Goal: Check status: Check status

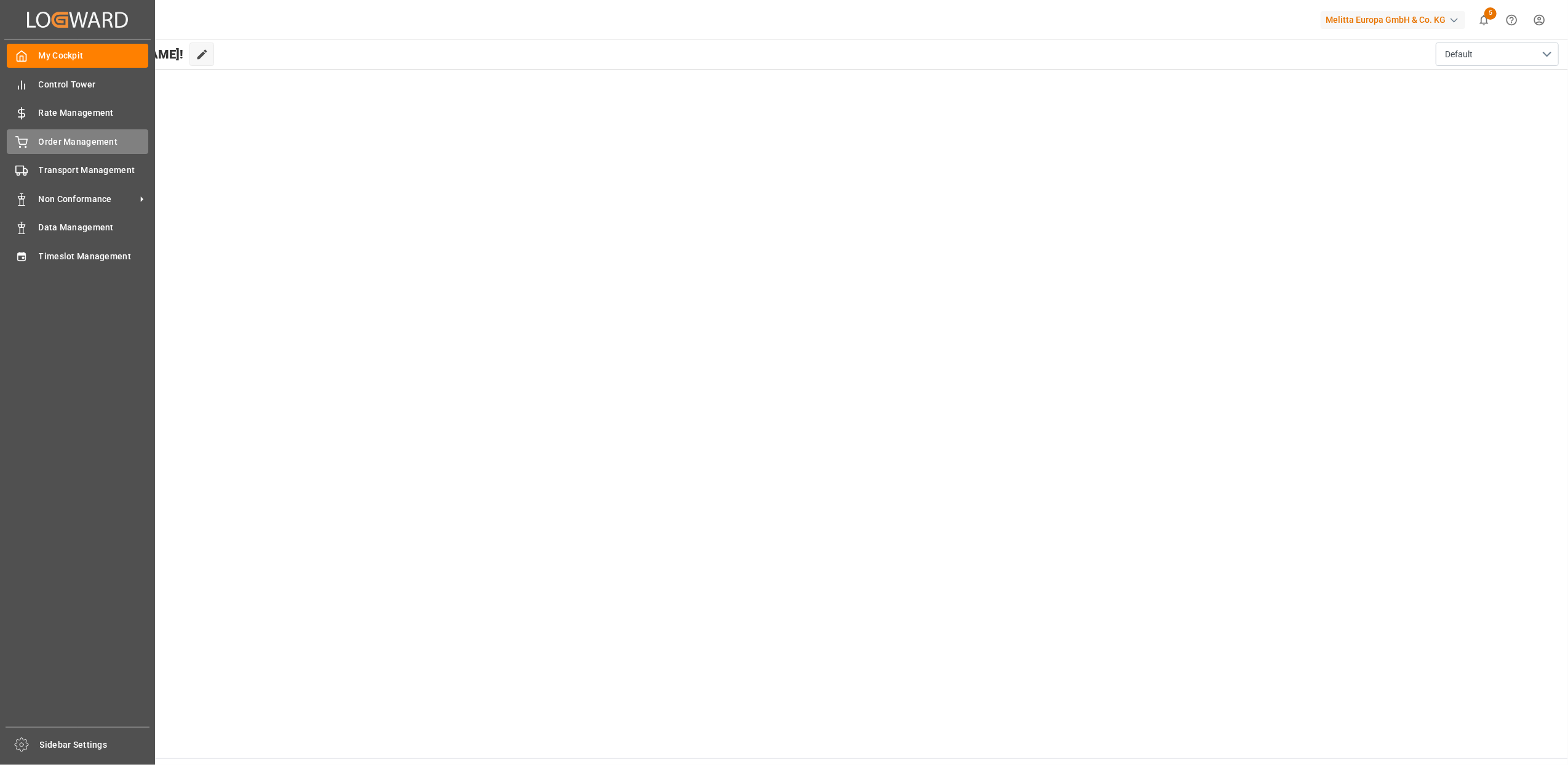
click at [28, 136] on div "Order Management Order Management" at bounding box center [77, 141] width 141 height 24
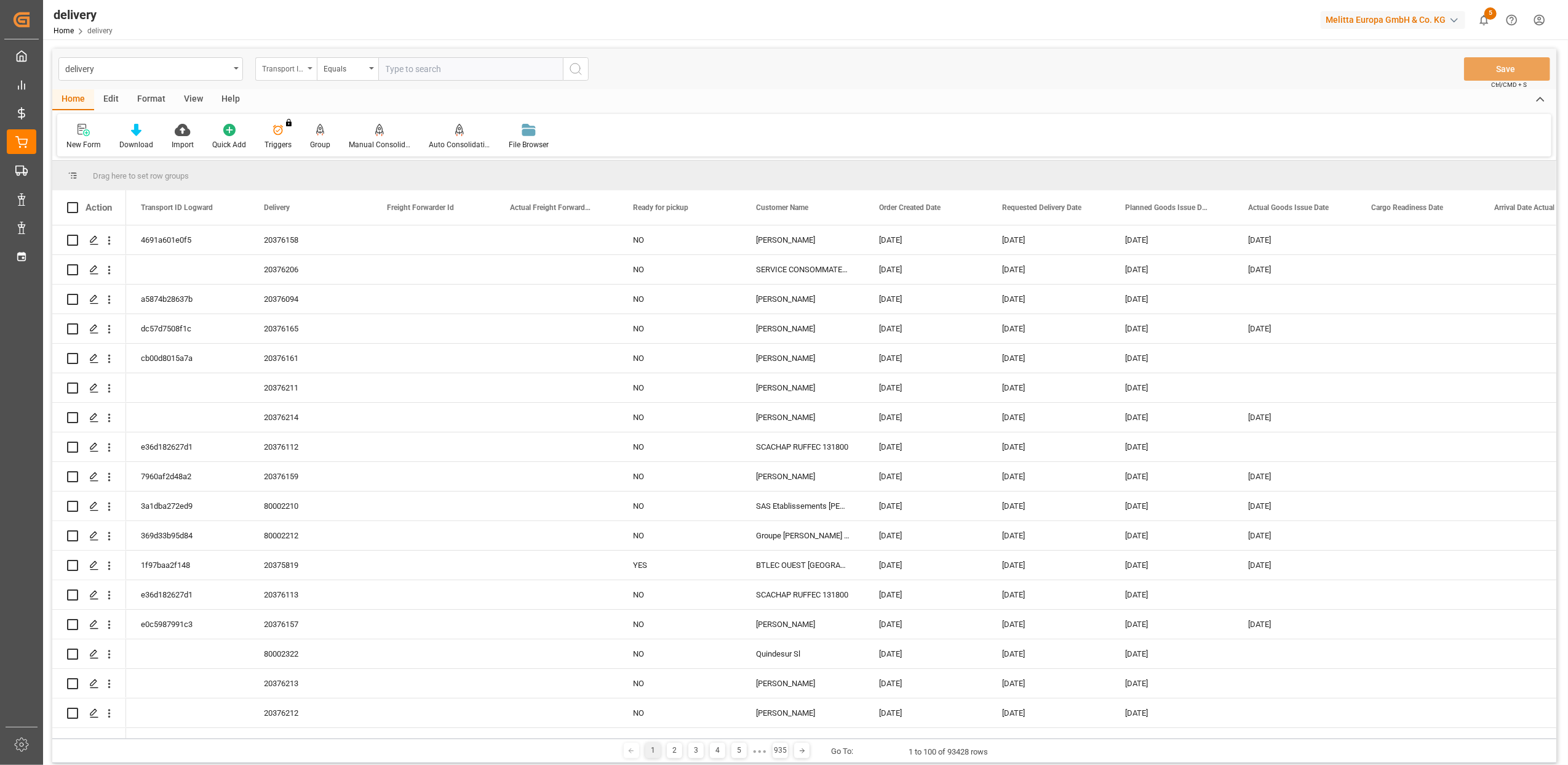
click at [308, 67] on icon "open menu" at bounding box center [310, 68] width 5 height 2
click at [312, 153] on div "Delivery" at bounding box center [347, 152] width 183 height 26
click at [467, 67] on input "text" at bounding box center [470, 68] width 184 height 24
paste input "20375787"
type input "20375787"
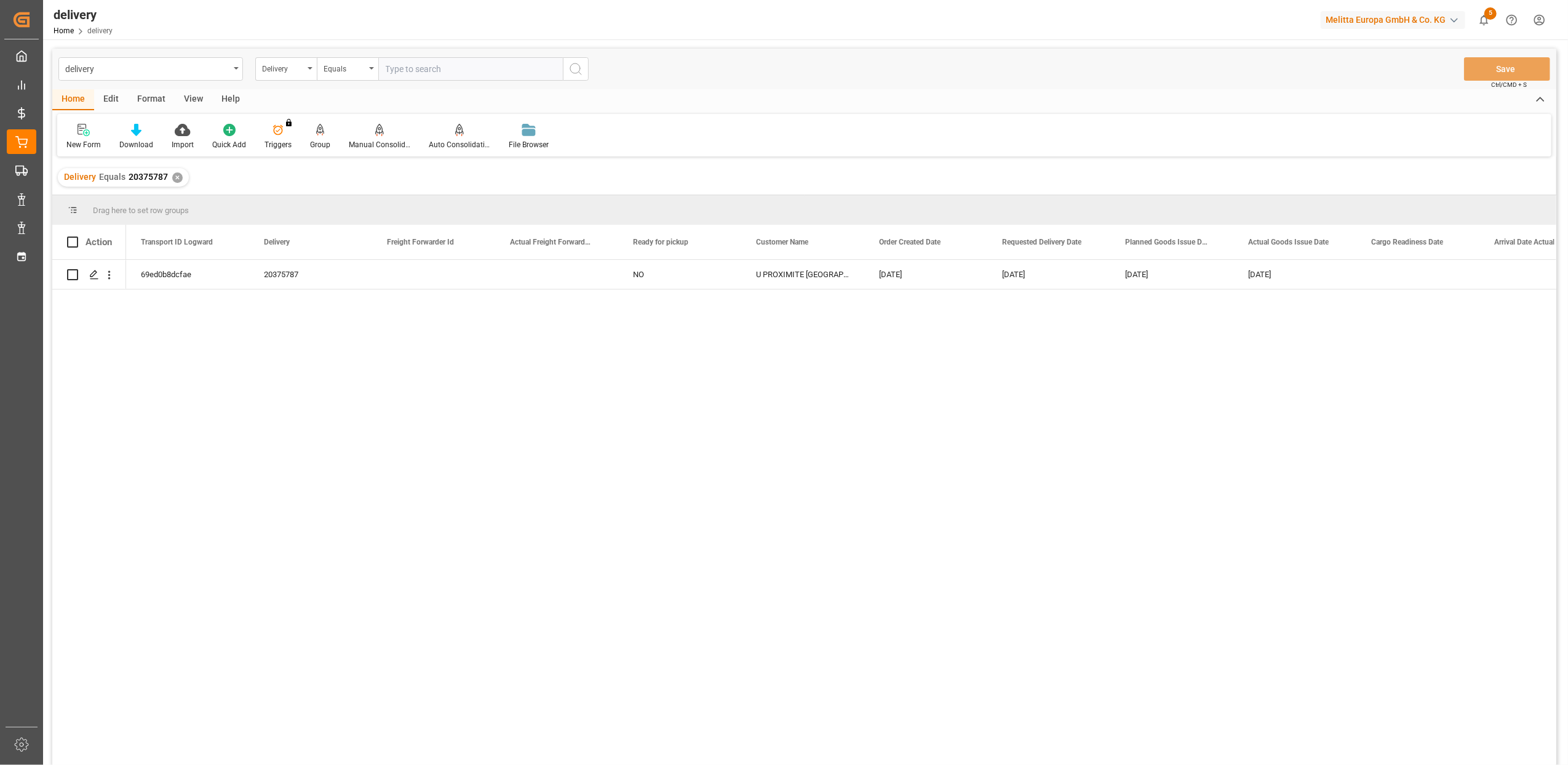
click at [172, 178] on div "✕" at bounding box center [177, 177] width 11 height 11
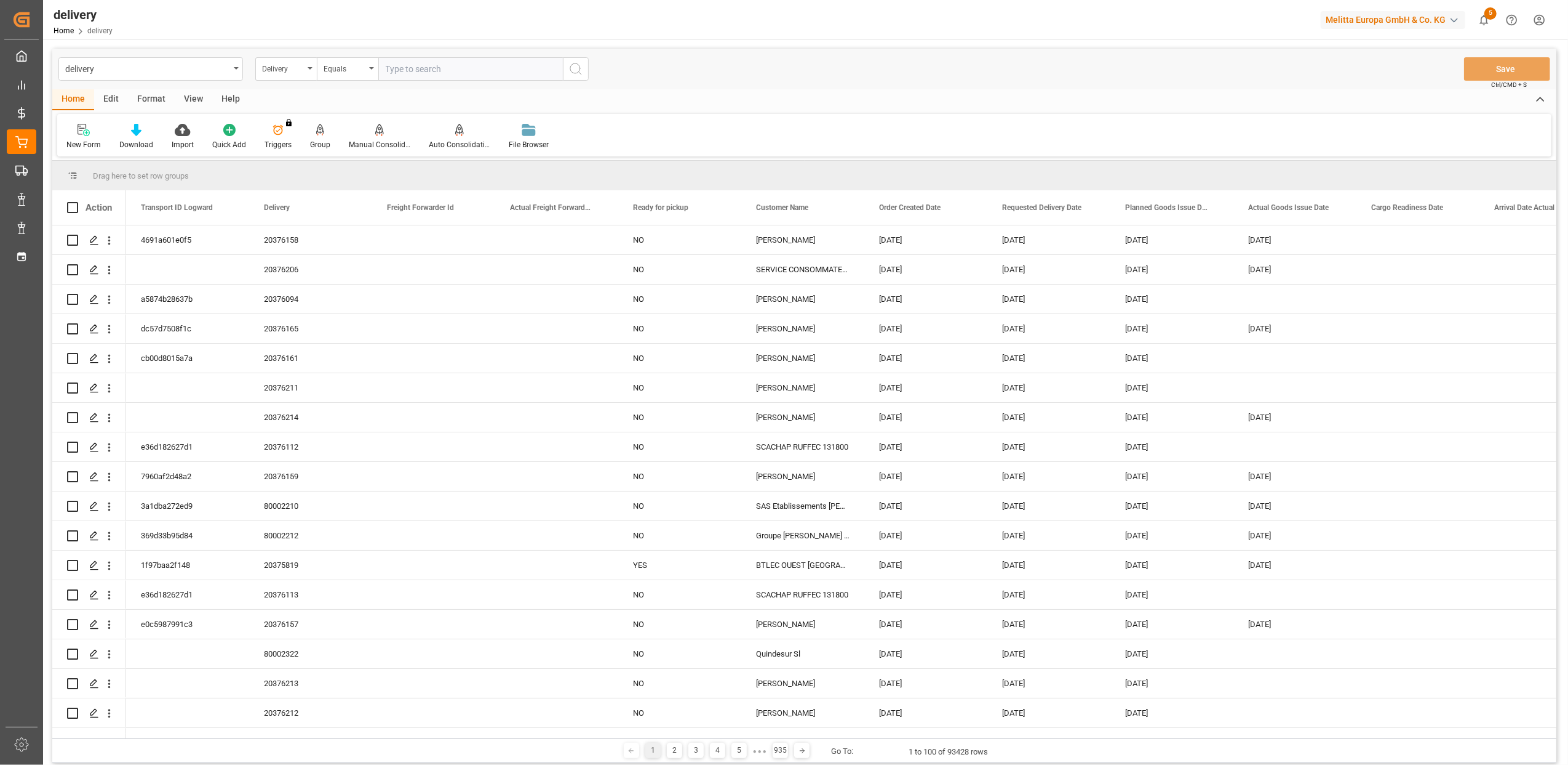
click at [420, 67] on input "text" at bounding box center [470, 68] width 184 height 24
paste input "20375878"
type input "20375878"
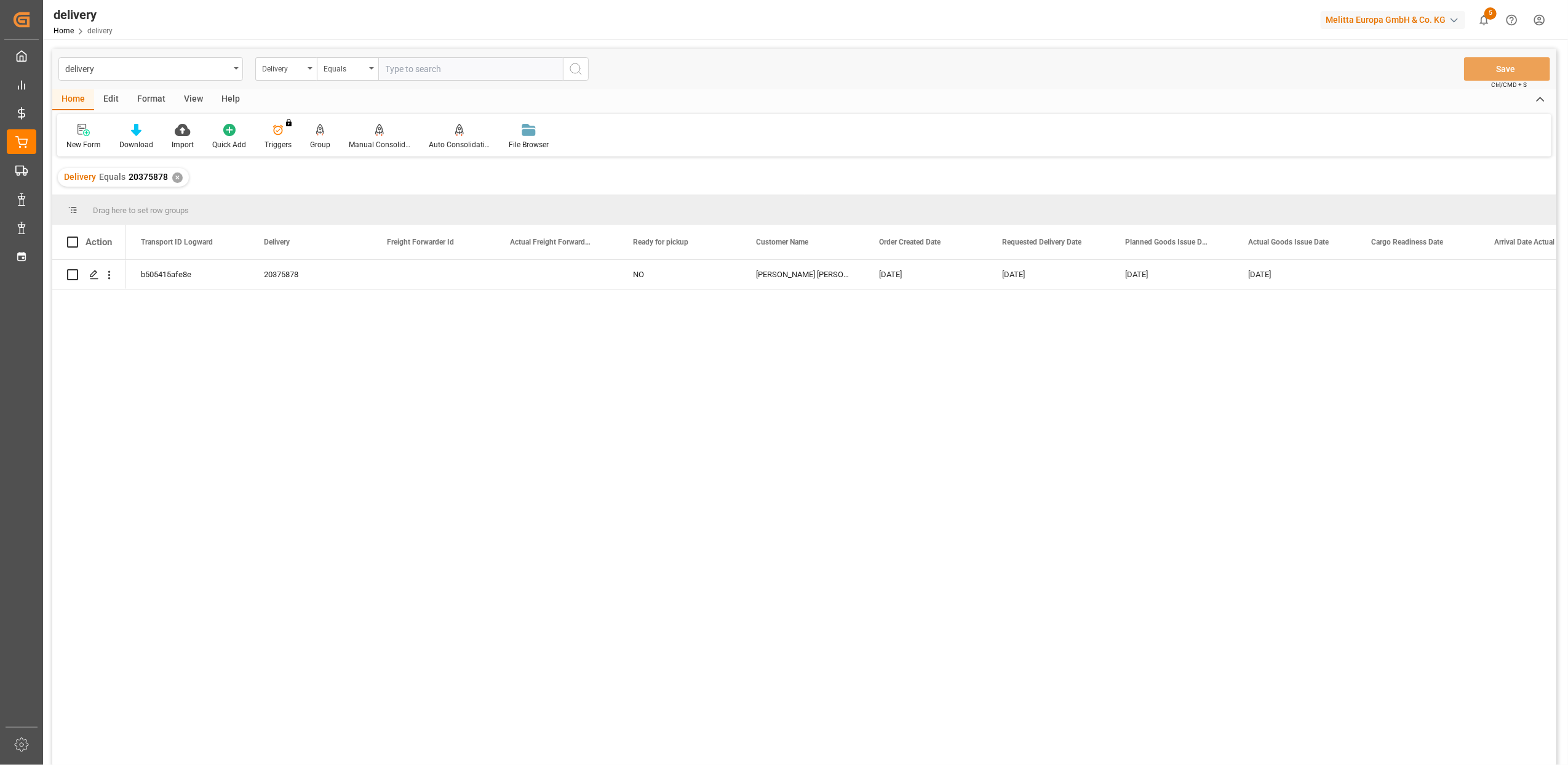
click at [176, 179] on div "✕" at bounding box center [177, 177] width 11 height 11
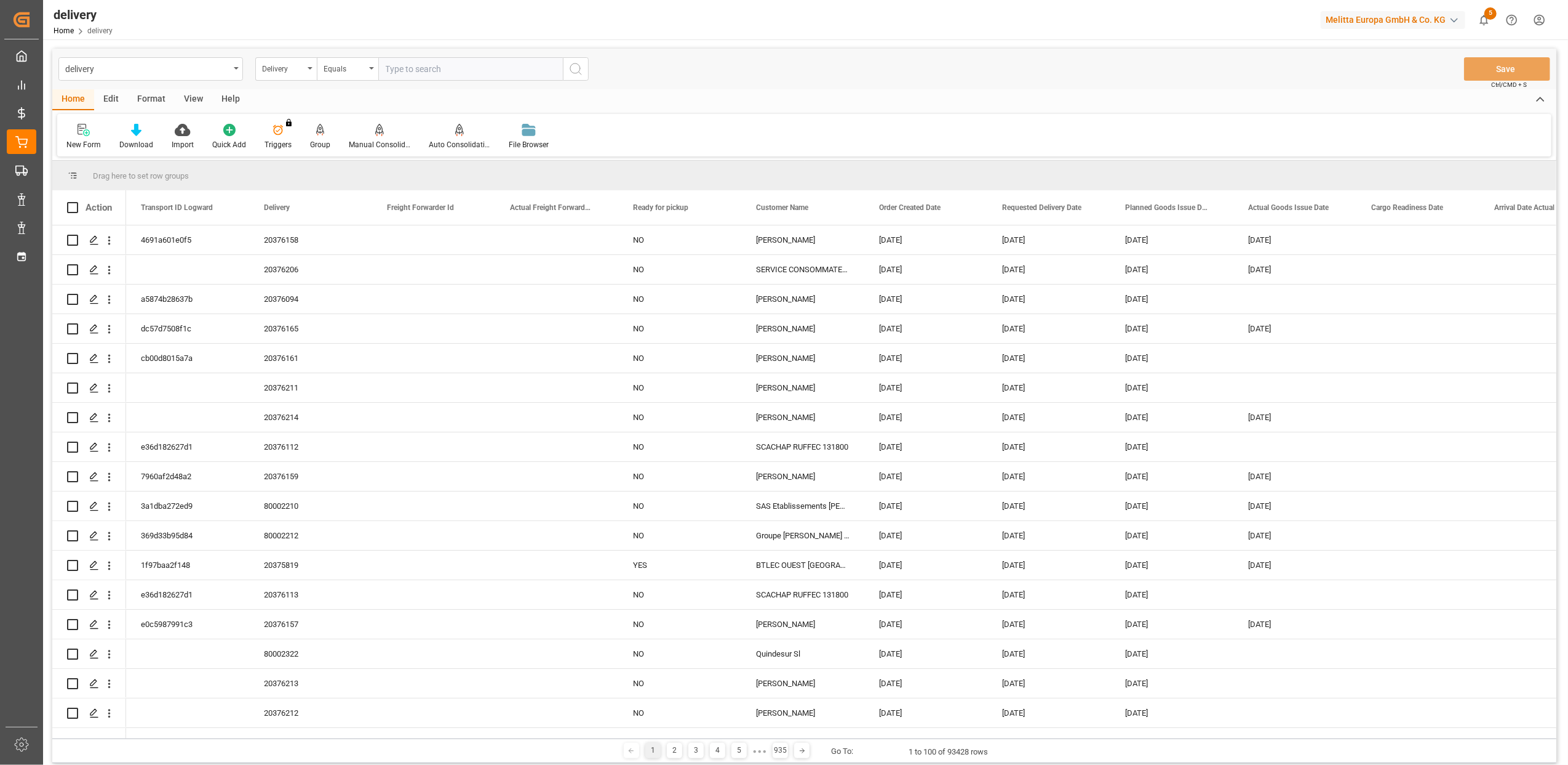
click at [507, 76] on input "text" at bounding box center [470, 68] width 184 height 24
paste input "20375523"
type input "20375523"
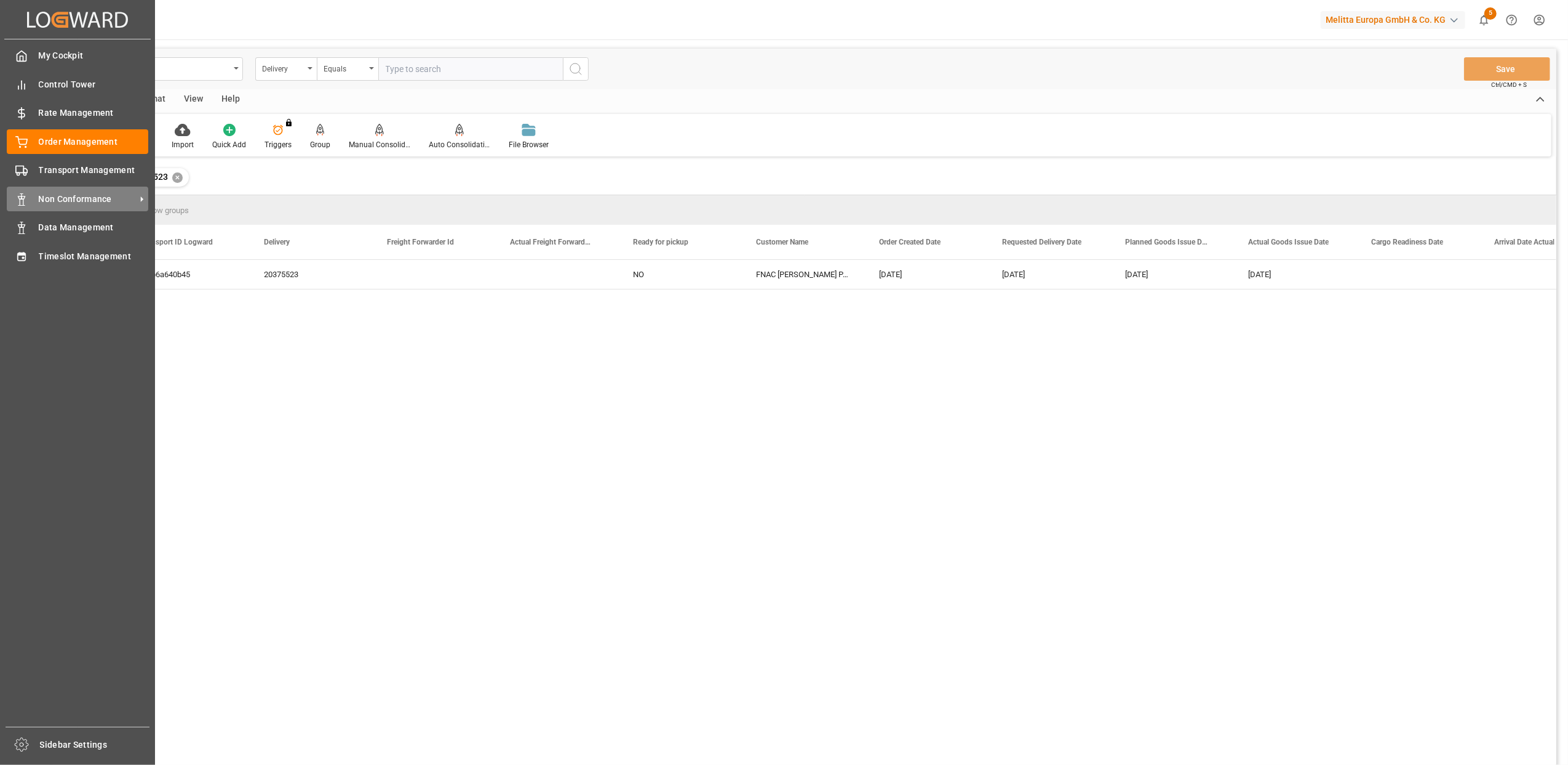
click at [71, 197] on span "Non Conformance" at bounding box center [88, 199] width 97 height 13
click at [34, 192] on div "Non Conformance Non Conformance" at bounding box center [77, 199] width 141 height 24
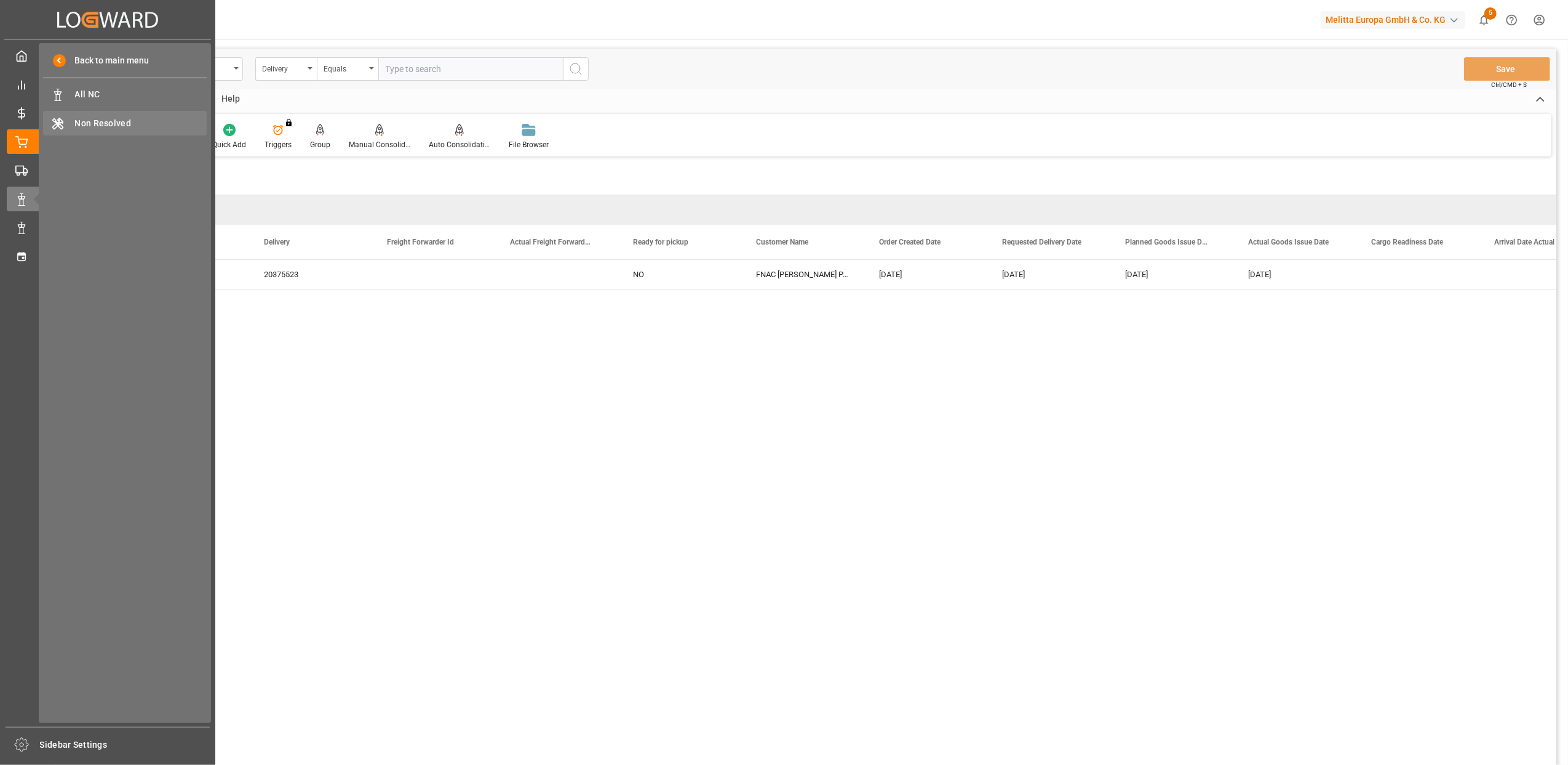
click at [82, 119] on span "Non Resolved" at bounding box center [140, 123] width 132 height 13
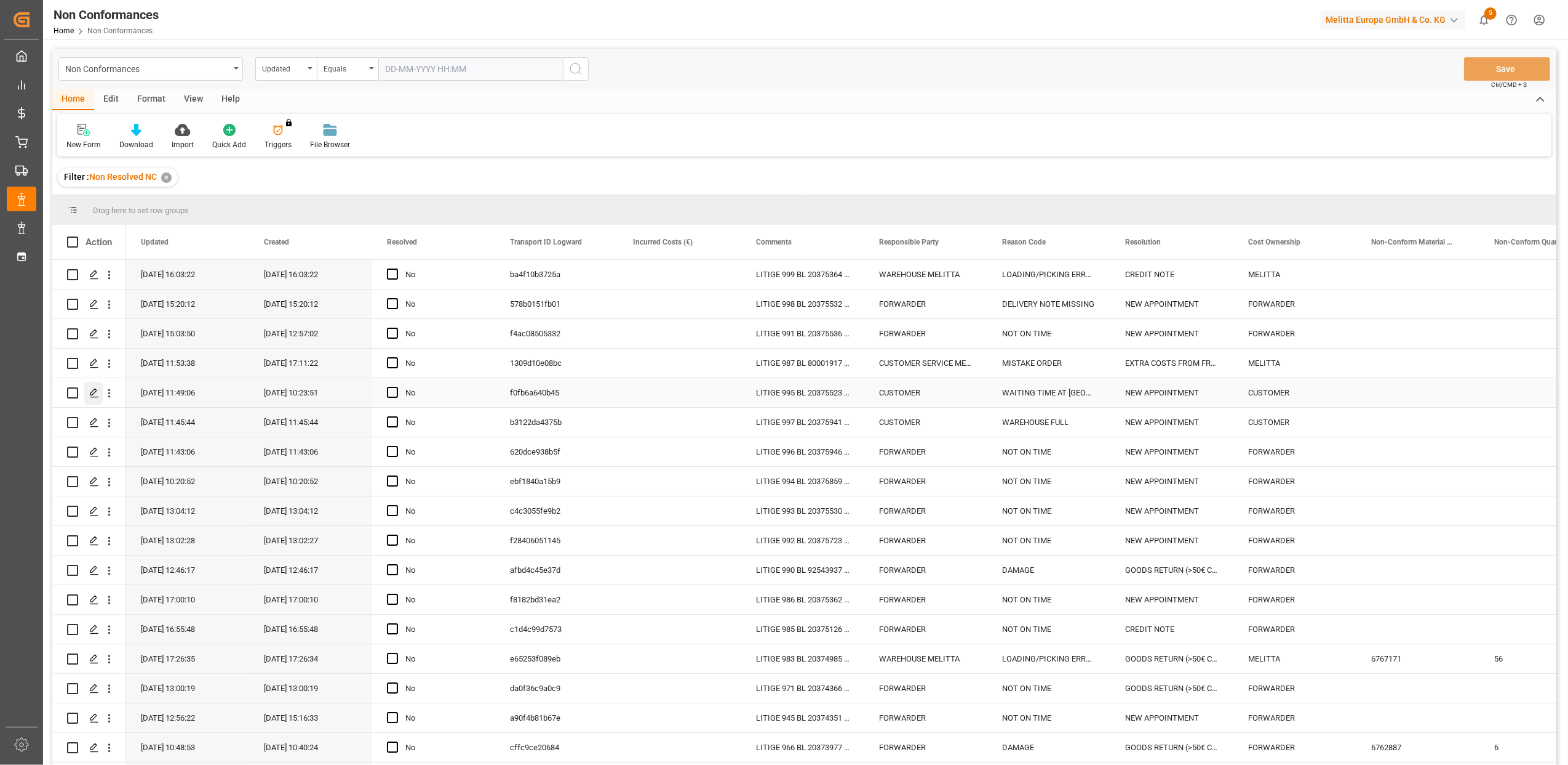
click at [89, 395] on icon "Press SPACE to select this row." at bounding box center [94, 393] width 10 height 10
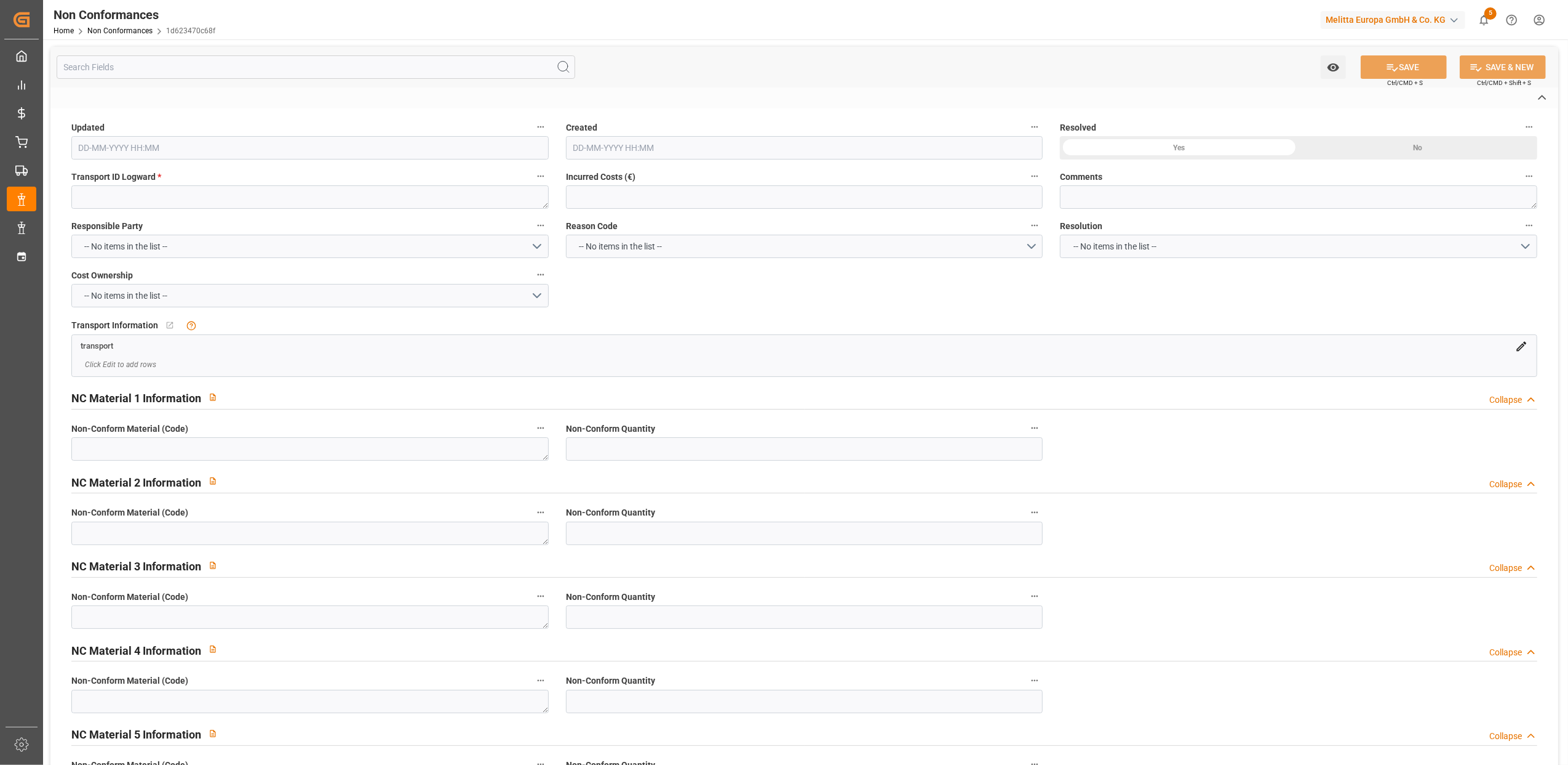
type textarea "f0fb6a640b45"
type textarea "LITIGE 995 BL 20375523 Non livré le 08/8"
type input "[DATE] 09:49"
type input "[DATE] 08:23"
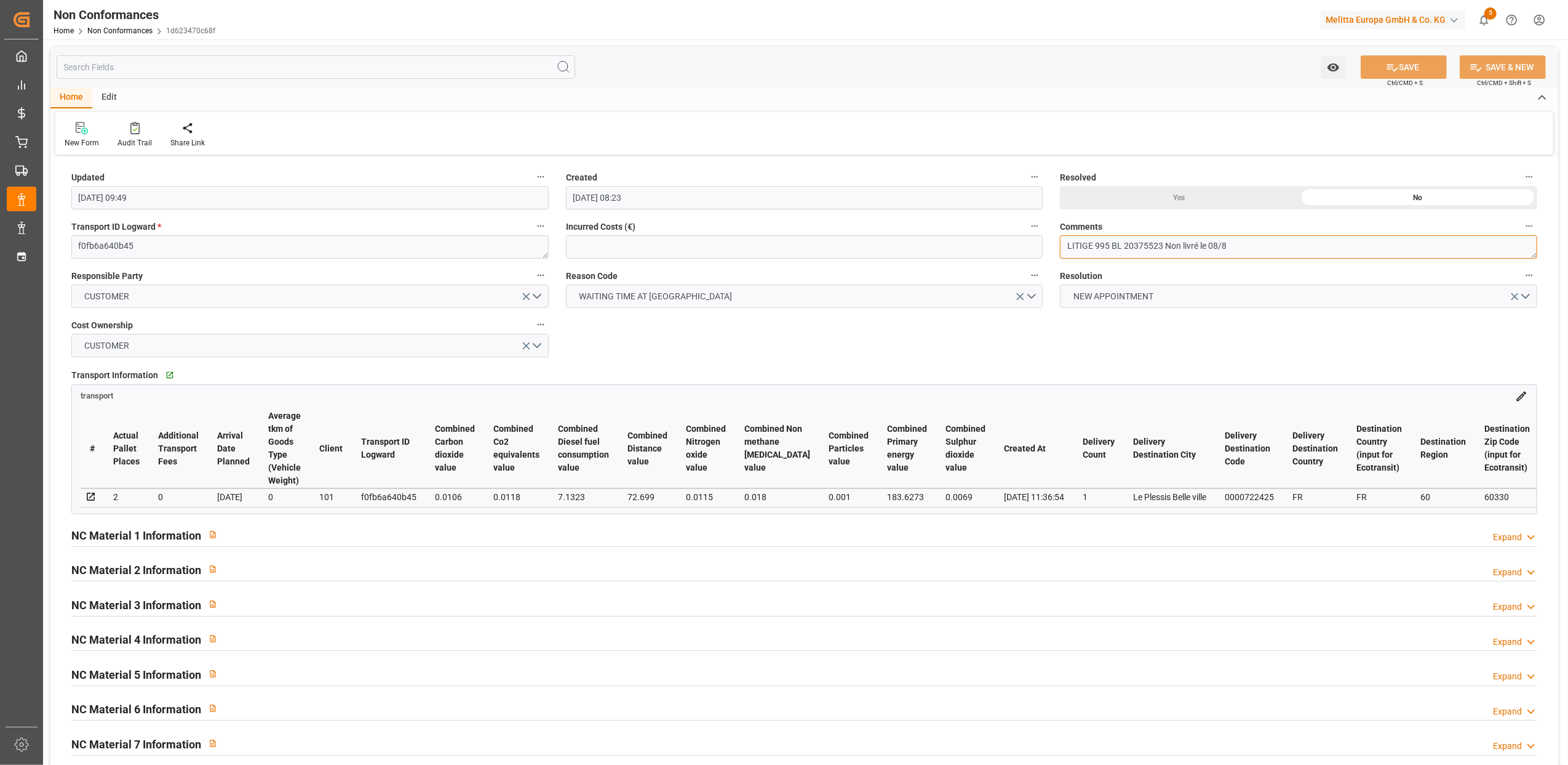
click at [1270, 248] on textarea "LITIGE 995 BL 20375523 Non livré le 08/8" at bounding box center [1299, 247] width 477 height 24
type textarea "LITIGE 995 BL 20375523 Non livré le 08/8 trop d'attente // Nouvea"
click at [1342, 247] on textarea "LITIGE 995 BL 20375523 Non livré le 08/8 trop d'attente // Nouvea" at bounding box center [1299, 247] width 477 height 24
type textarea "LITIGE 995 BL 20375523 Non livré le 08/8 trop d'attente // Nouveau rdv le 14/8"
click at [1413, 67] on button "SAVE" at bounding box center [1404, 67] width 86 height 24
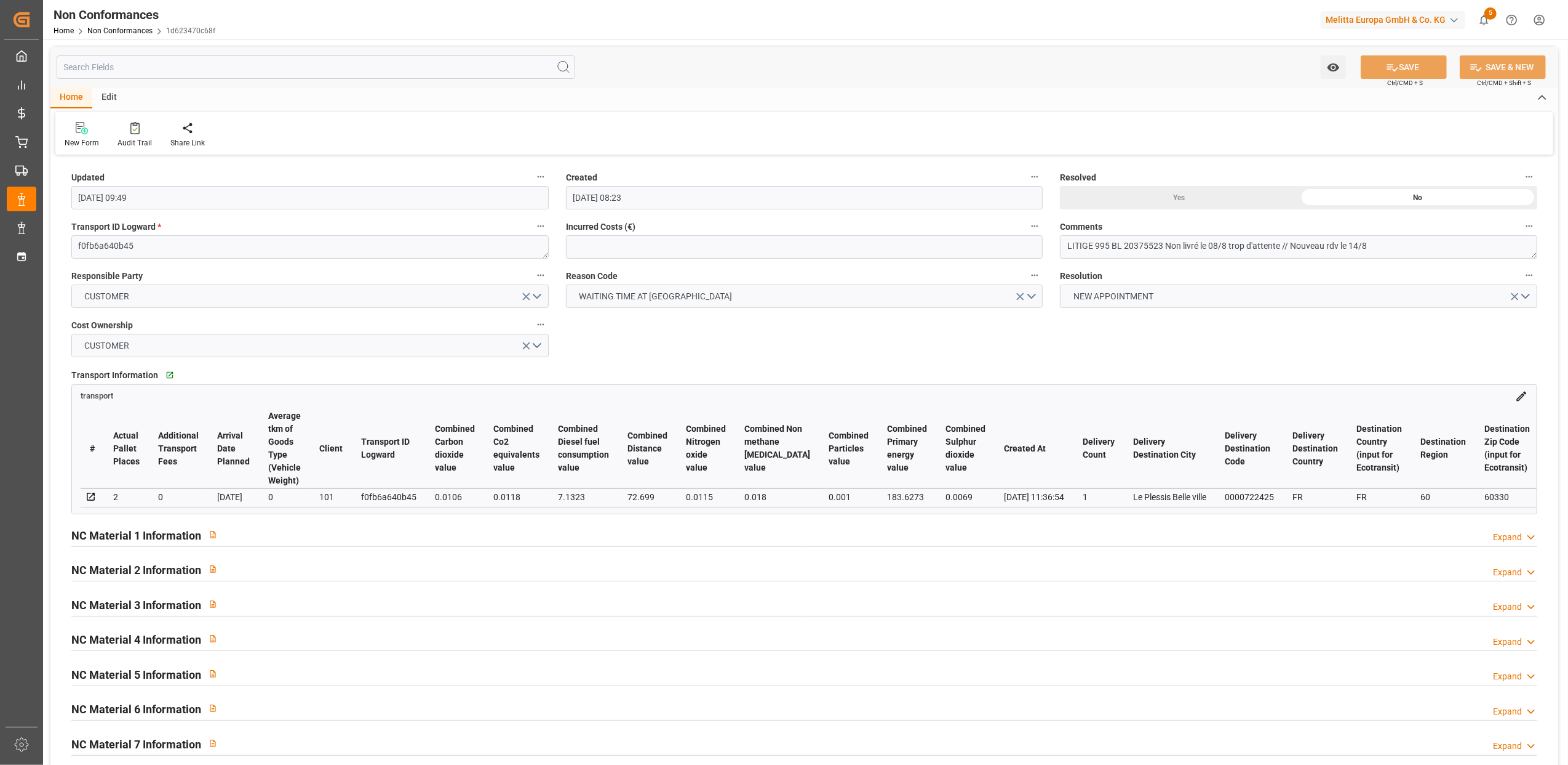
type input "[DATE] 07:18"
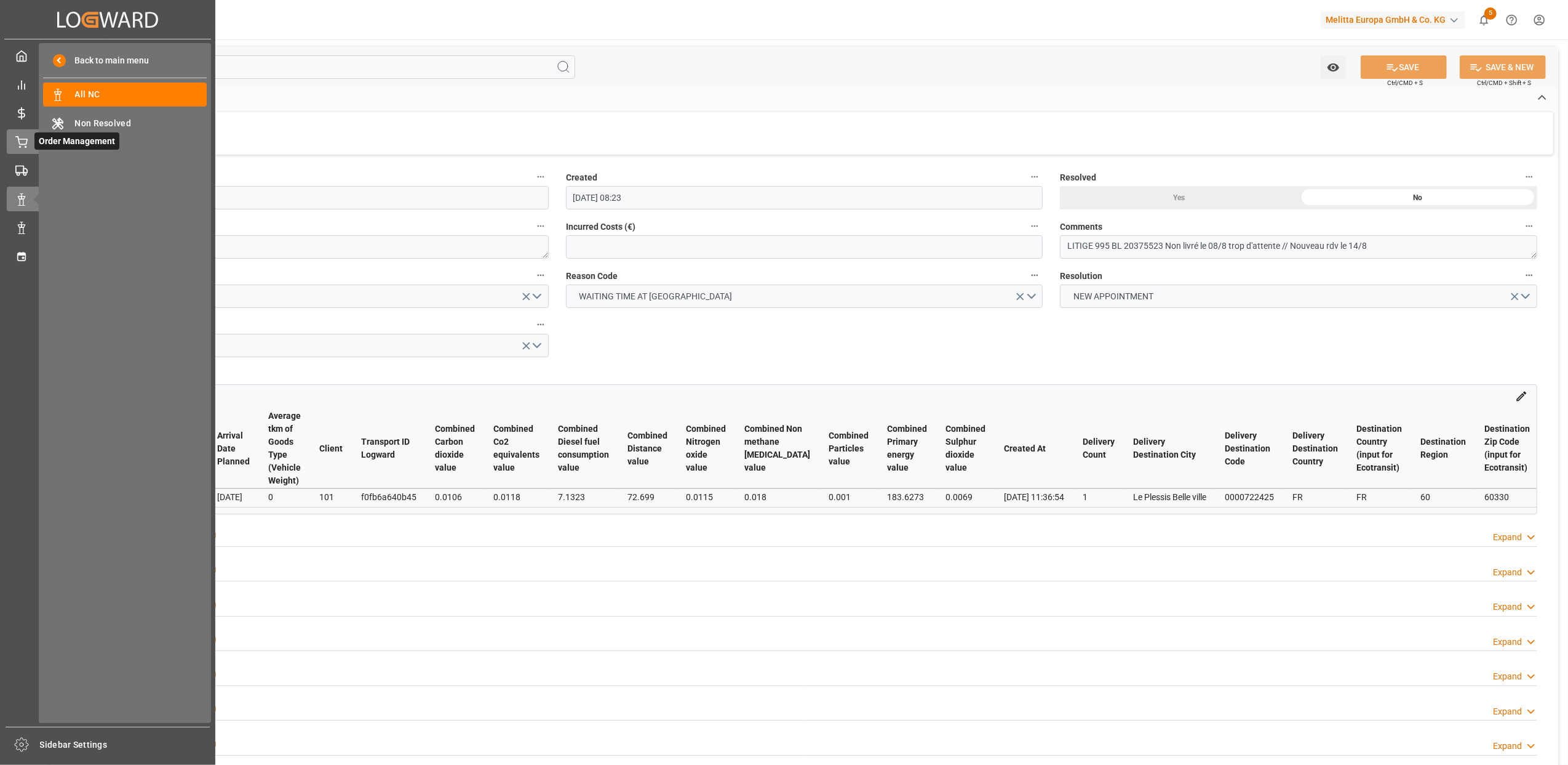
click at [18, 133] on div "Order Management Order Management" at bounding box center [107, 141] width 202 height 24
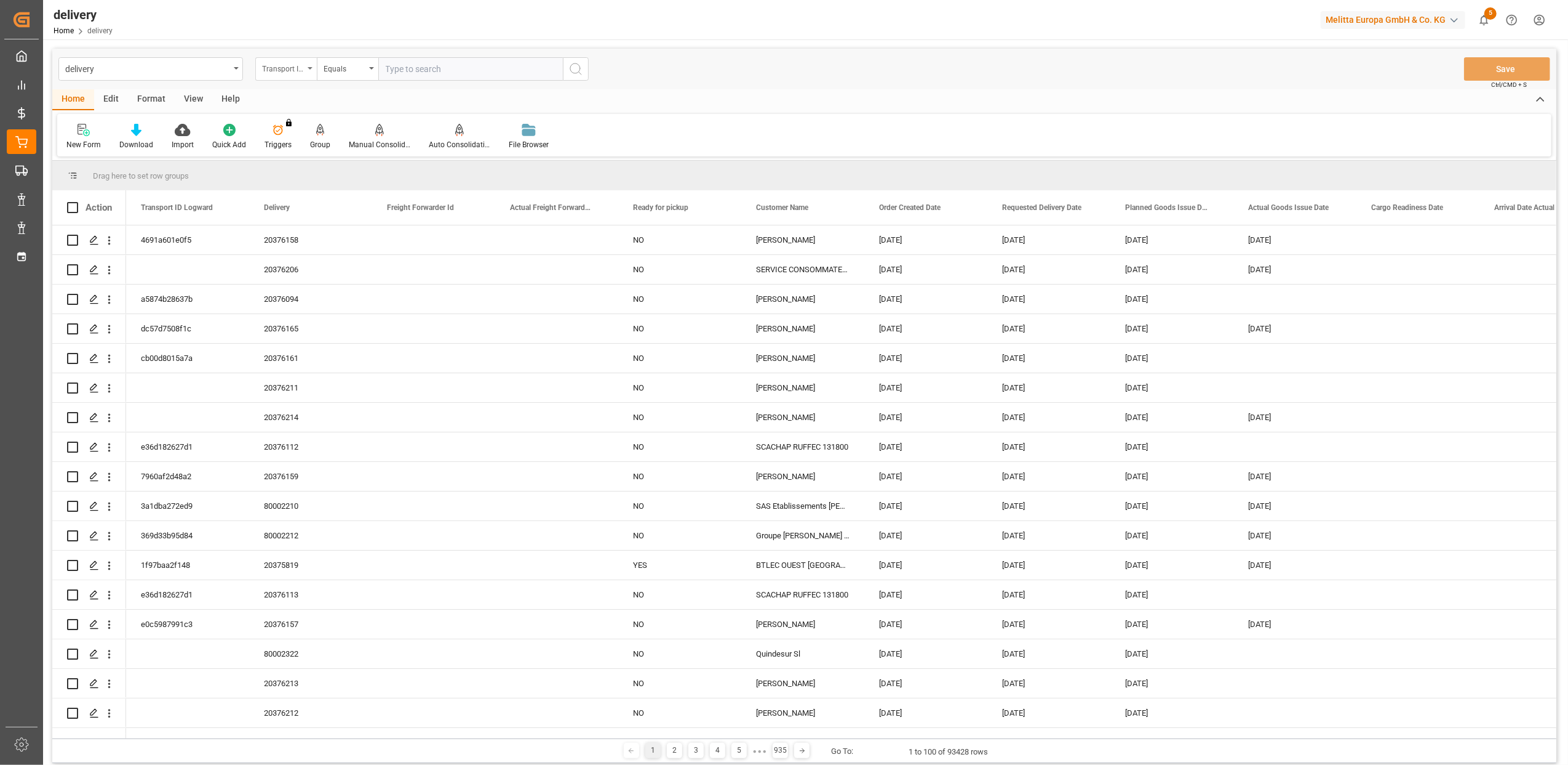
click at [309, 67] on icon "open menu" at bounding box center [310, 68] width 5 height 2
click at [296, 155] on div "Delivery" at bounding box center [347, 152] width 183 height 26
click at [449, 70] on input "text" at bounding box center [470, 68] width 184 height 24
paste input "20375676"
type input "20375676"
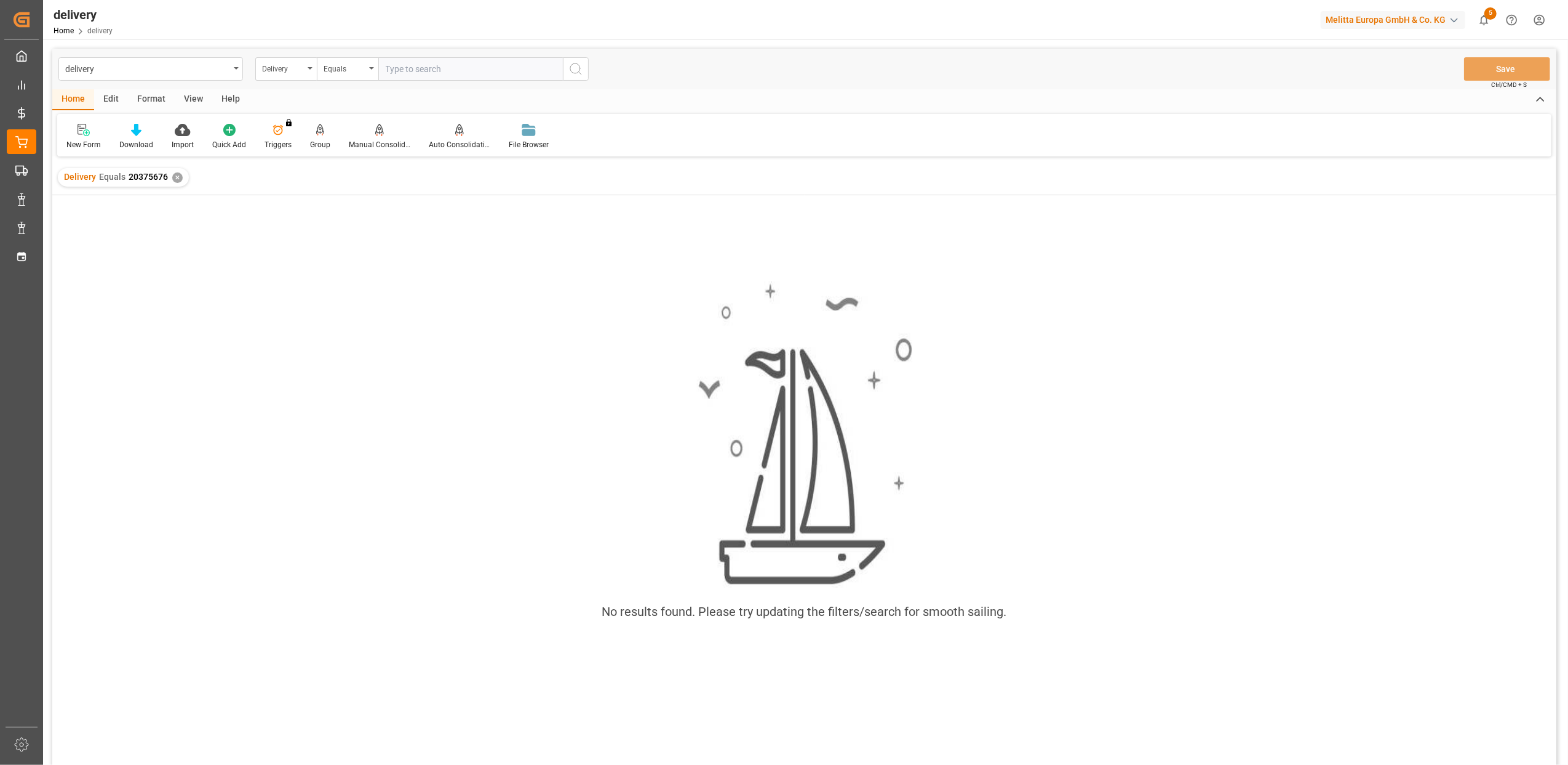
click at [174, 175] on div "✕" at bounding box center [177, 177] width 11 height 11
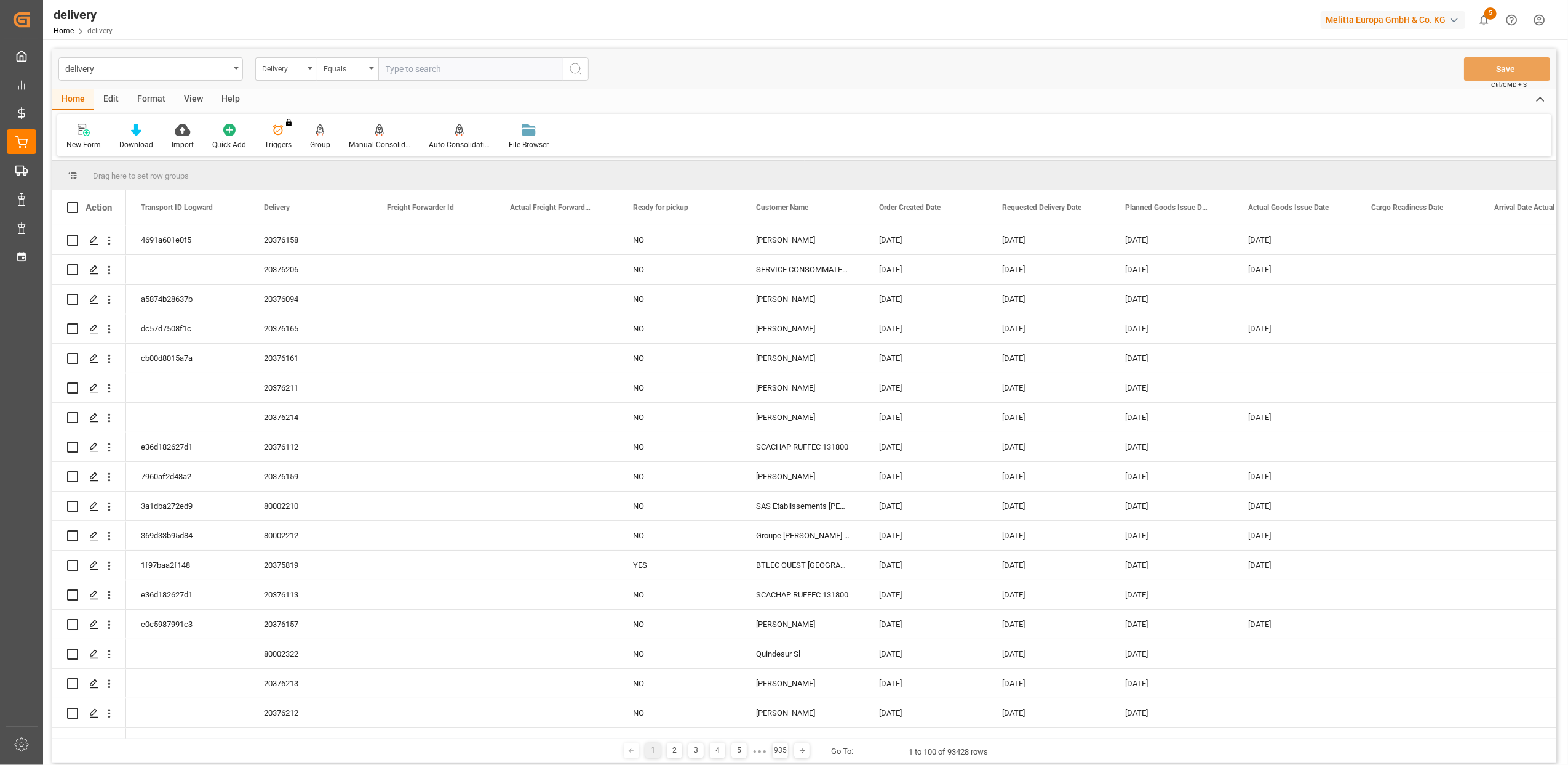
click at [527, 69] on input "text" at bounding box center [470, 68] width 184 height 24
paste input "20375676"
type input "20375676"
click at [576, 70] on icon "search button" at bounding box center [575, 69] width 15 height 15
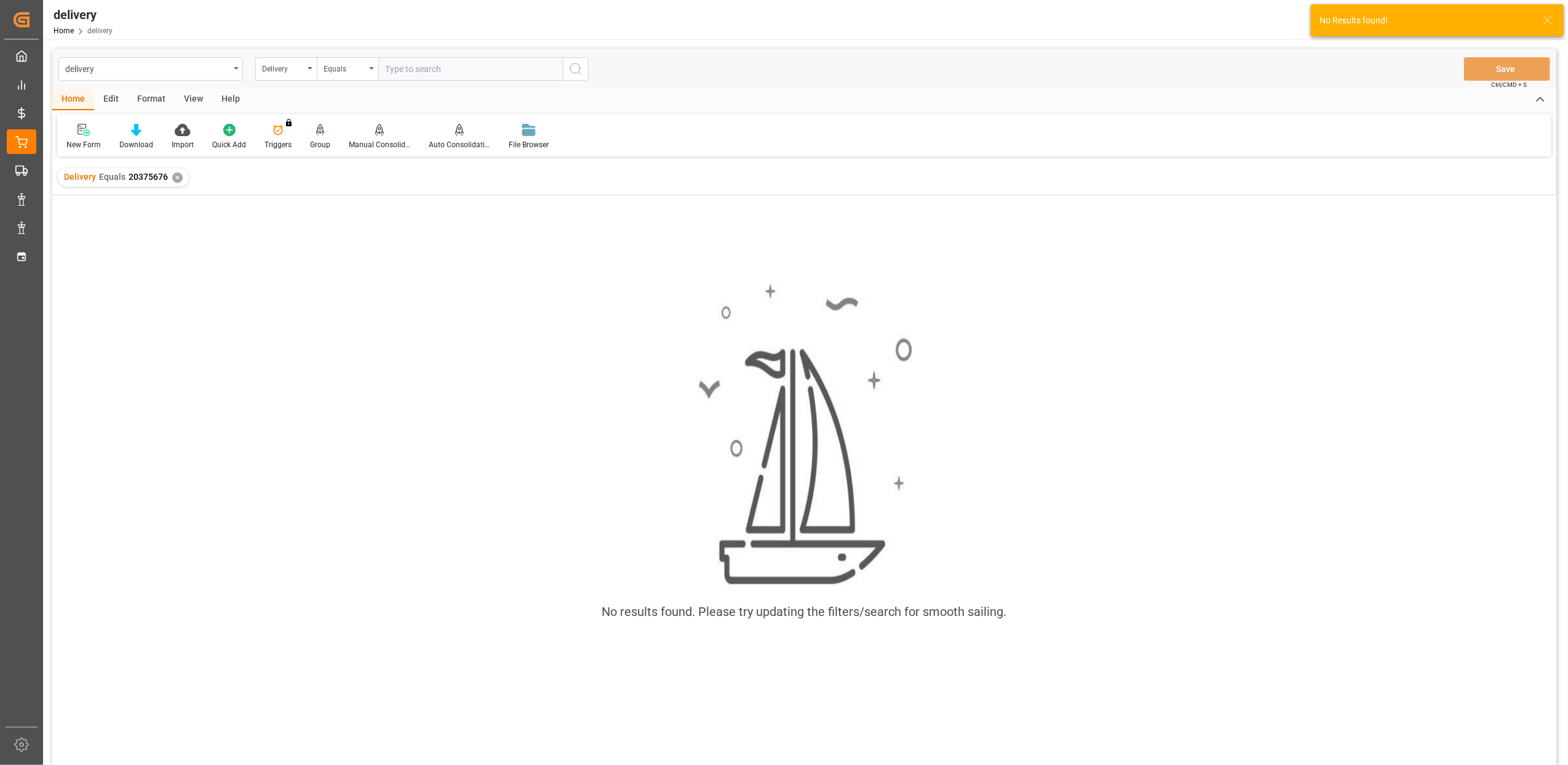
click at [174, 174] on div "✕" at bounding box center [177, 177] width 11 height 11
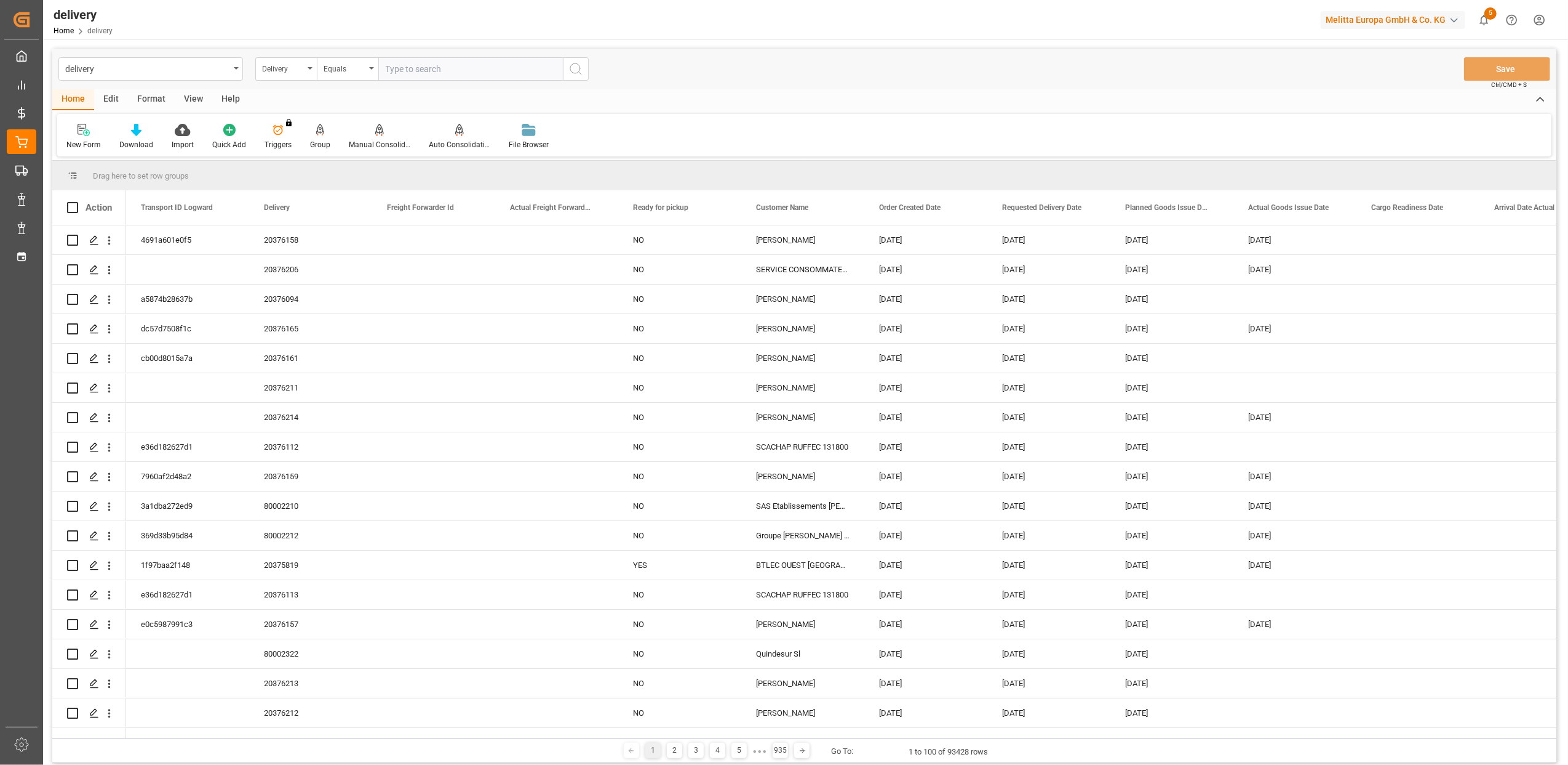
click at [415, 67] on input "text" at bounding box center [470, 68] width 184 height 24
type input "20375676"
click at [575, 69] on icon "search button" at bounding box center [575, 69] width 15 height 15
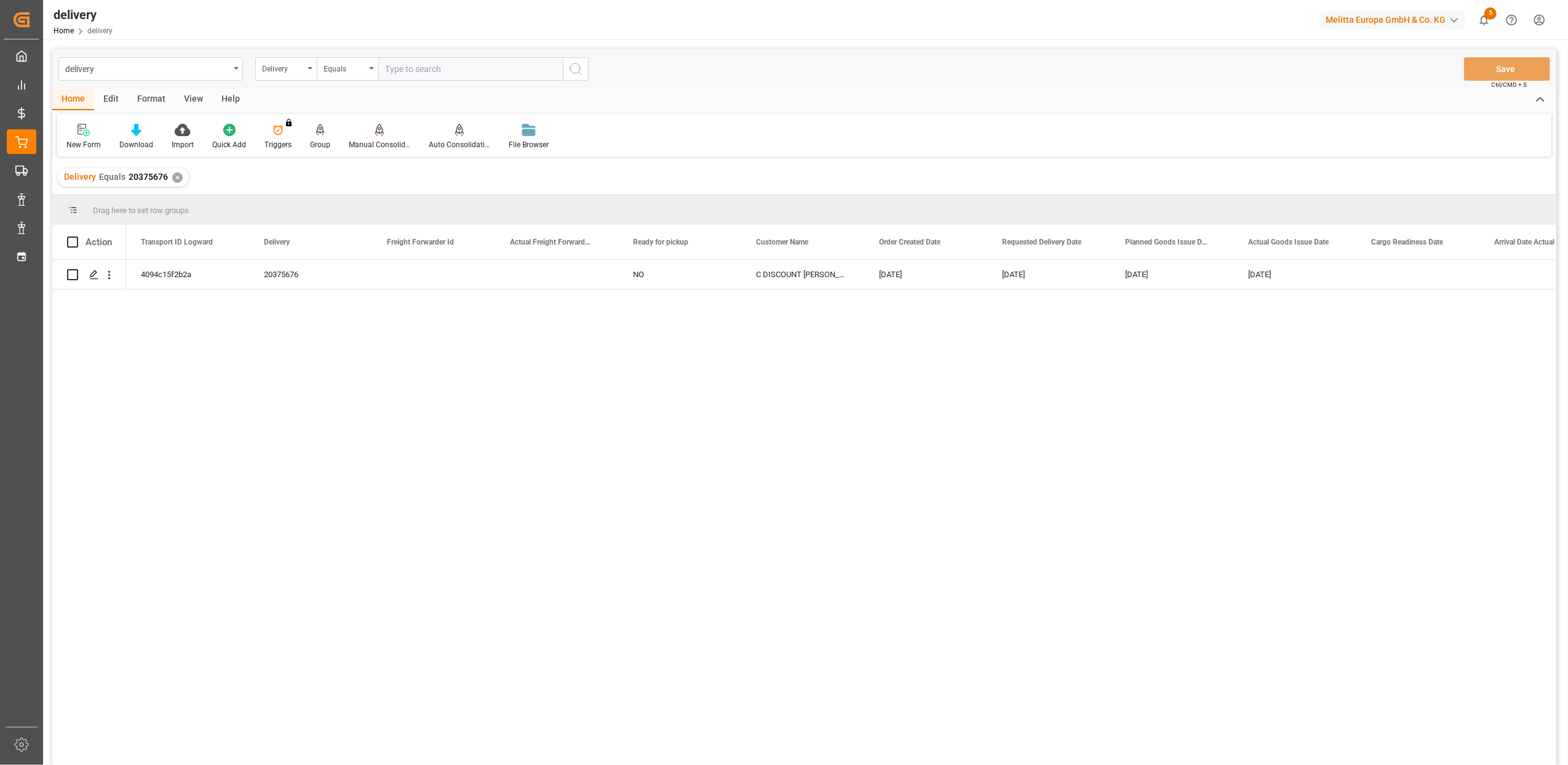
click at [174, 179] on div "✕" at bounding box center [177, 177] width 11 height 11
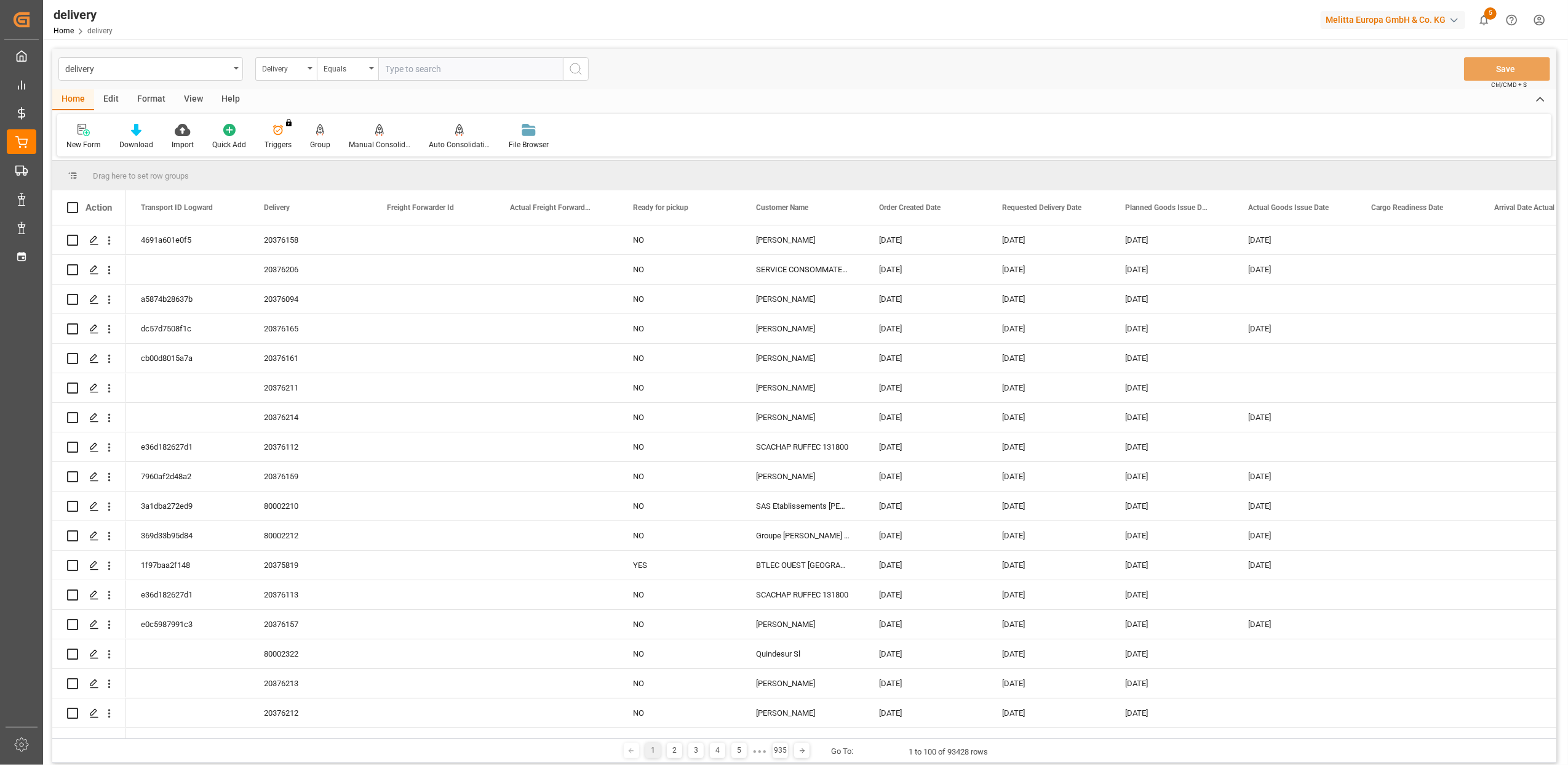
click at [455, 71] on input "text" at bounding box center [470, 68] width 184 height 24
paste input "20375849"
type input "20375849"
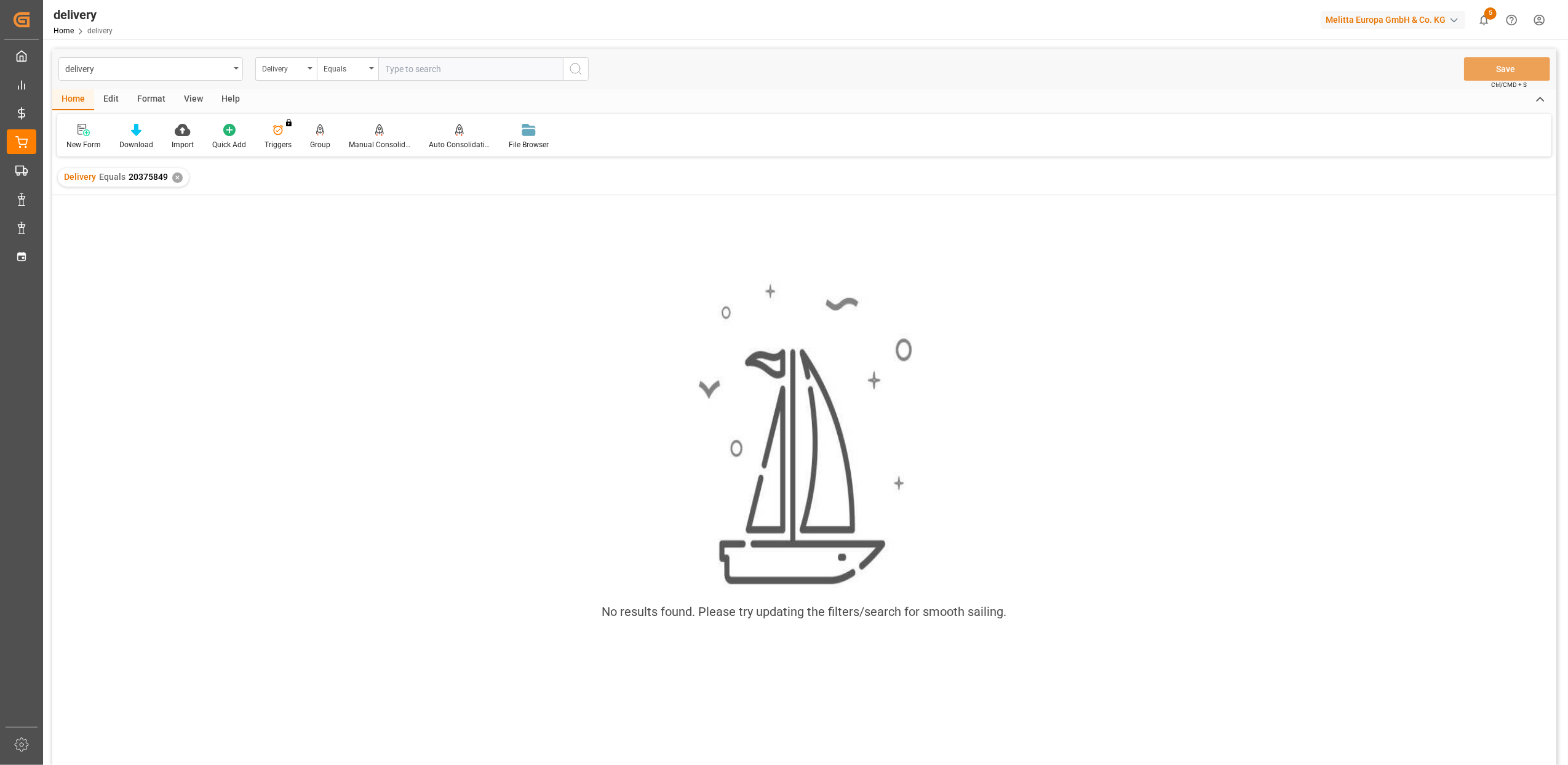
click at [174, 175] on div "✕" at bounding box center [177, 177] width 11 height 11
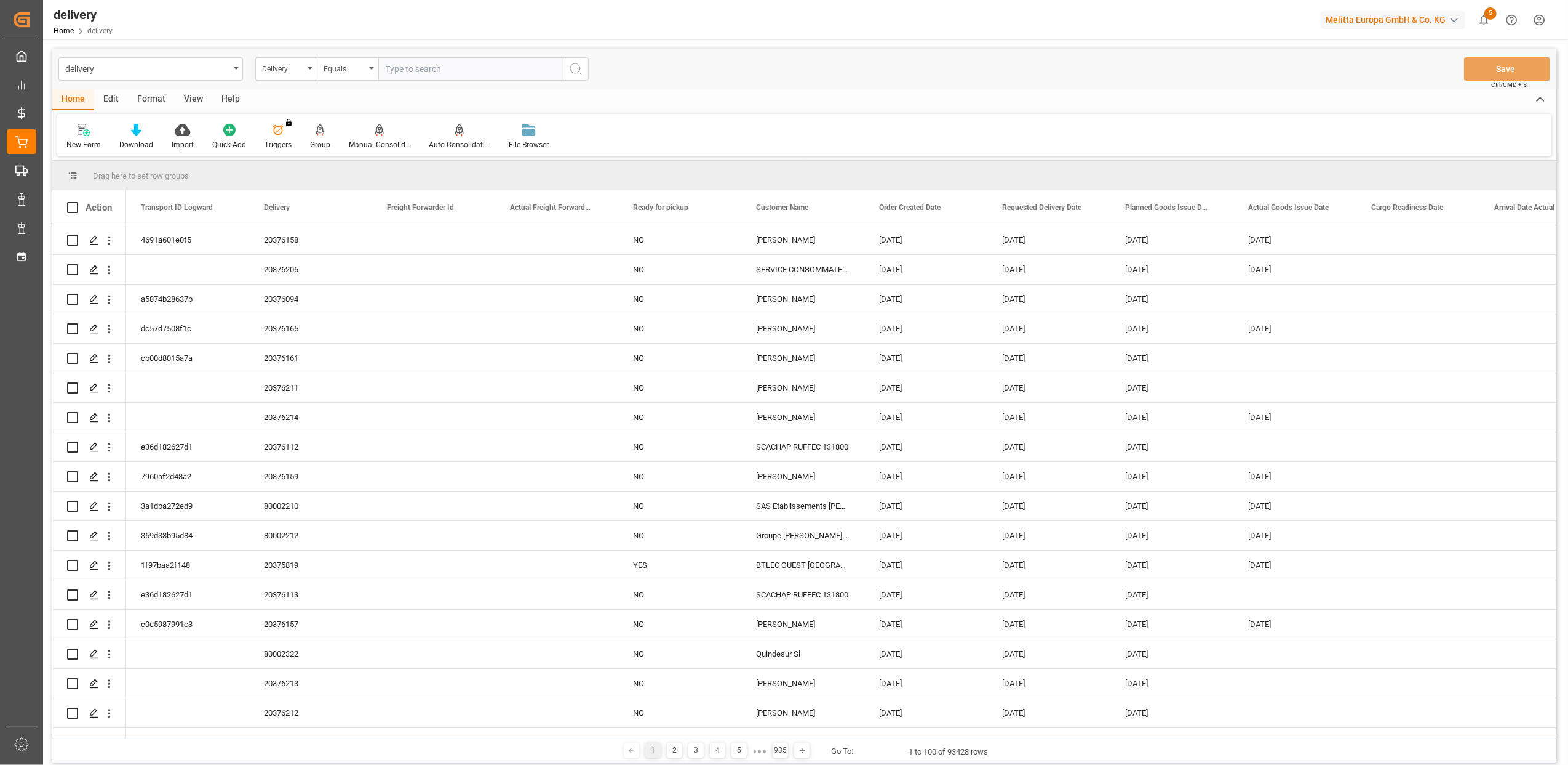
click at [405, 72] on input "text" at bounding box center [470, 68] width 184 height 24
type input "20375849"
click at [581, 70] on icon "search button" at bounding box center [575, 69] width 15 height 15
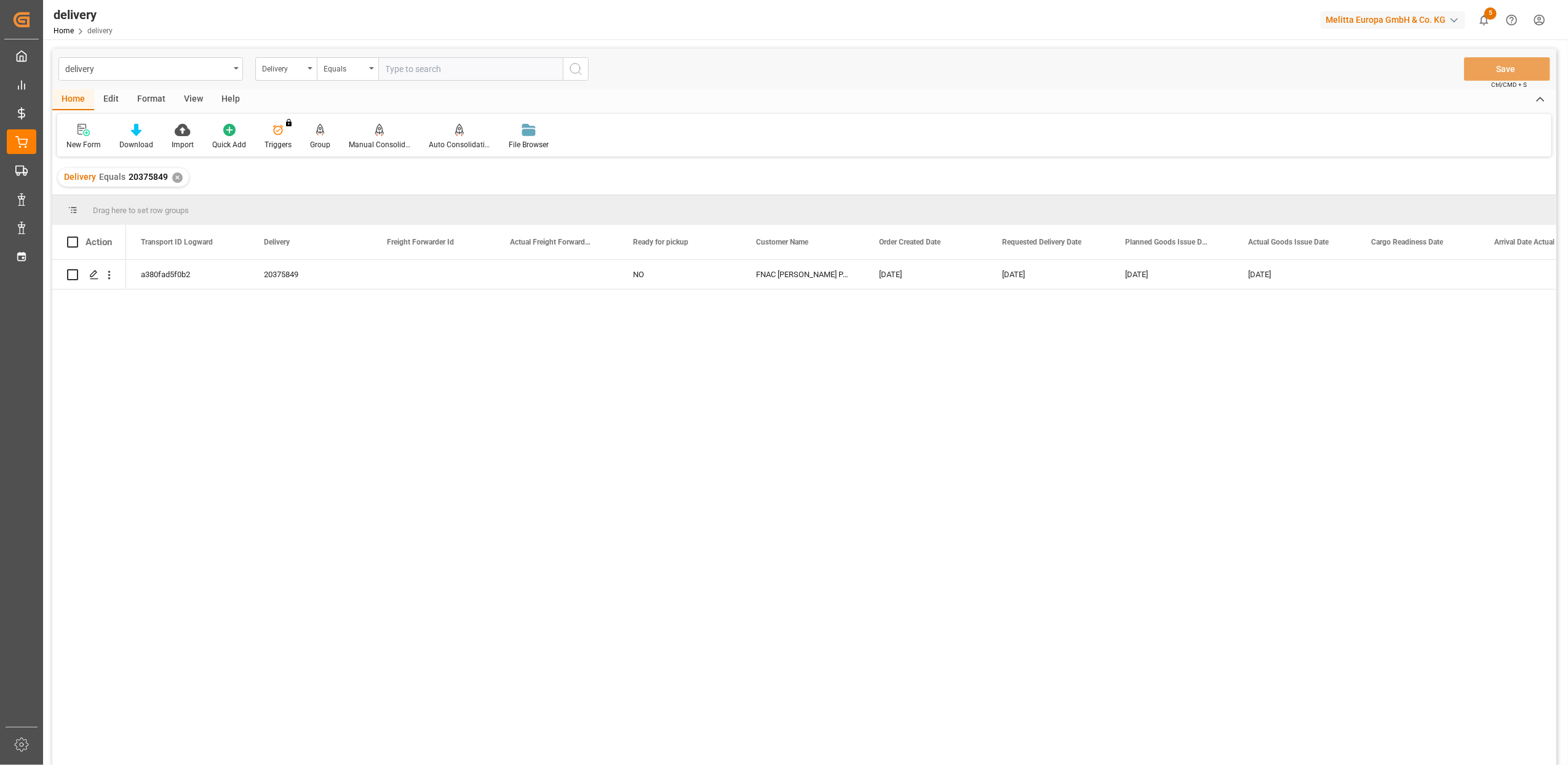
click at [172, 176] on div "✕" at bounding box center [177, 177] width 11 height 11
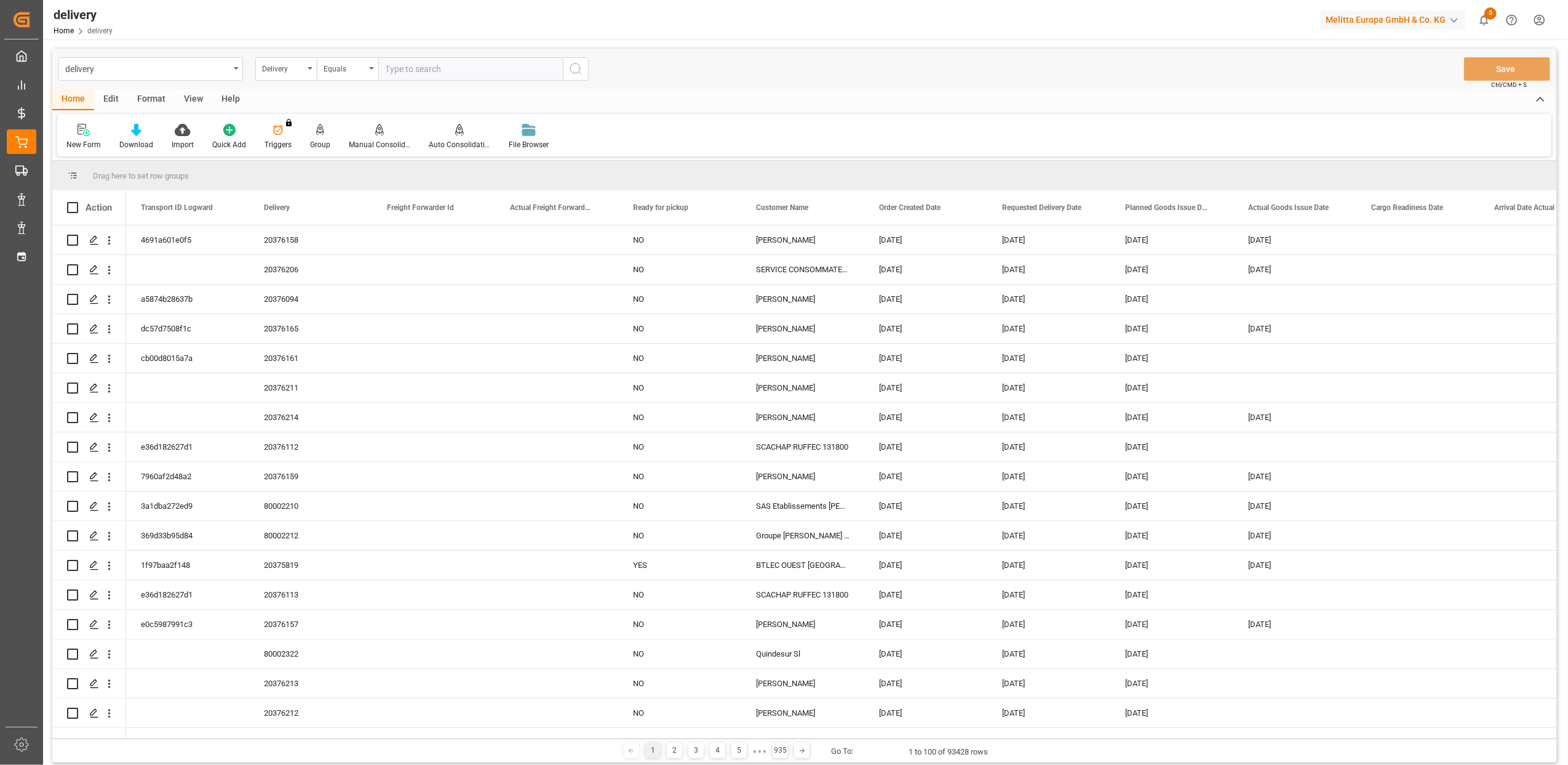
click at [449, 72] on input "text" at bounding box center [470, 68] width 184 height 24
type input "20375881"
click at [579, 63] on icon "search button" at bounding box center [575, 69] width 15 height 15
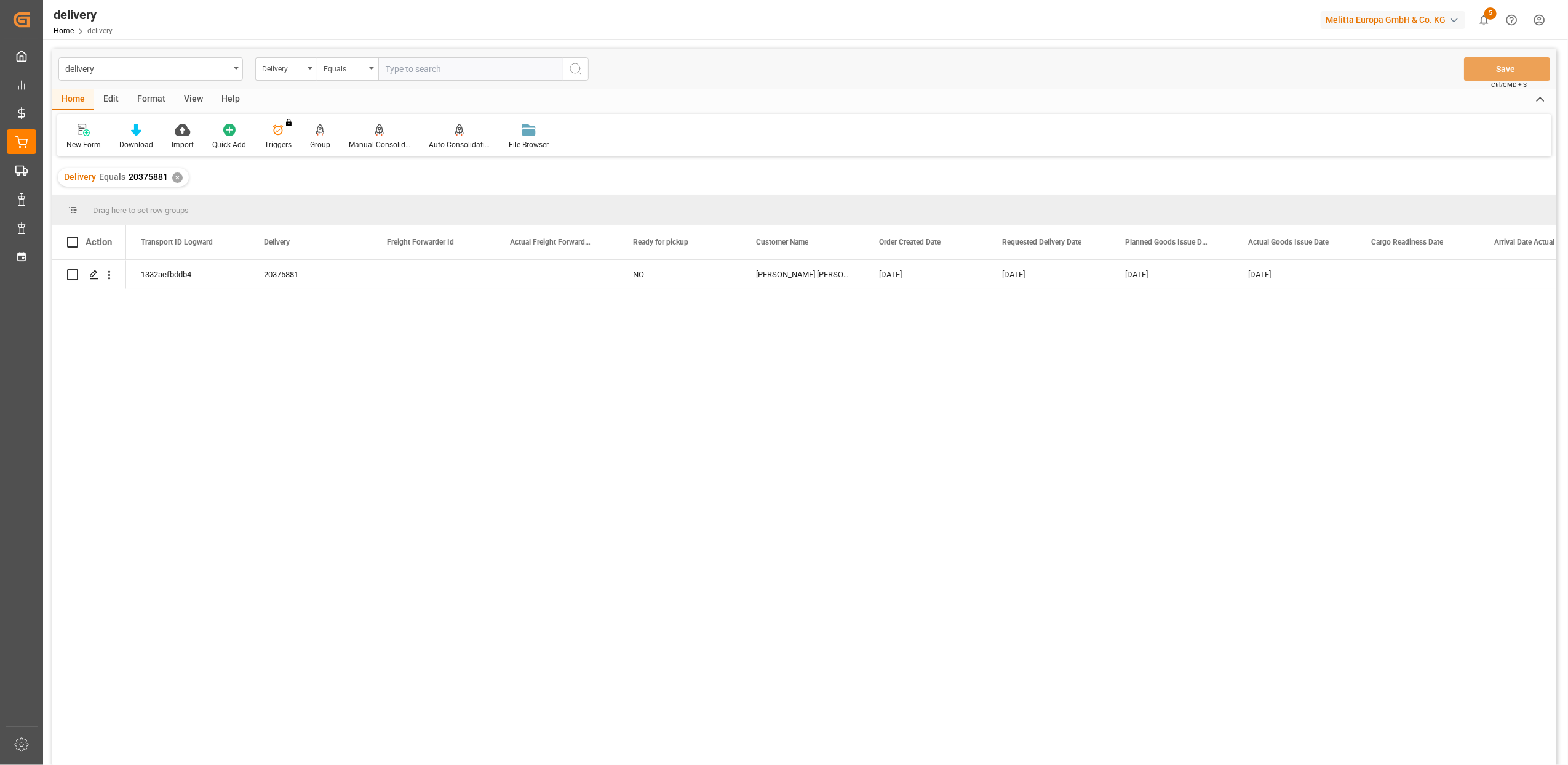
click at [173, 174] on div "✕" at bounding box center [177, 177] width 11 height 11
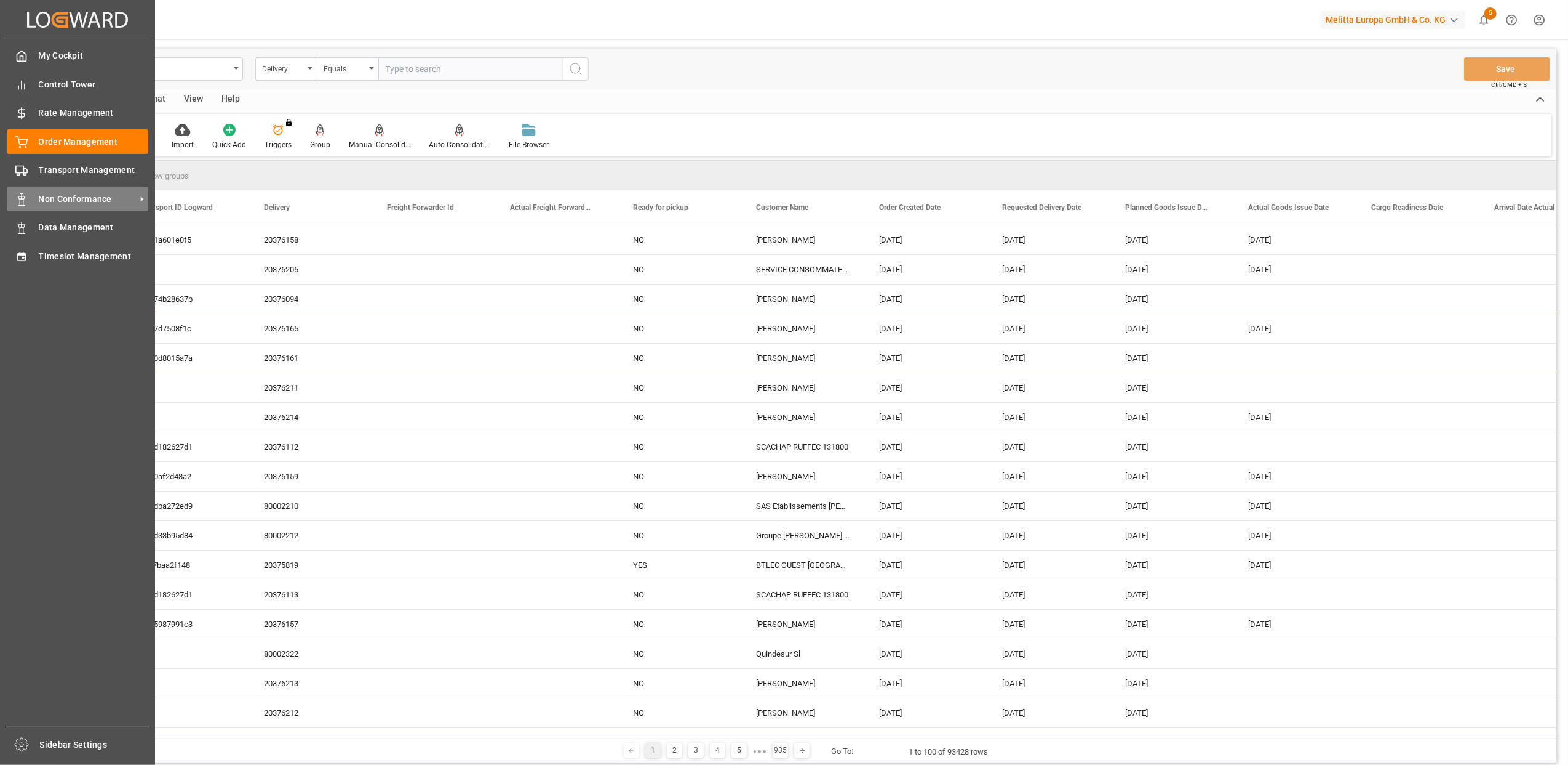
click at [75, 192] on span "Non Conformance" at bounding box center [88, 199] width 97 height 13
click at [35, 203] on div "Non Conformance Non Conformance" at bounding box center [77, 199] width 141 height 24
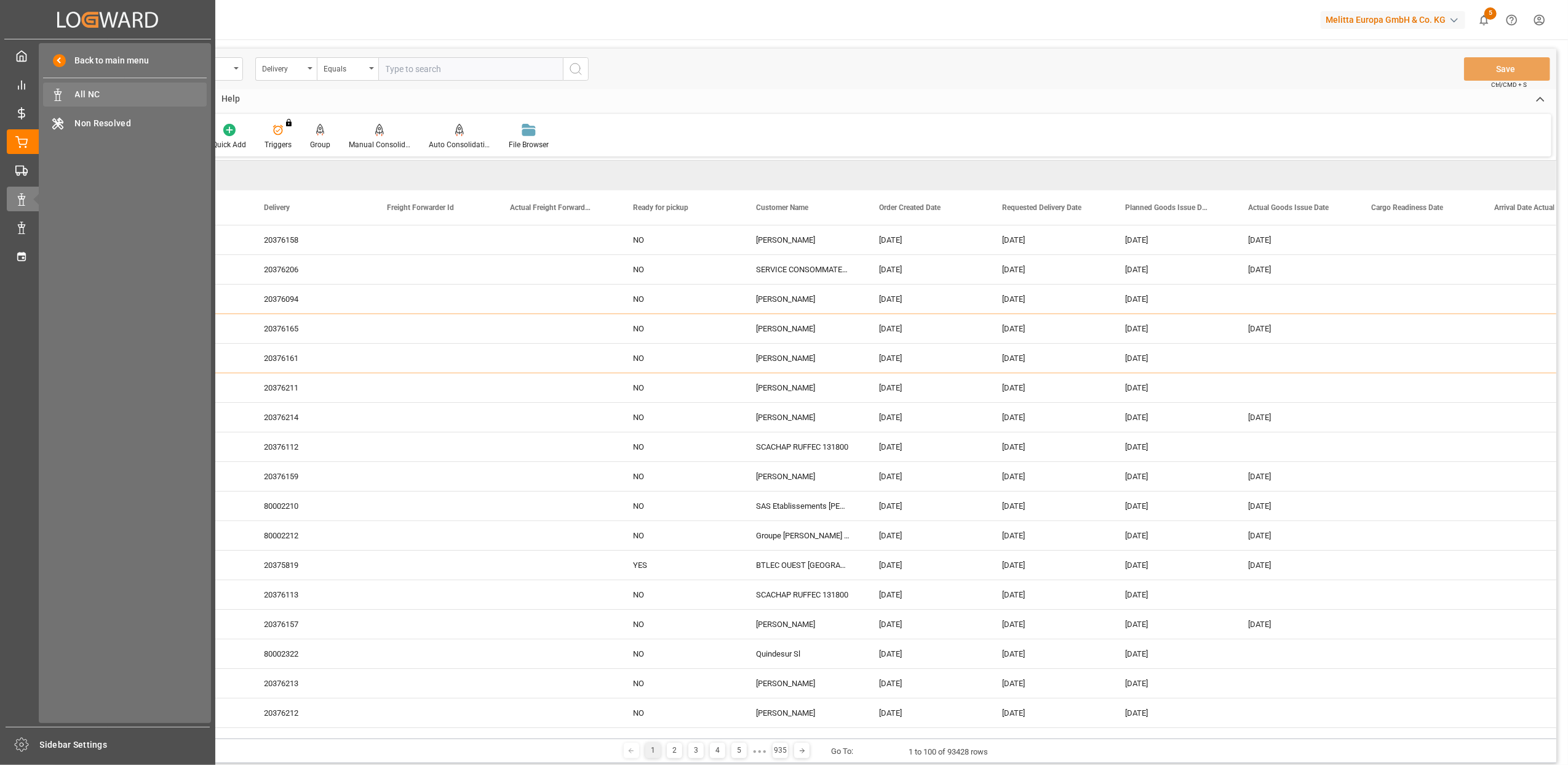
click at [106, 92] on span "All NC" at bounding box center [140, 94] width 132 height 13
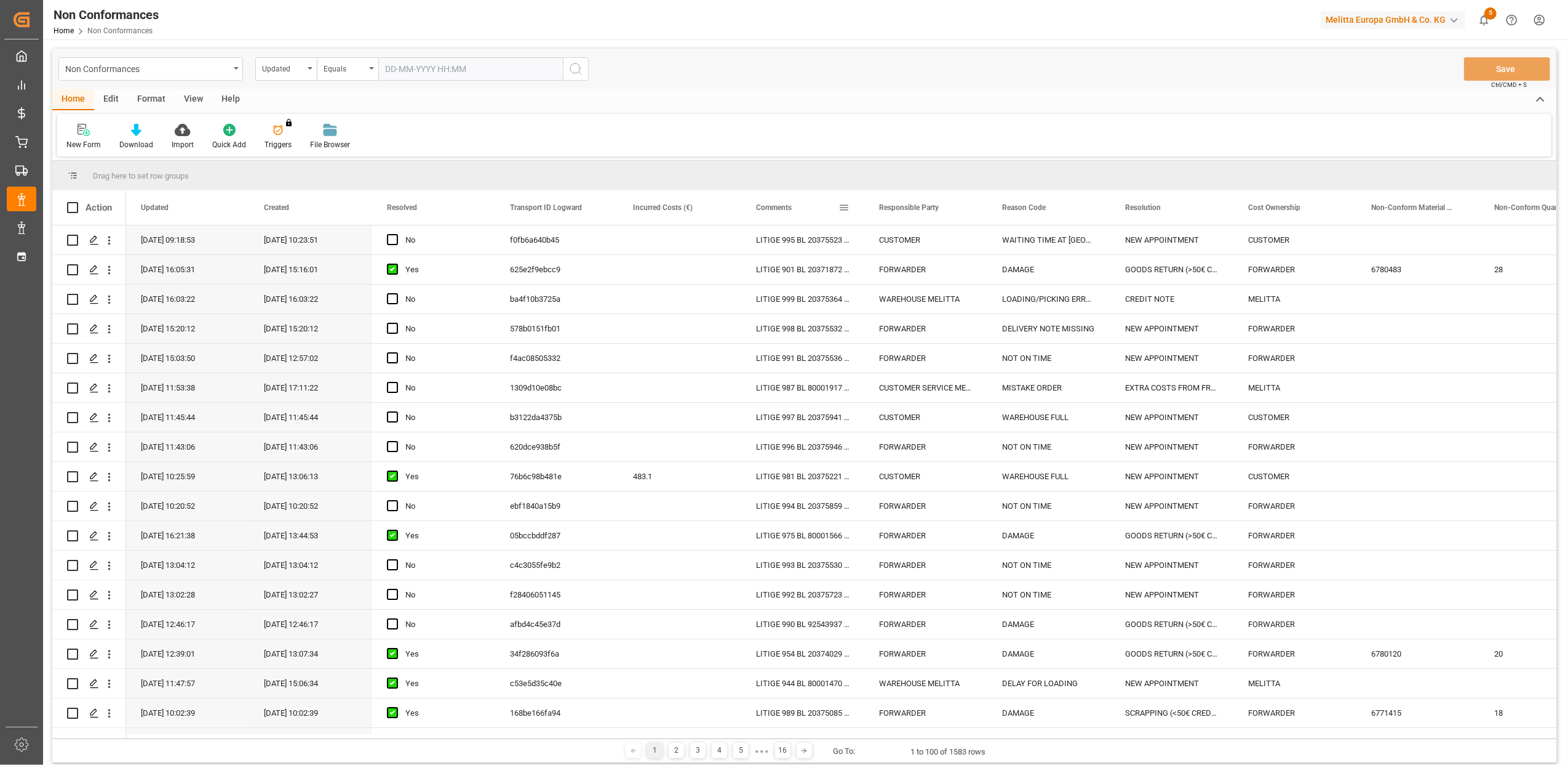
click at [845, 208] on span at bounding box center [844, 208] width 11 height 11
click at [902, 208] on span "filter" at bounding box center [902, 210] width 11 height 11
click at [852, 271] on input "2036486" at bounding box center [901, 274] width 121 height 24
click at [864, 276] on input "2037486" at bounding box center [901, 274] width 121 height 24
type input "20374986"
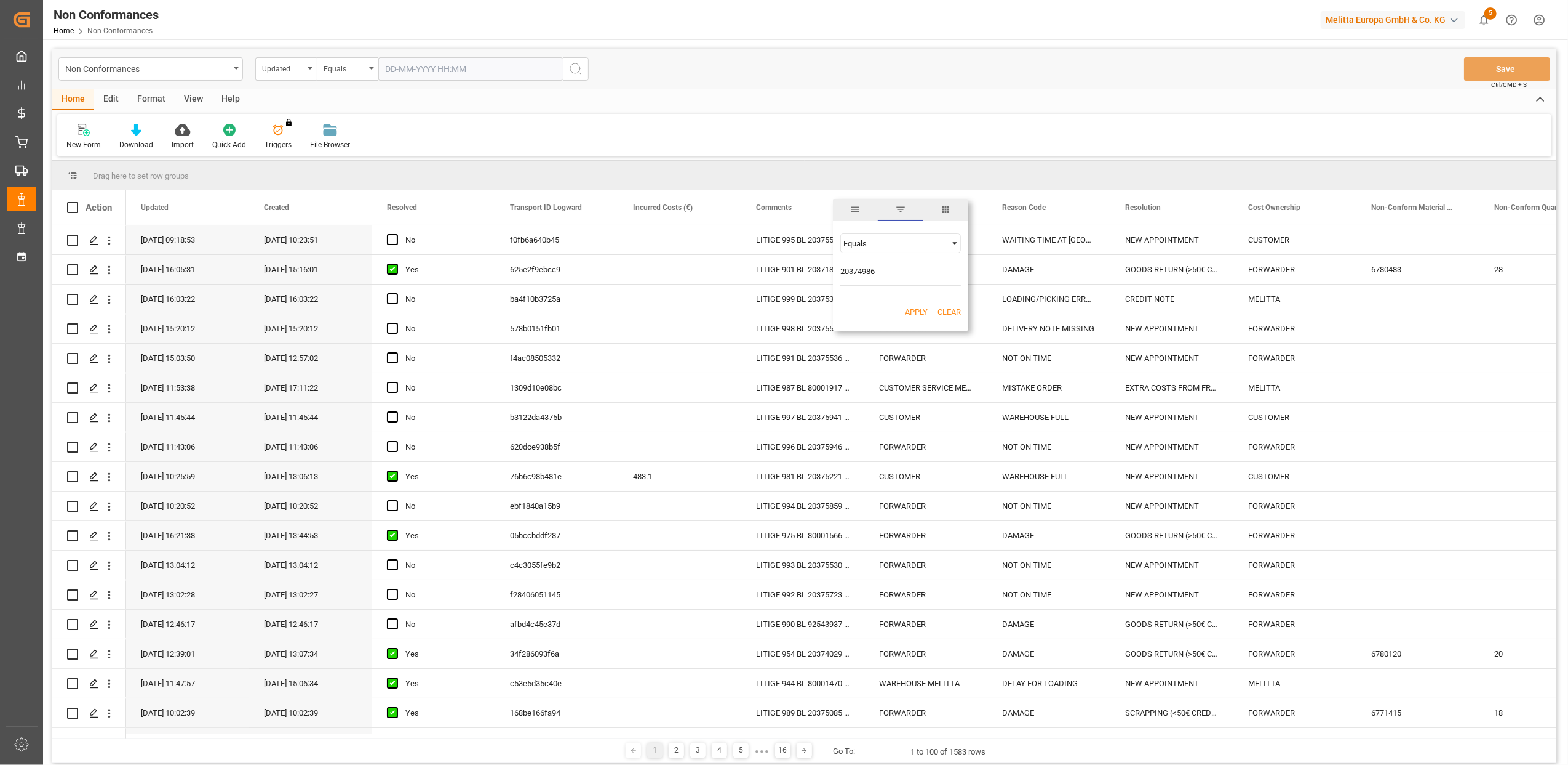
click at [922, 315] on button "Apply" at bounding box center [916, 312] width 23 height 12
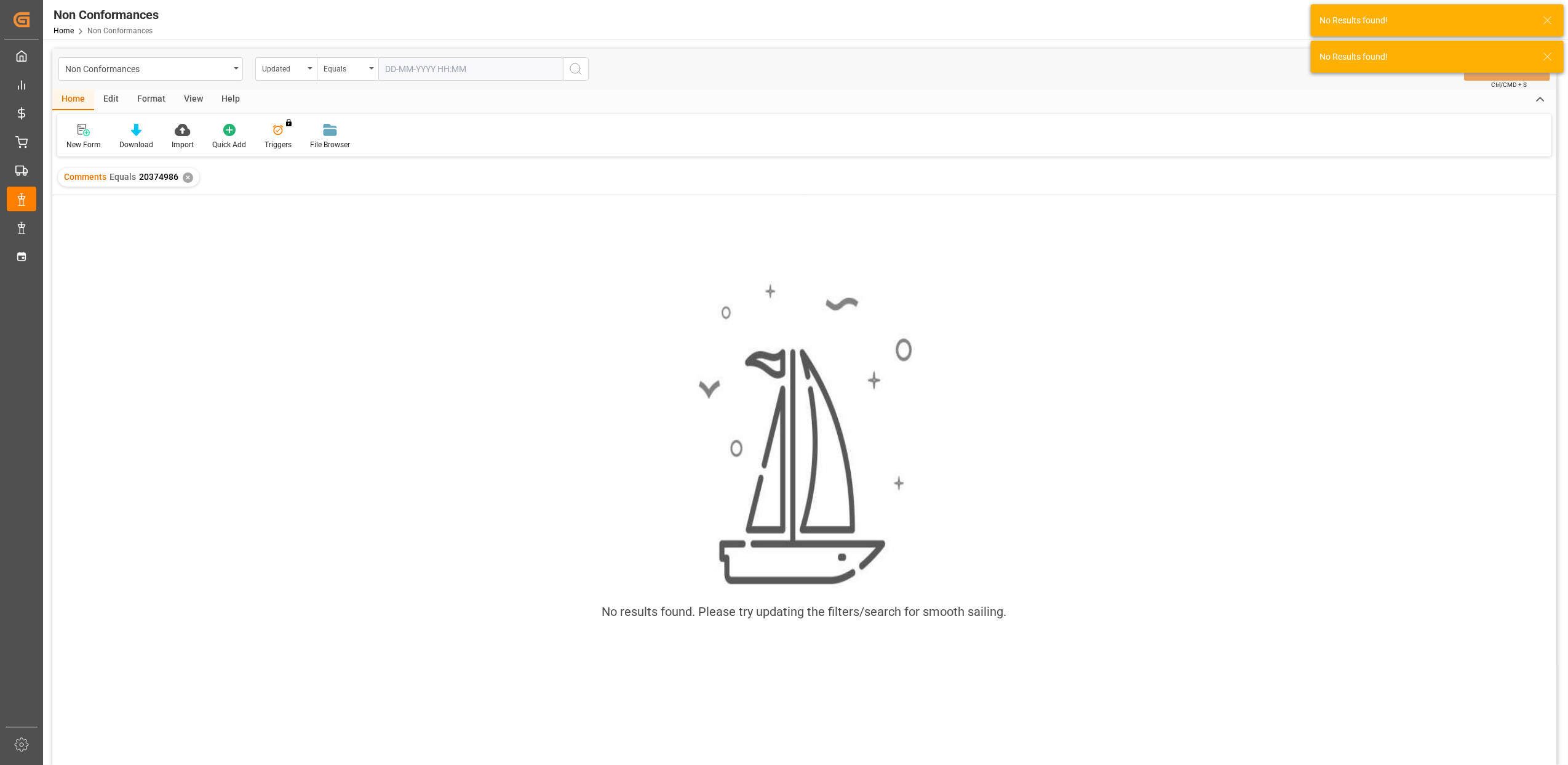
click at [188, 179] on div "✕" at bounding box center [187, 177] width 11 height 11
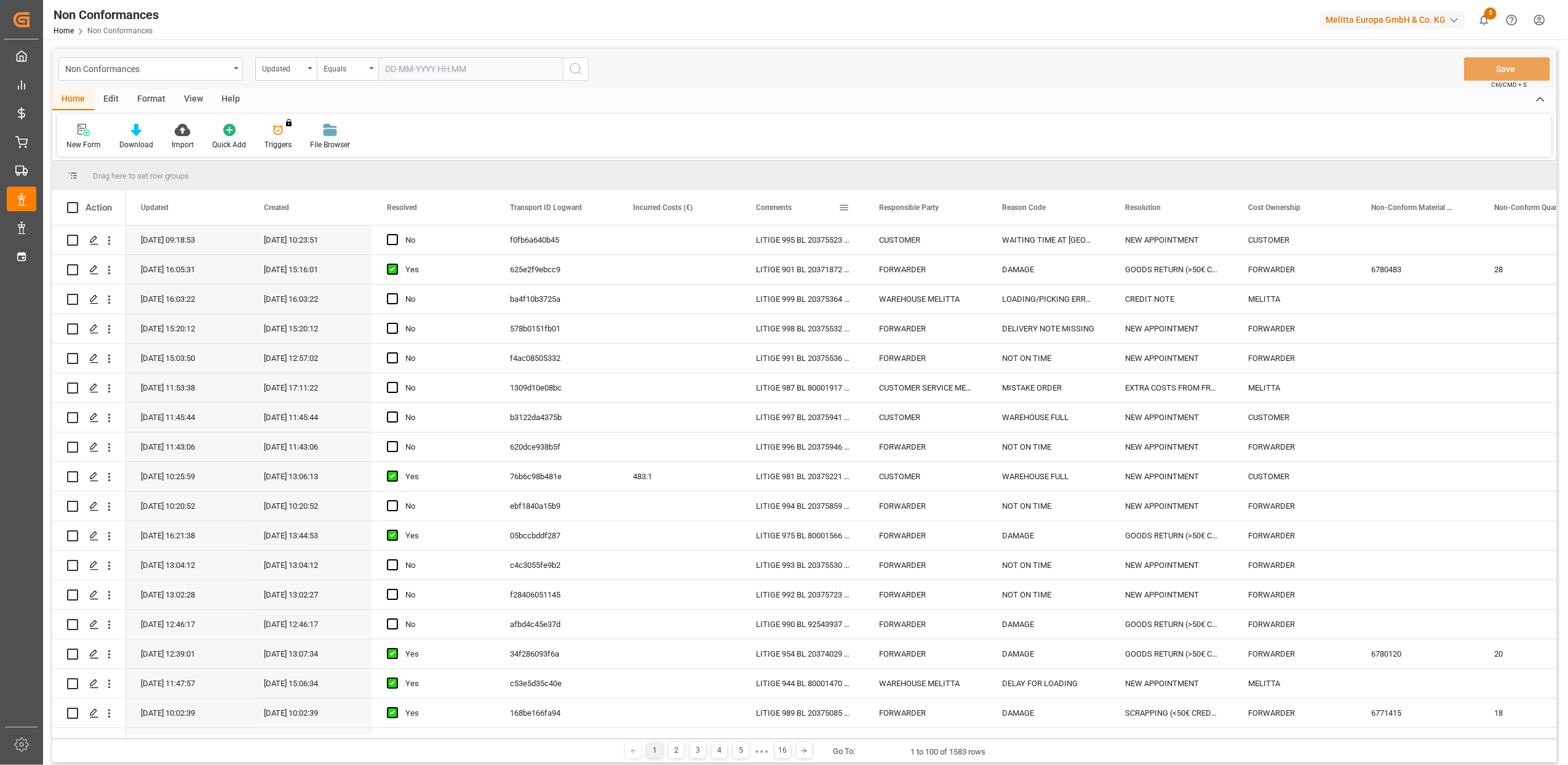
click at [844, 203] on span at bounding box center [844, 208] width 11 height 11
type input "20374985"
click at [917, 312] on button "Apply" at bounding box center [916, 312] width 23 height 12
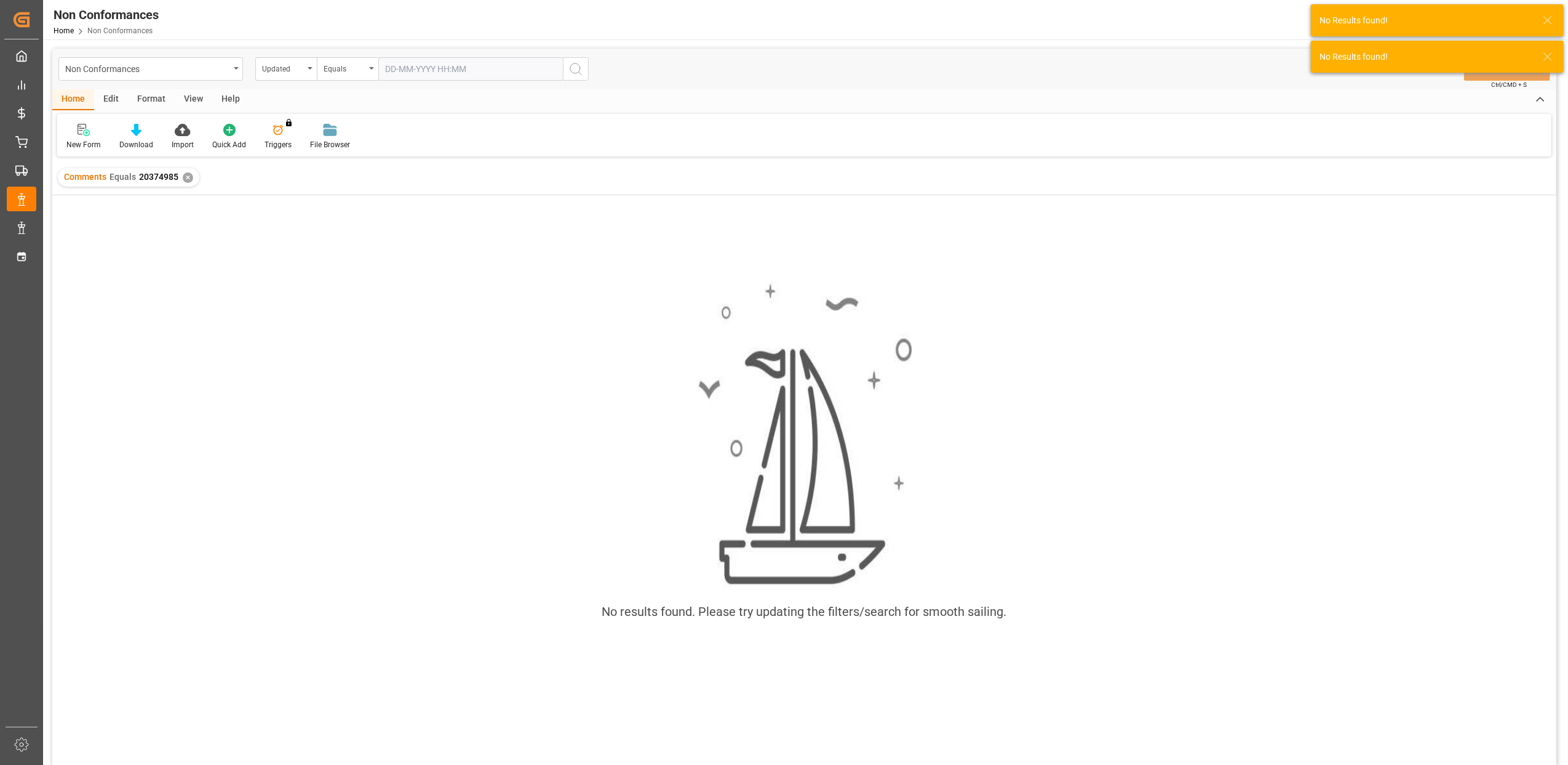
click at [187, 174] on div "✕" at bounding box center [187, 177] width 11 height 11
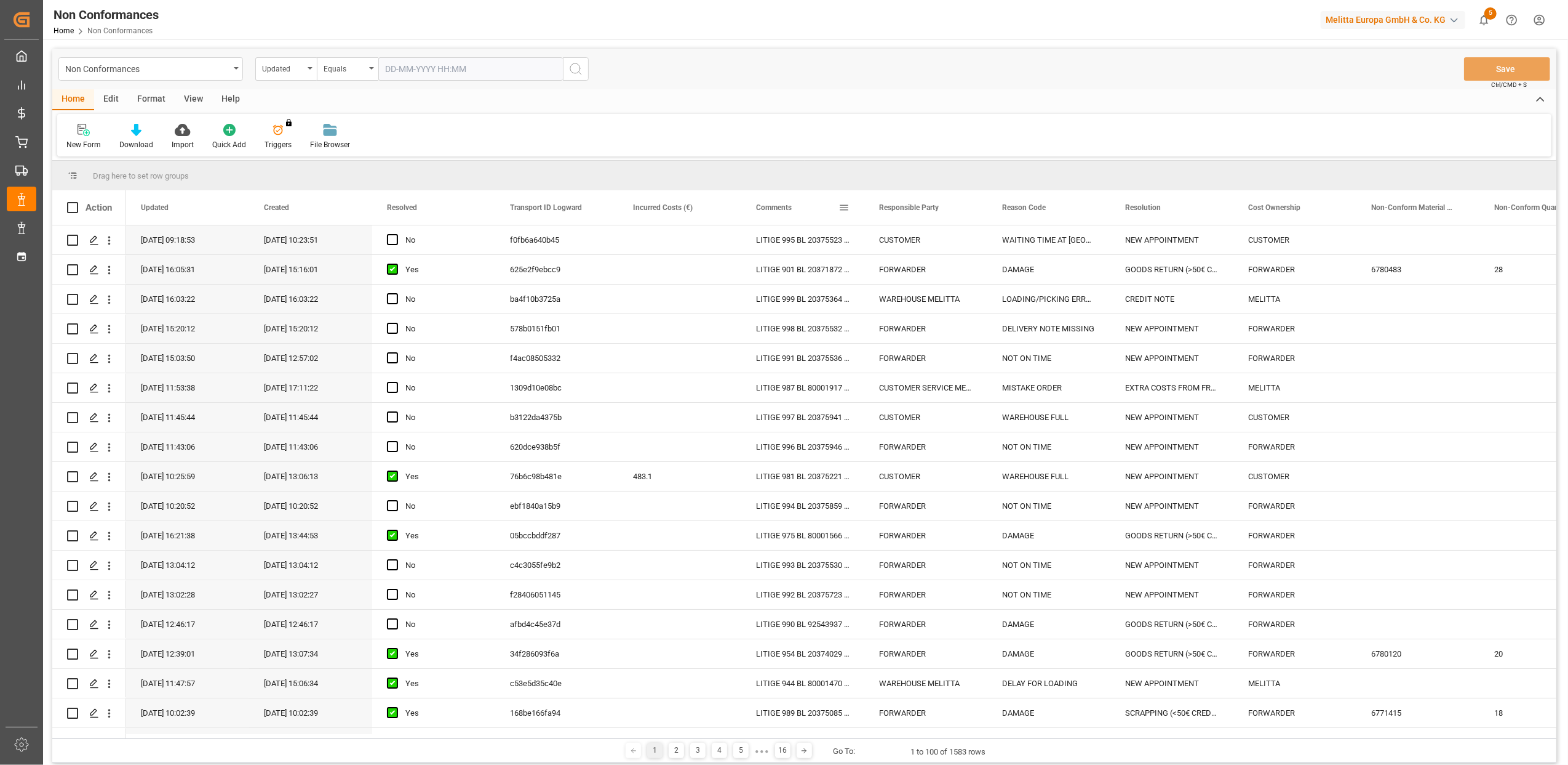
click at [843, 205] on span at bounding box center [844, 208] width 11 height 11
click at [956, 246] on span "Filtering operator" at bounding box center [955, 244] width 11 height 11
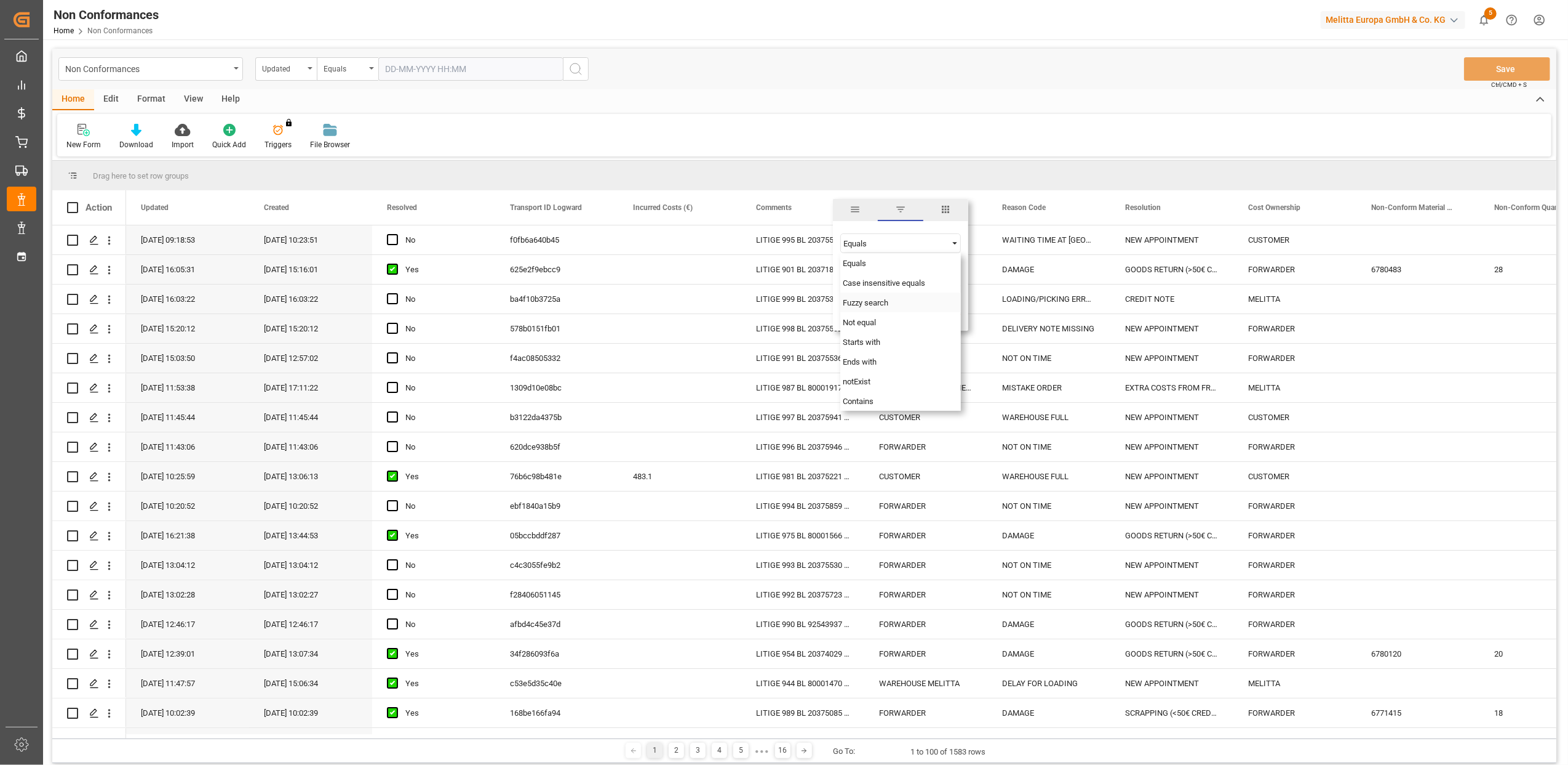
click at [931, 305] on div "Fuzzy search" at bounding box center [901, 302] width 121 height 19
click at [914, 272] on input "Filter Value" at bounding box center [901, 274] width 121 height 24
type input "20374986"
click at [911, 309] on button "Apply" at bounding box center [916, 312] width 23 height 12
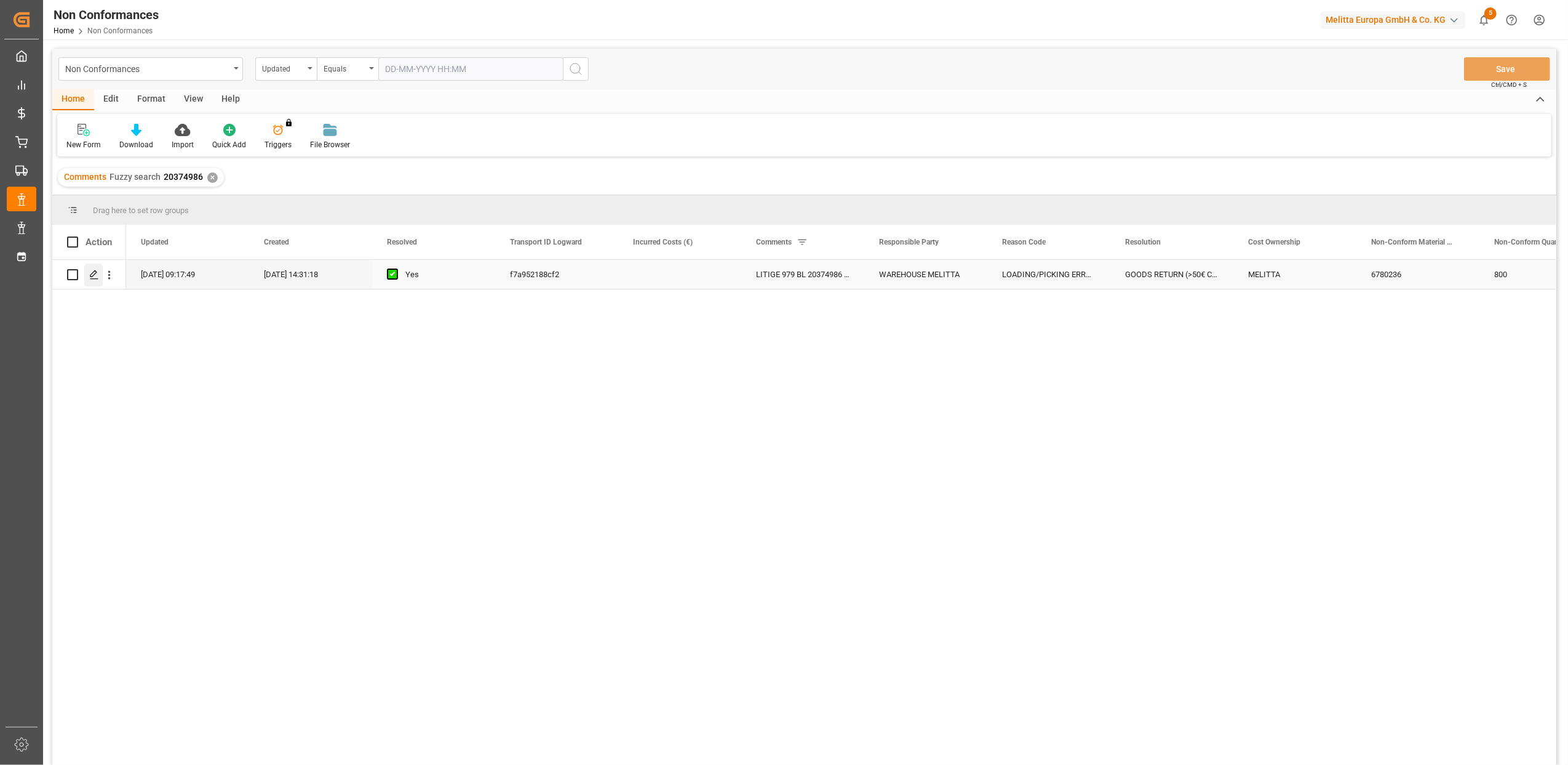
click at [91, 274] on polygon "Press SPACE to select this row." at bounding box center [93, 274] width 6 height 6
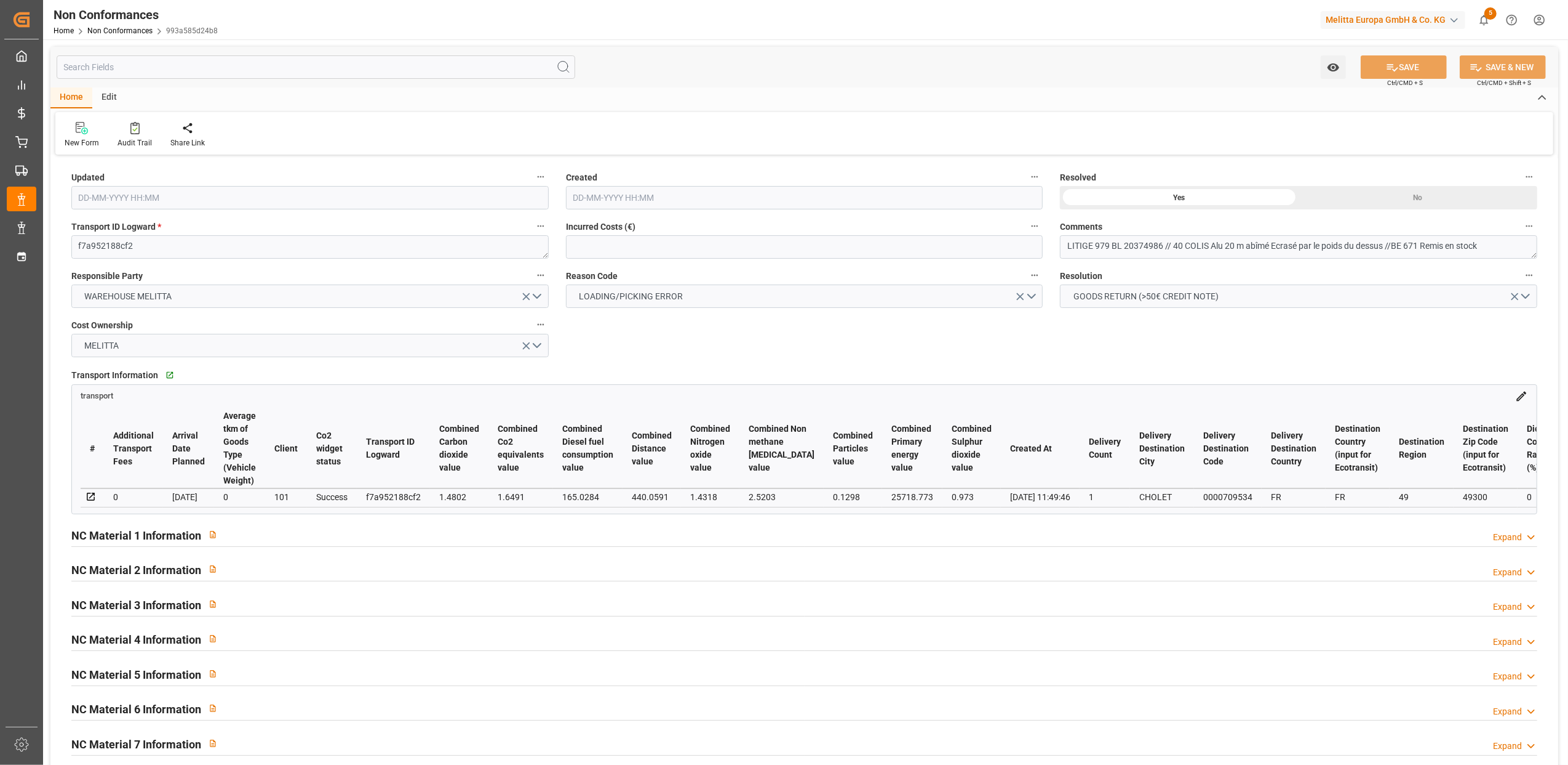
type input "[DATE] 07:17"
type input "[DATE] 12:31"
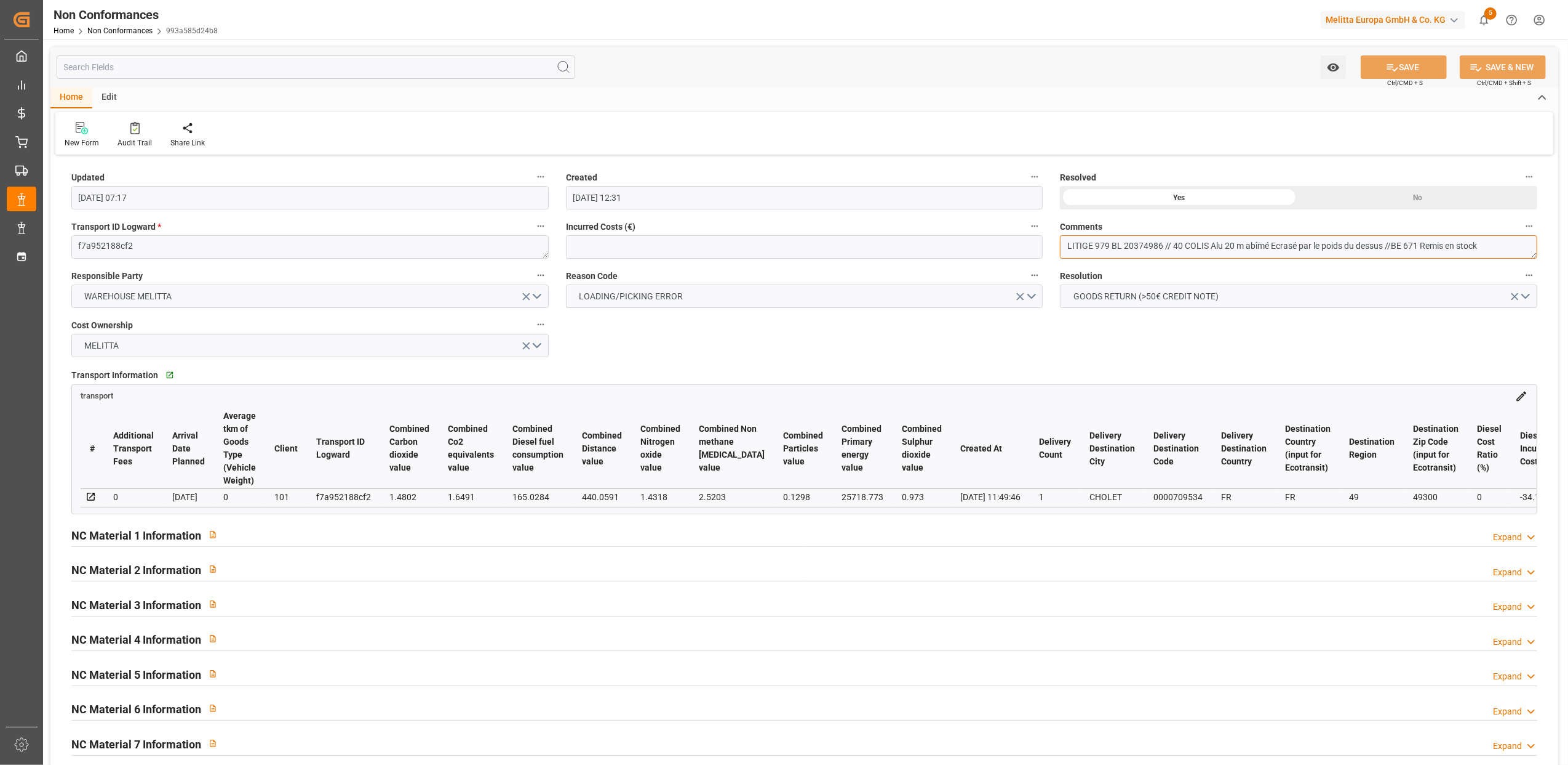
drag, startPoint x: 1504, startPoint y: 239, endPoint x: 1174, endPoint y: 258, distance: 330.5
click at [1174, 258] on div "Comments LITIGE 979 BL 20374986 // 40 COLIS Alu 20 m abîmé Ecrasé par le poids …" at bounding box center [1299, 238] width 494 height 50
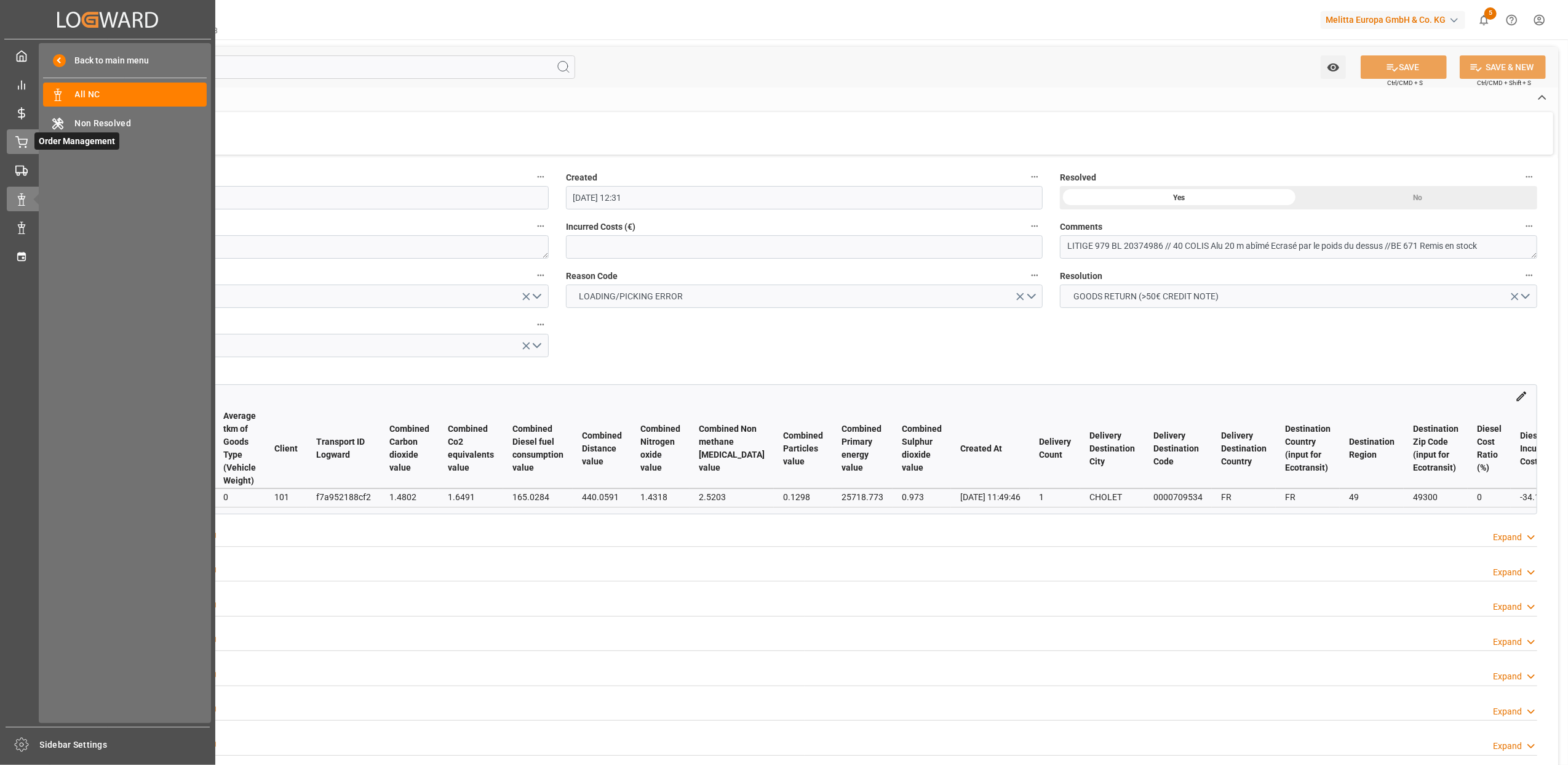
click at [25, 143] on icon at bounding box center [21, 142] width 12 height 12
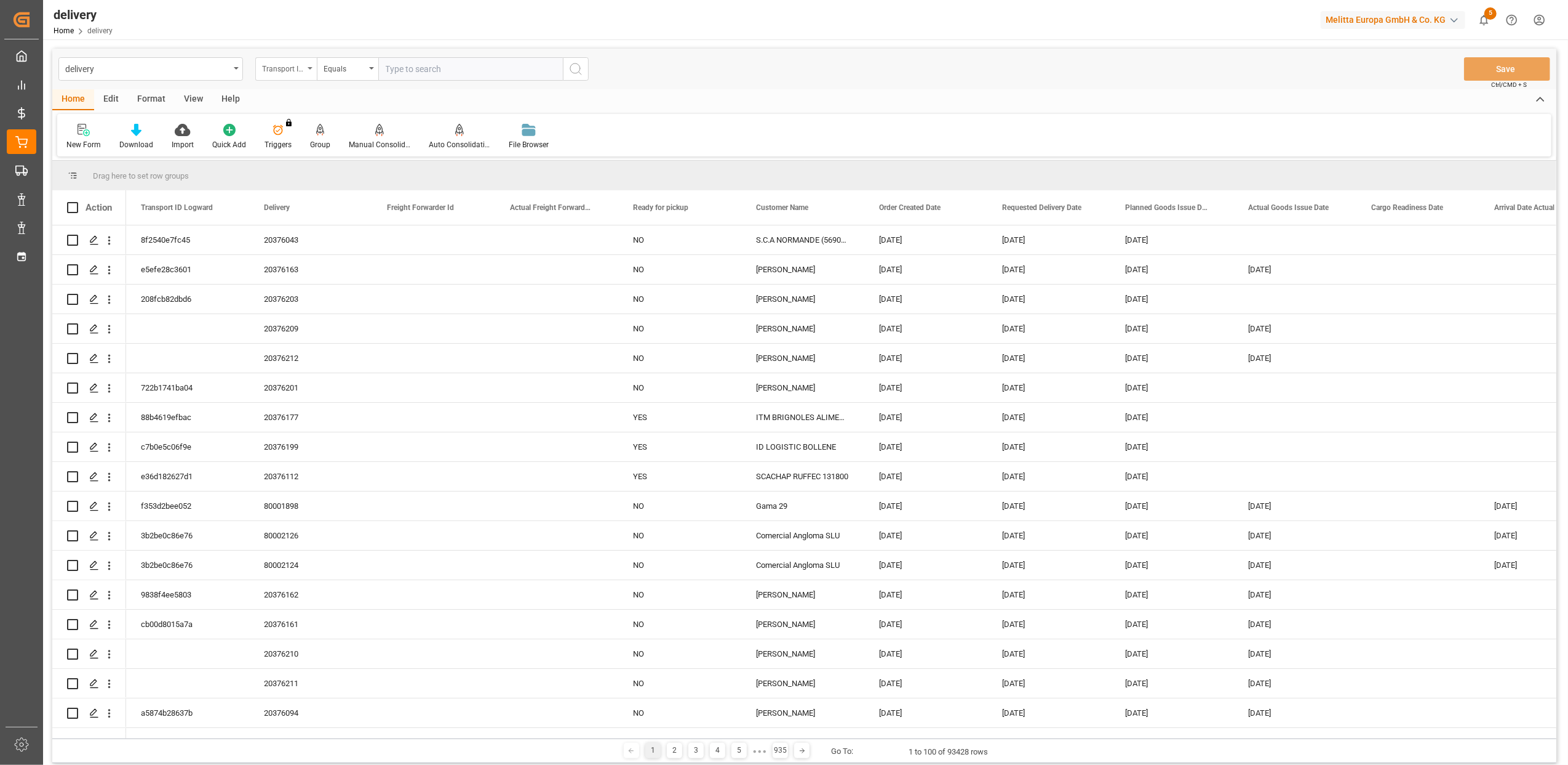
click at [313, 67] on div "Transport ID Logward" at bounding box center [286, 68] width 62 height 24
click at [303, 157] on div "Delivery" at bounding box center [347, 152] width 183 height 26
drag, startPoint x: 493, startPoint y: 67, endPoint x: 500, endPoint y: 60, distance: 9.9
click at [493, 65] on input "text" at bounding box center [470, 68] width 184 height 24
paste input "BL 20375082 + 20375080 + 20375081"
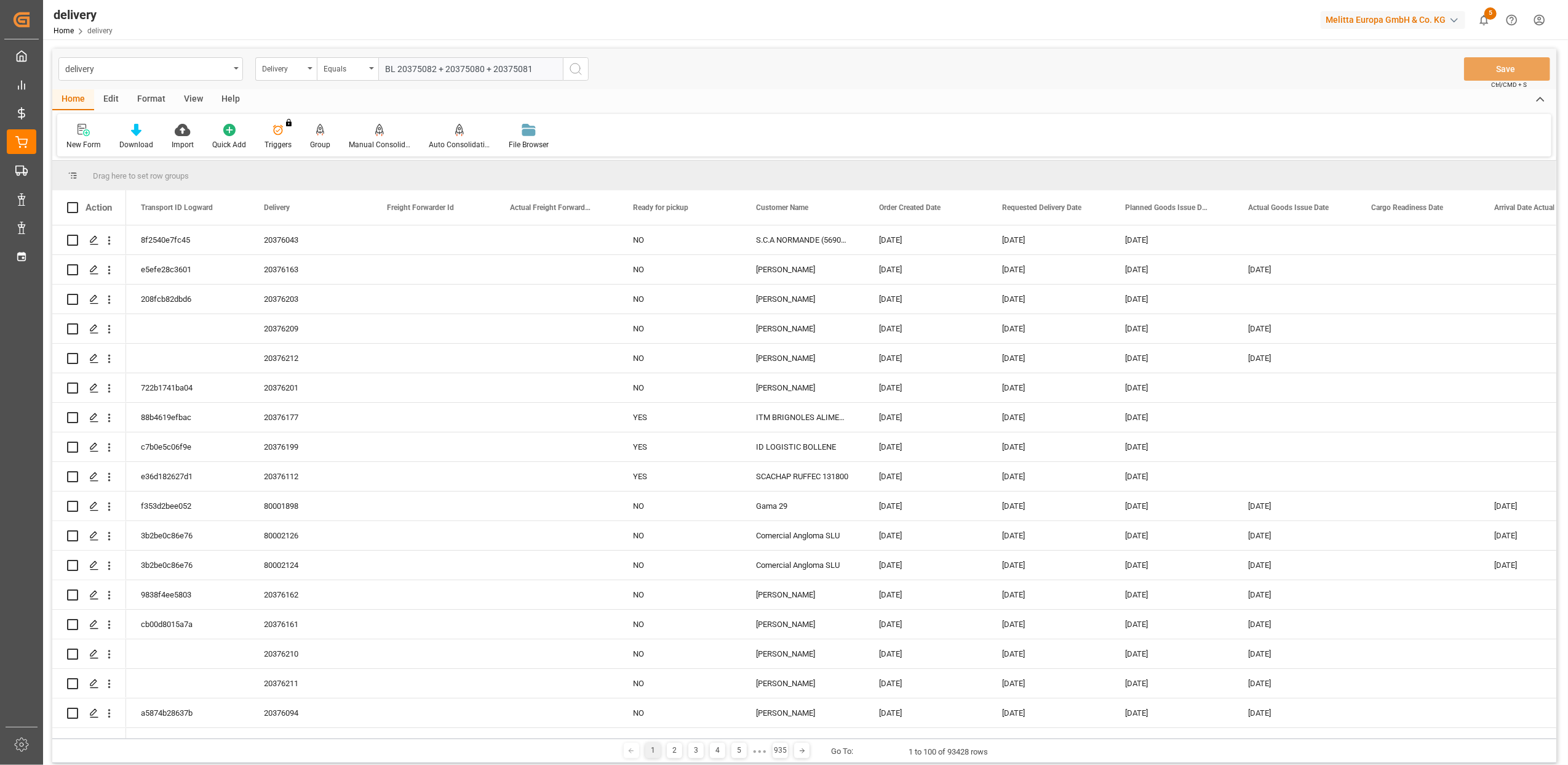
drag, startPoint x: 545, startPoint y: 71, endPoint x: 438, endPoint y: 71, distance: 107.0
click at [438, 71] on input "BL 20375082 + 20375080 + 20375081" at bounding box center [470, 68] width 184 height 24
click at [397, 67] on input "BL 20375082" at bounding box center [470, 68] width 184 height 24
type input "20375082"
click at [584, 67] on button "search button" at bounding box center [576, 68] width 26 height 24
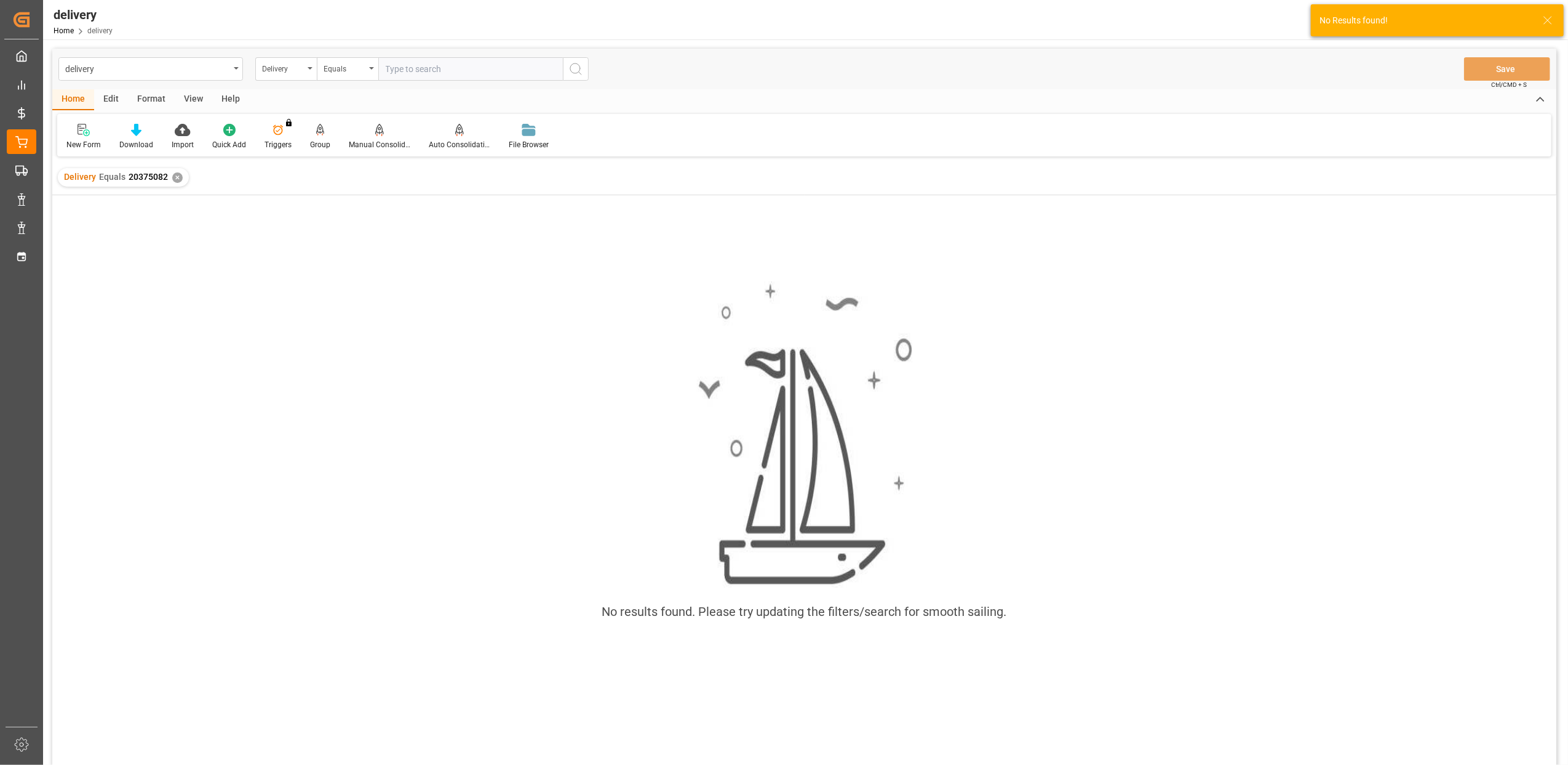
click at [175, 182] on div "✕" at bounding box center [177, 177] width 11 height 11
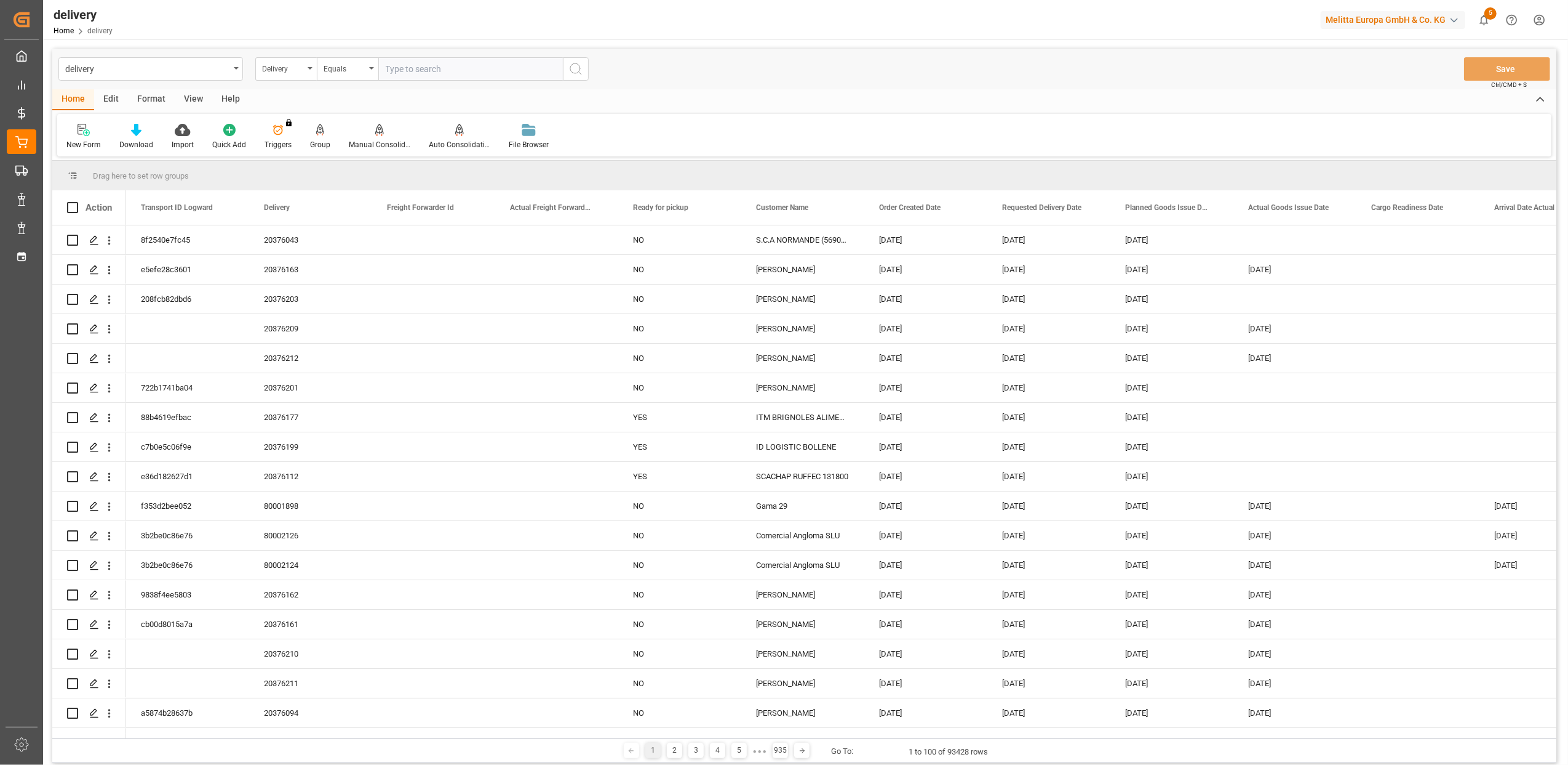
click at [473, 70] on input "text" at bounding box center [470, 68] width 184 height 24
type input "20375082"
click at [571, 72] on icon "search button" at bounding box center [575, 69] width 15 height 15
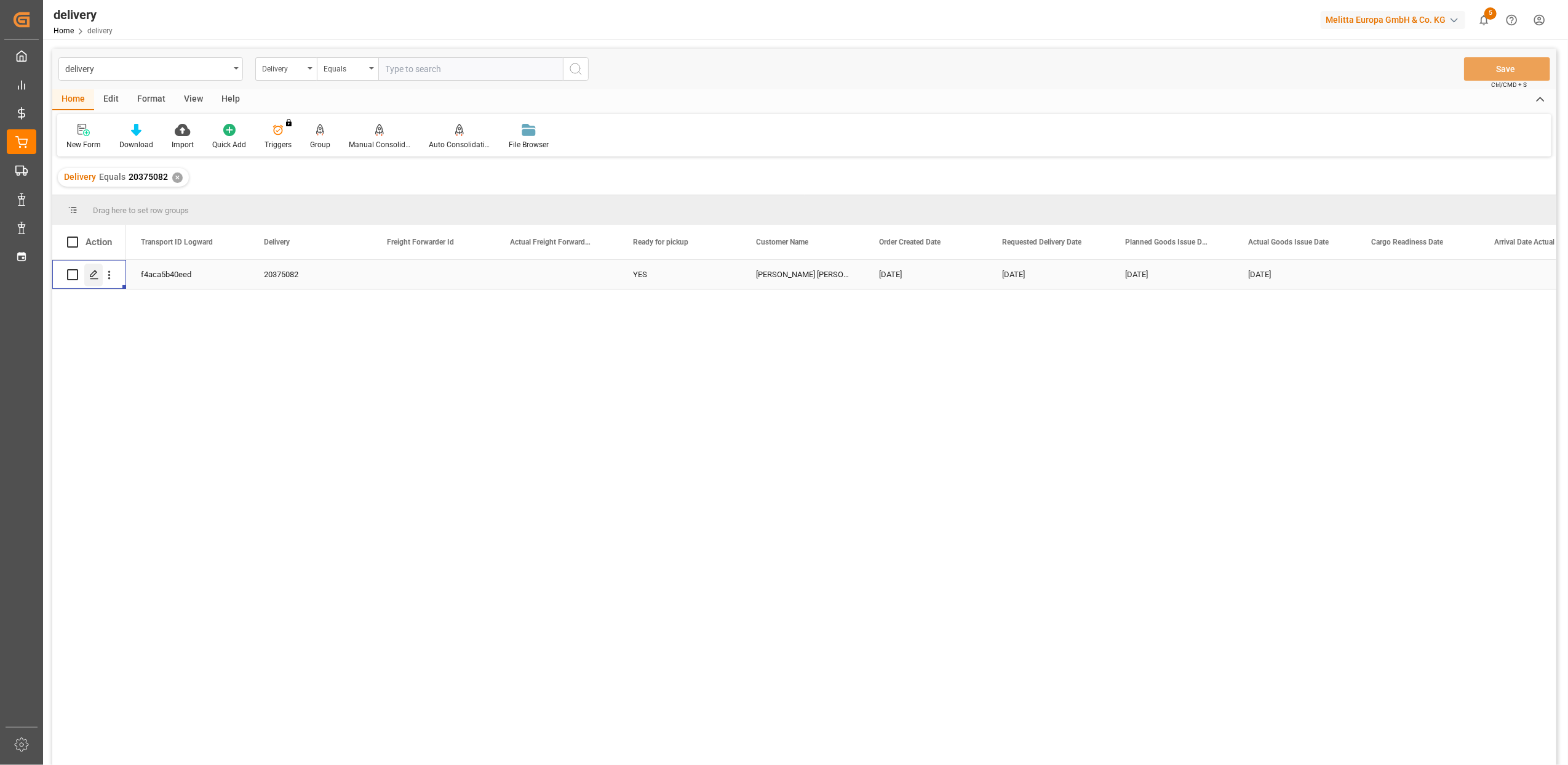
click at [92, 274] on icon "Press SPACE to select this row." at bounding box center [94, 274] width 10 height 10
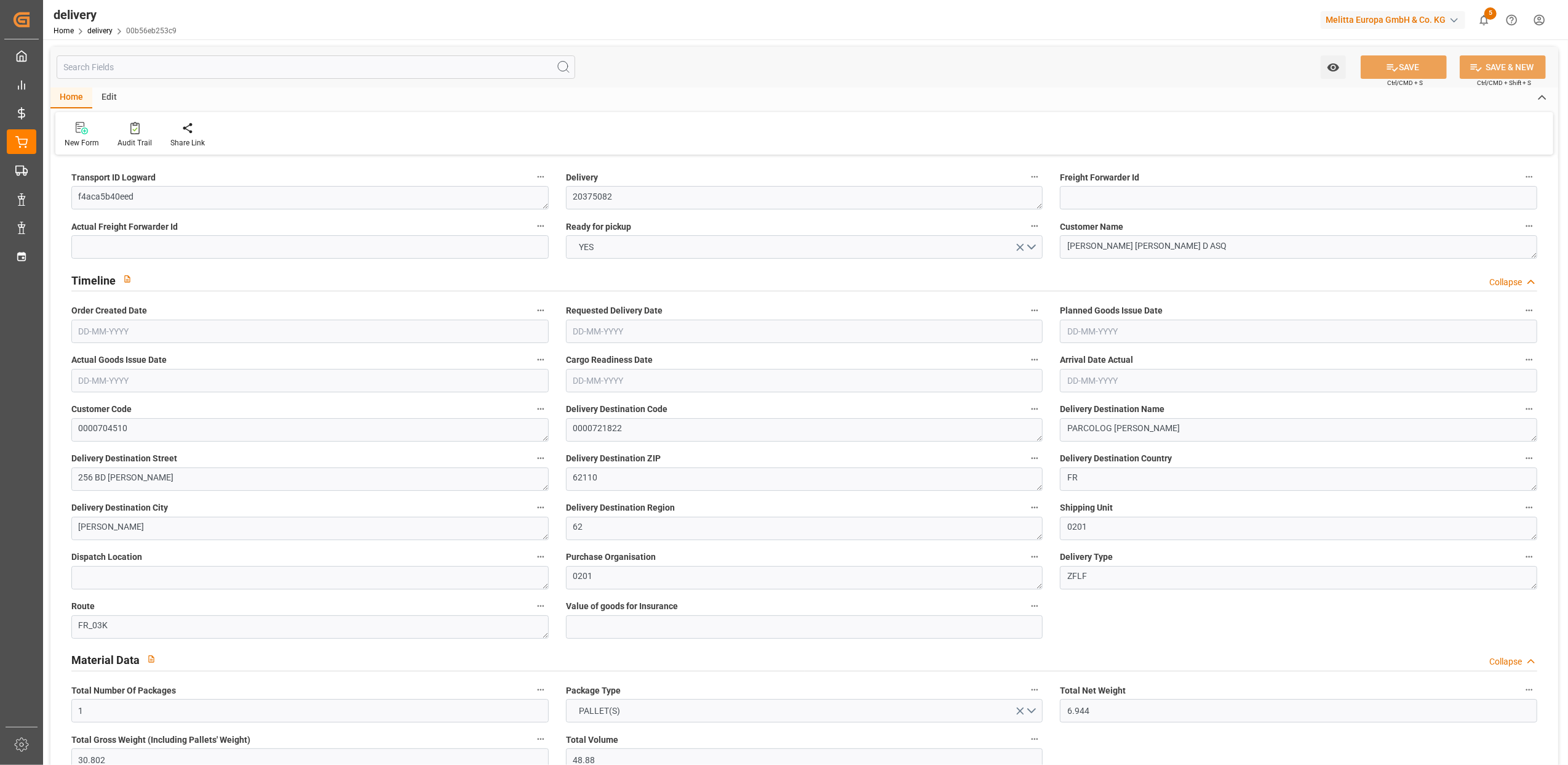
type input "[DATE]"
type input "[DATE] 11:01"
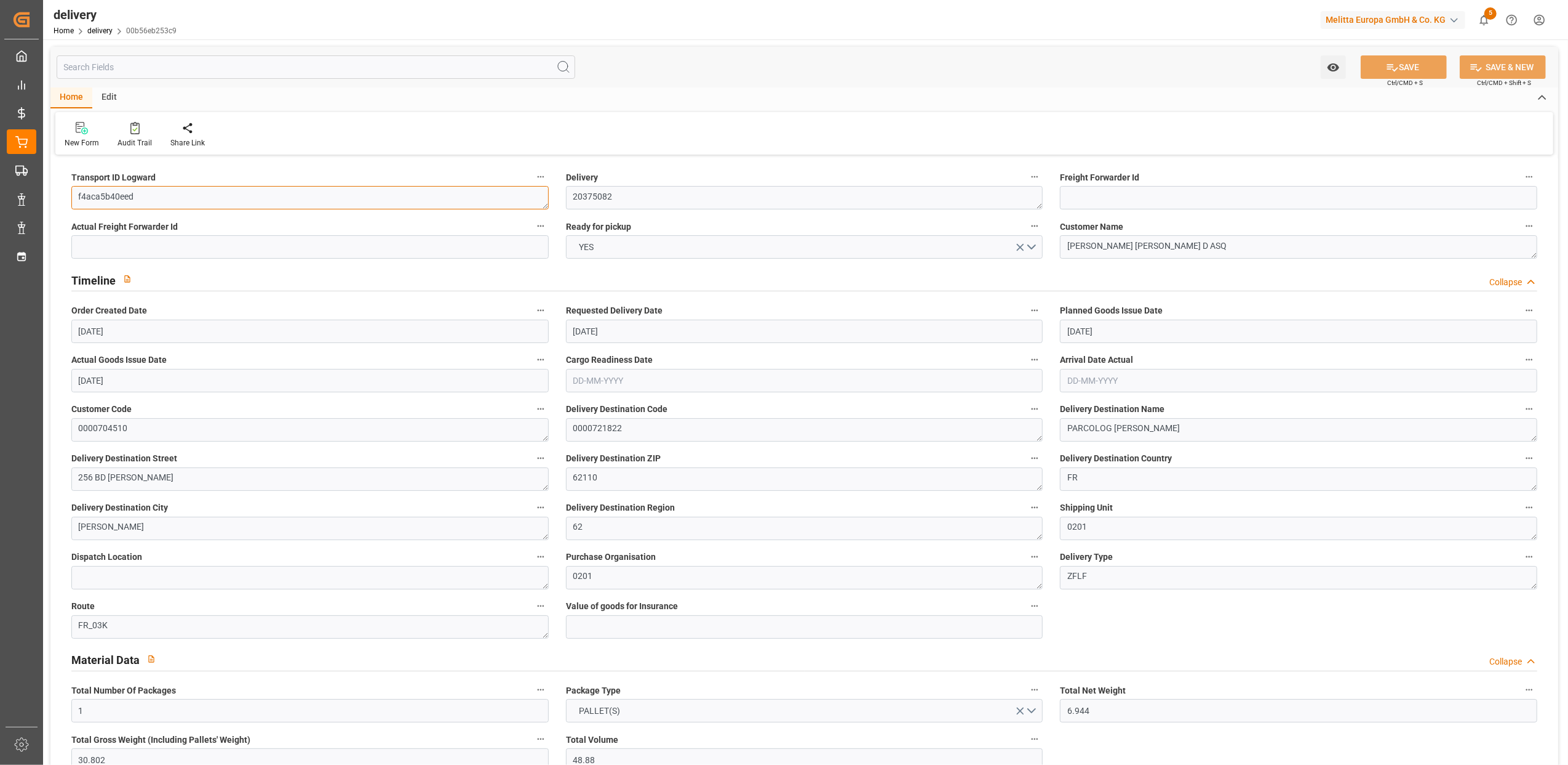
drag, startPoint x: 168, startPoint y: 195, endPoint x: 4, endPoint y: 200, distance: 164.1
click at [4, 200] on div "Created by potrace 1.15, written by [PERSON_NAME] [DATE]-[DATE] Created by potr…" at bounding box center [784, 382] width 1568 height 765
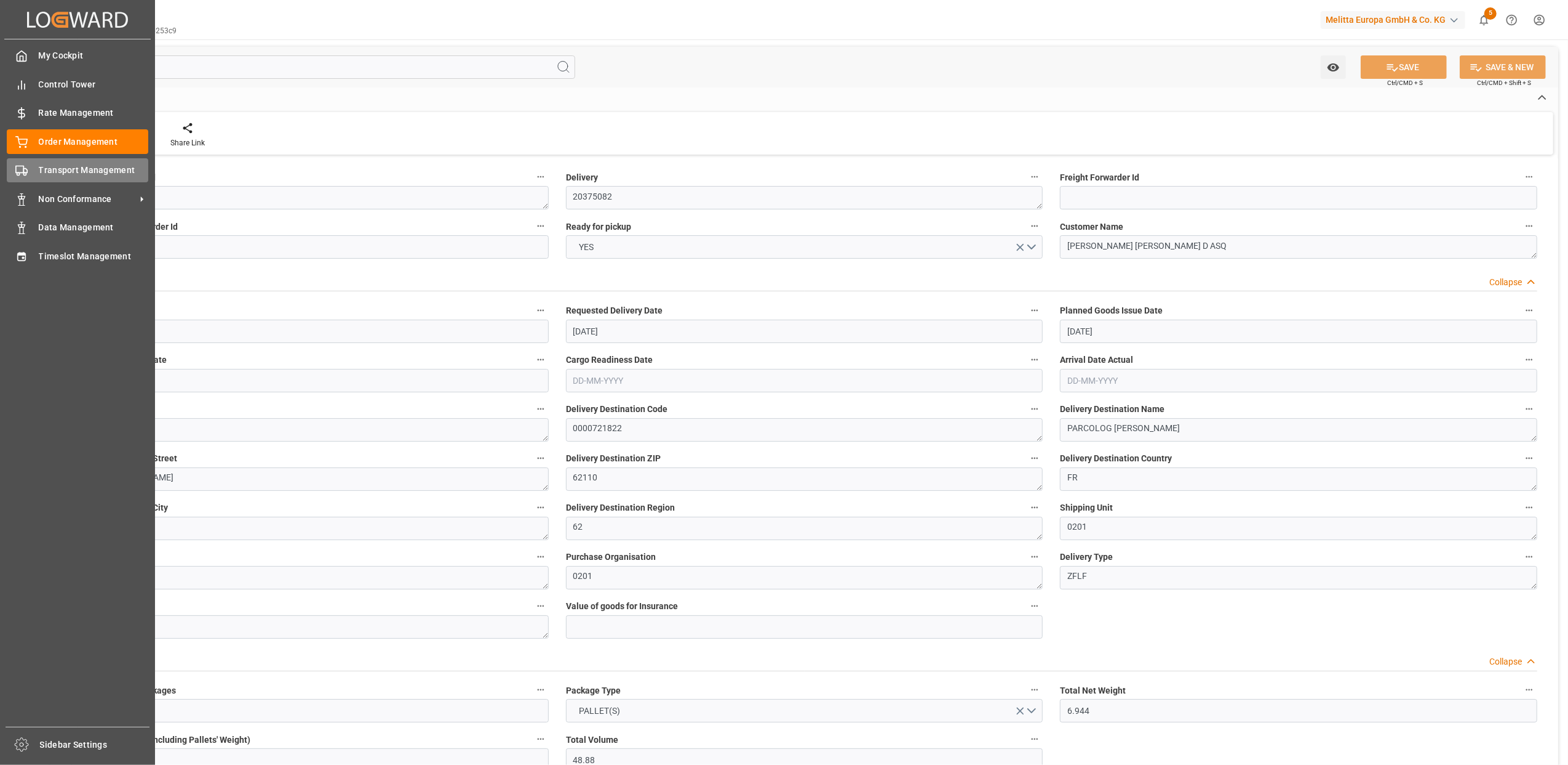
click at [12, 169] on div at bounding box center [17, 171] width 21 height 13
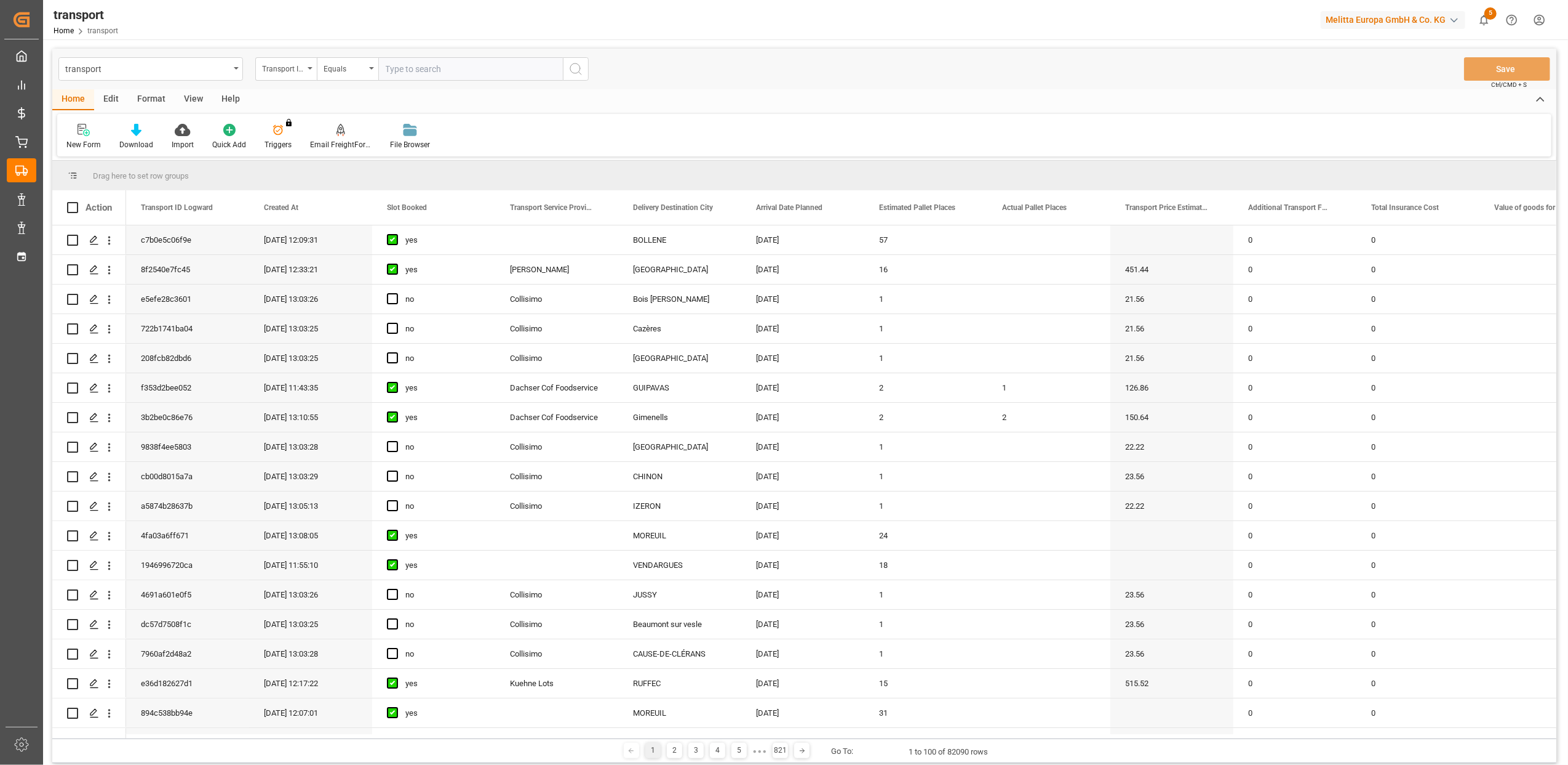
type input "f4aca5b40eed"
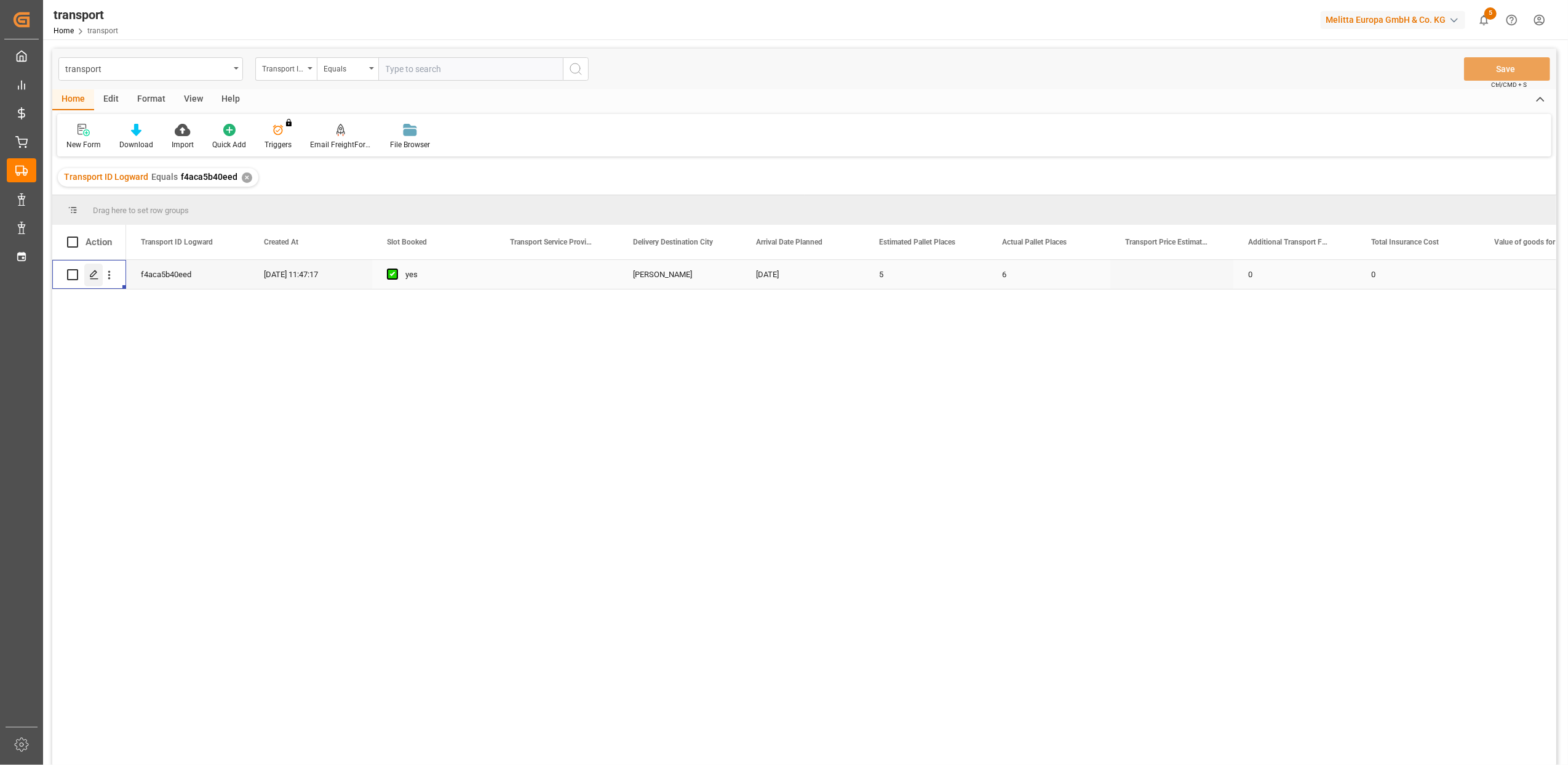
click at [88, 281] on div "Press SPACE to select this row." at bounding box center [93, 274] width 19 height 23
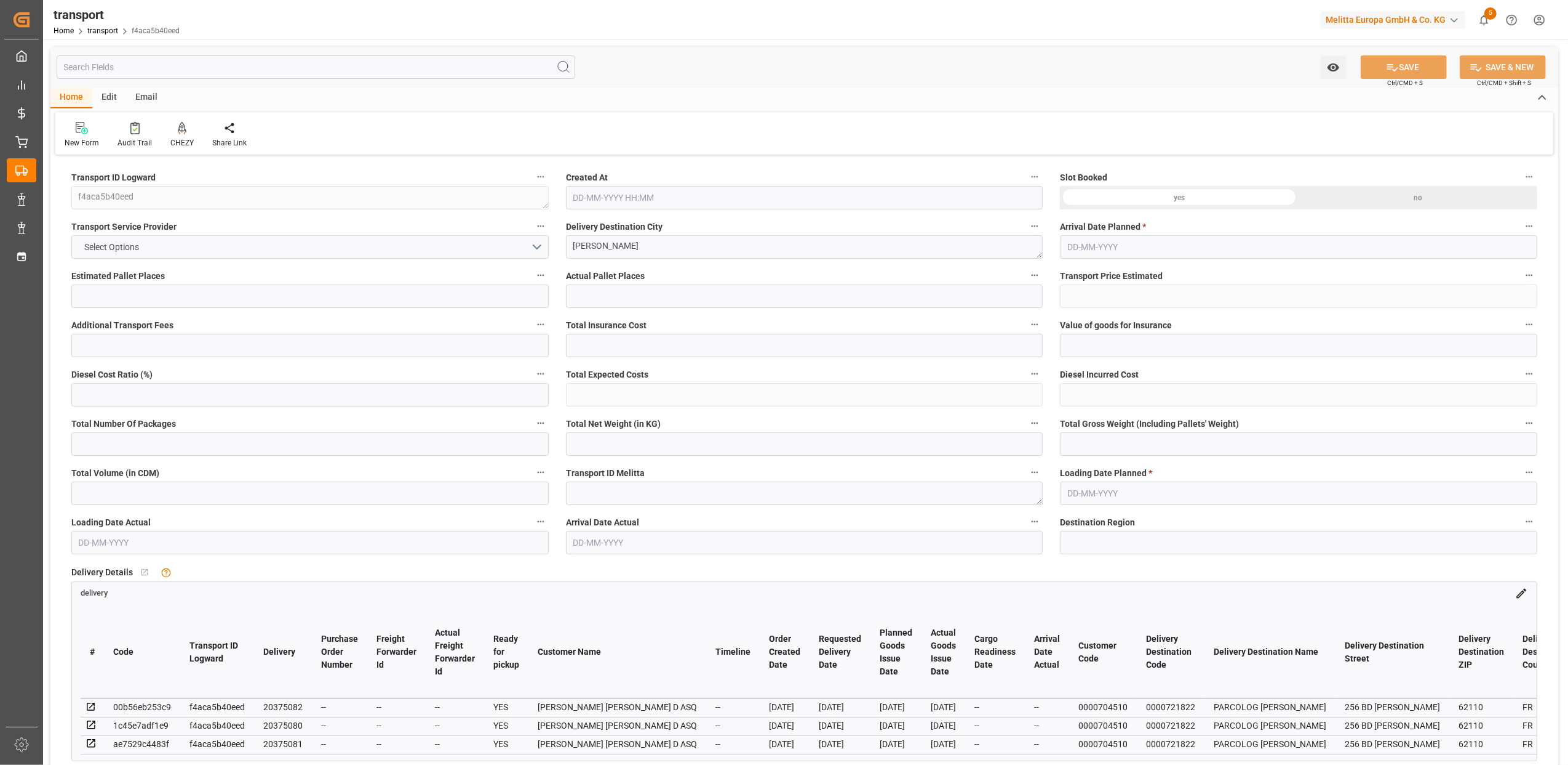
type input "5"
type input "6"
type input "0"
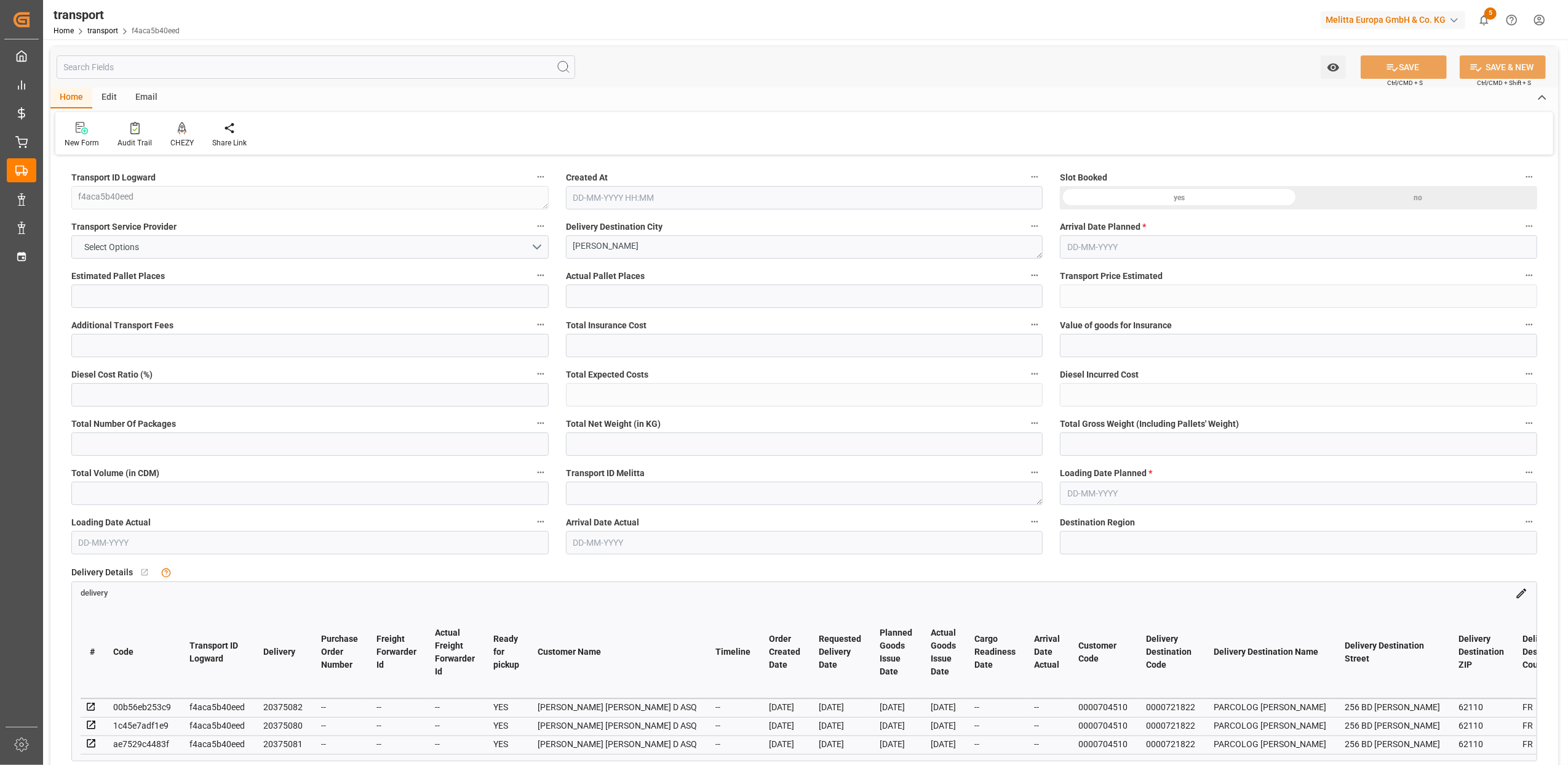
type input "0"
type input "6"
type input "501.349"
type input "754.237"
type input "4298.99"
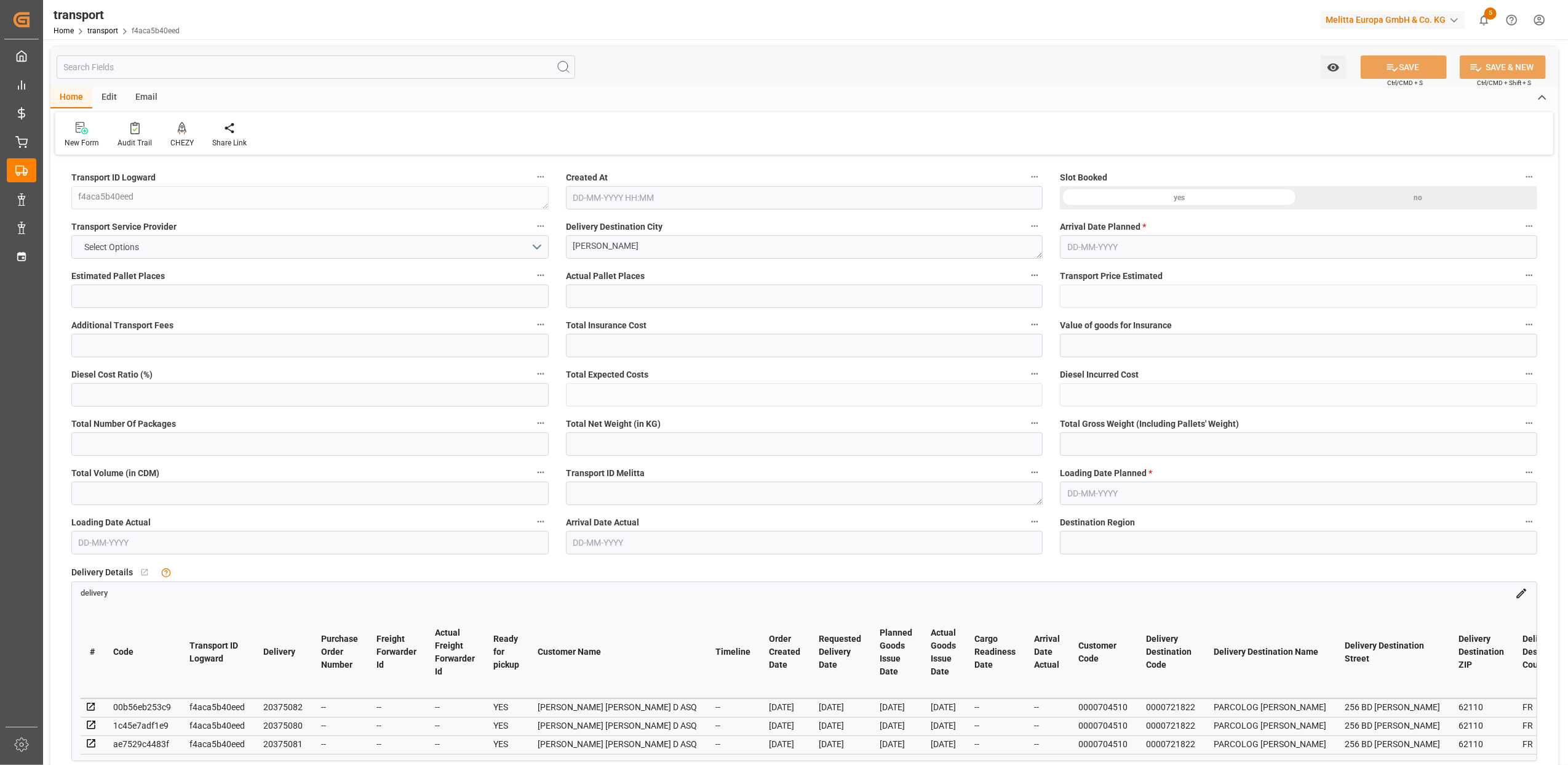
type input "62"
type input "2"
type input "101"
type input "5"
type input "101"
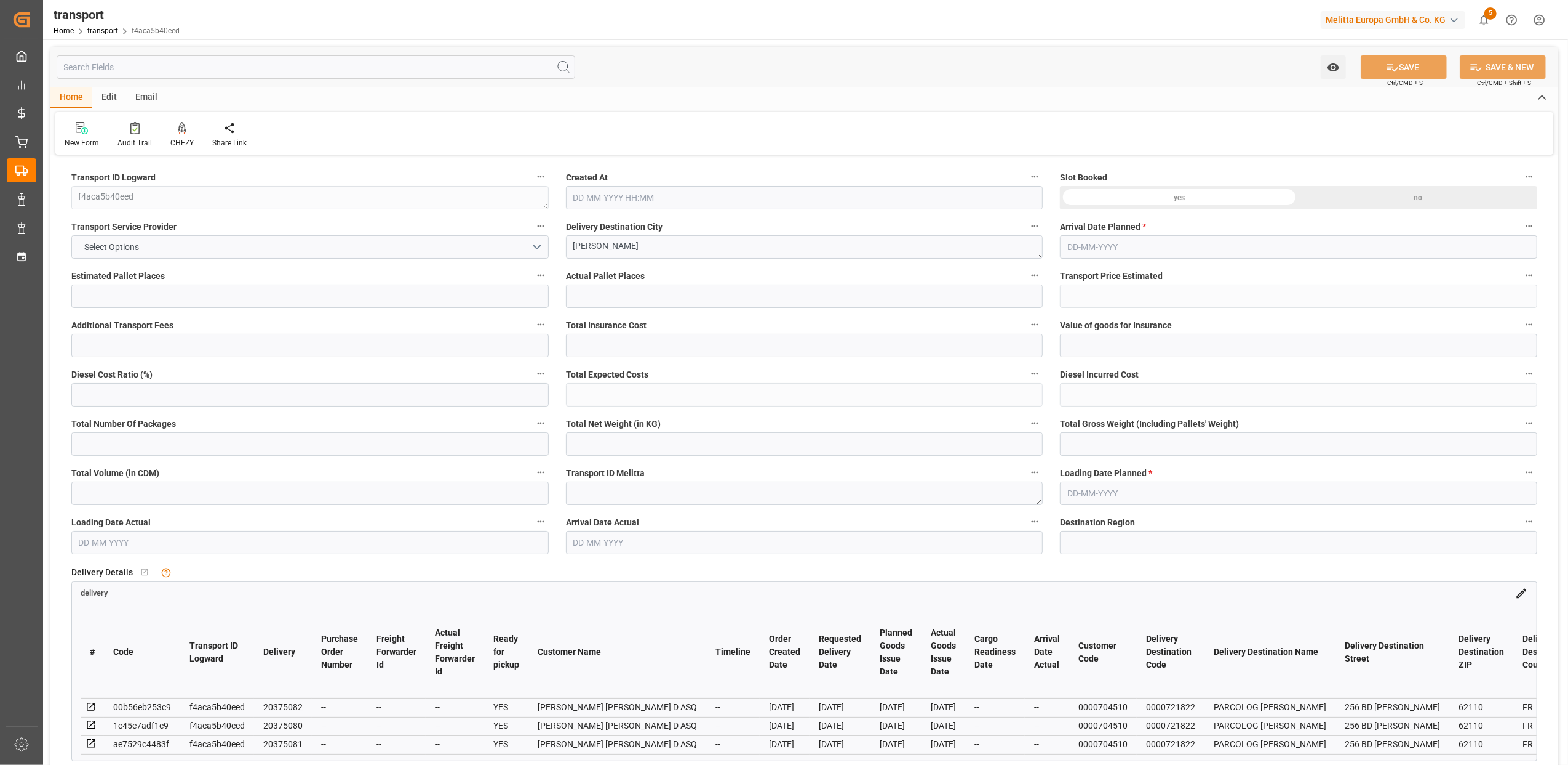
type input "611.981"
type input "0"
type input "4710.8598"
type input "0"
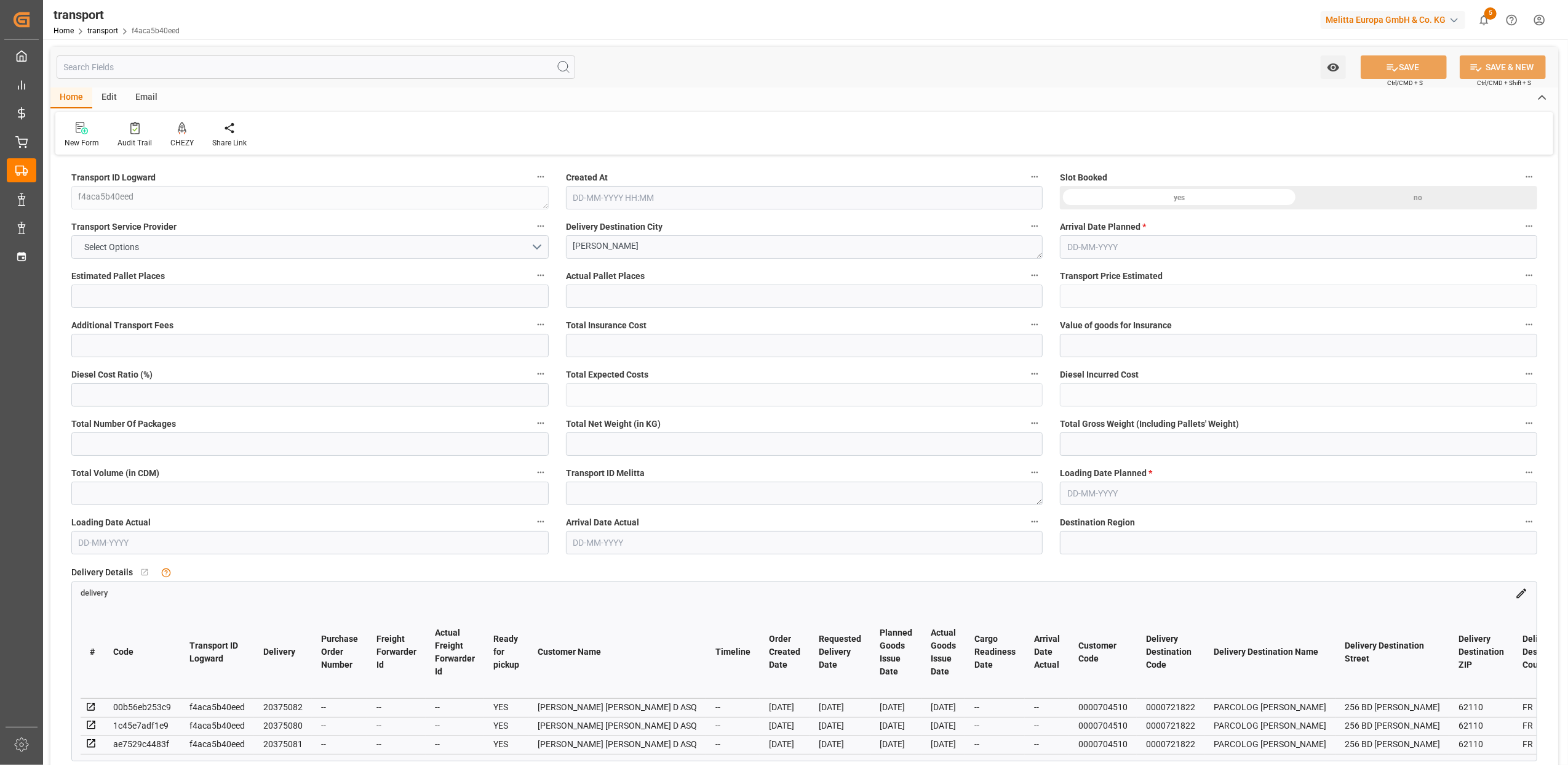
type input "21"
type input "35"
type input "[DATE] 11:47"
type input "[DATE]"
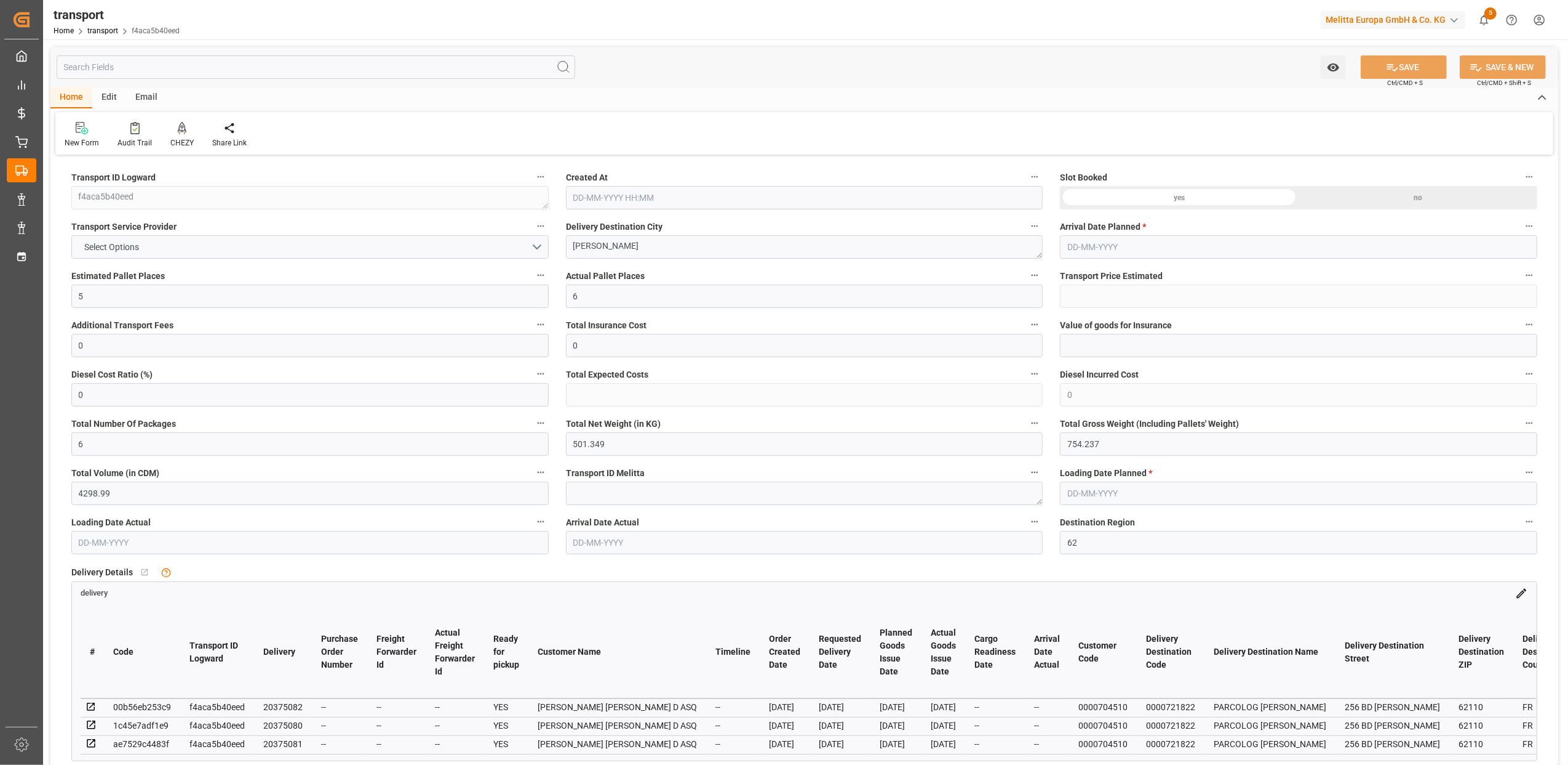
type input "[DATE]"
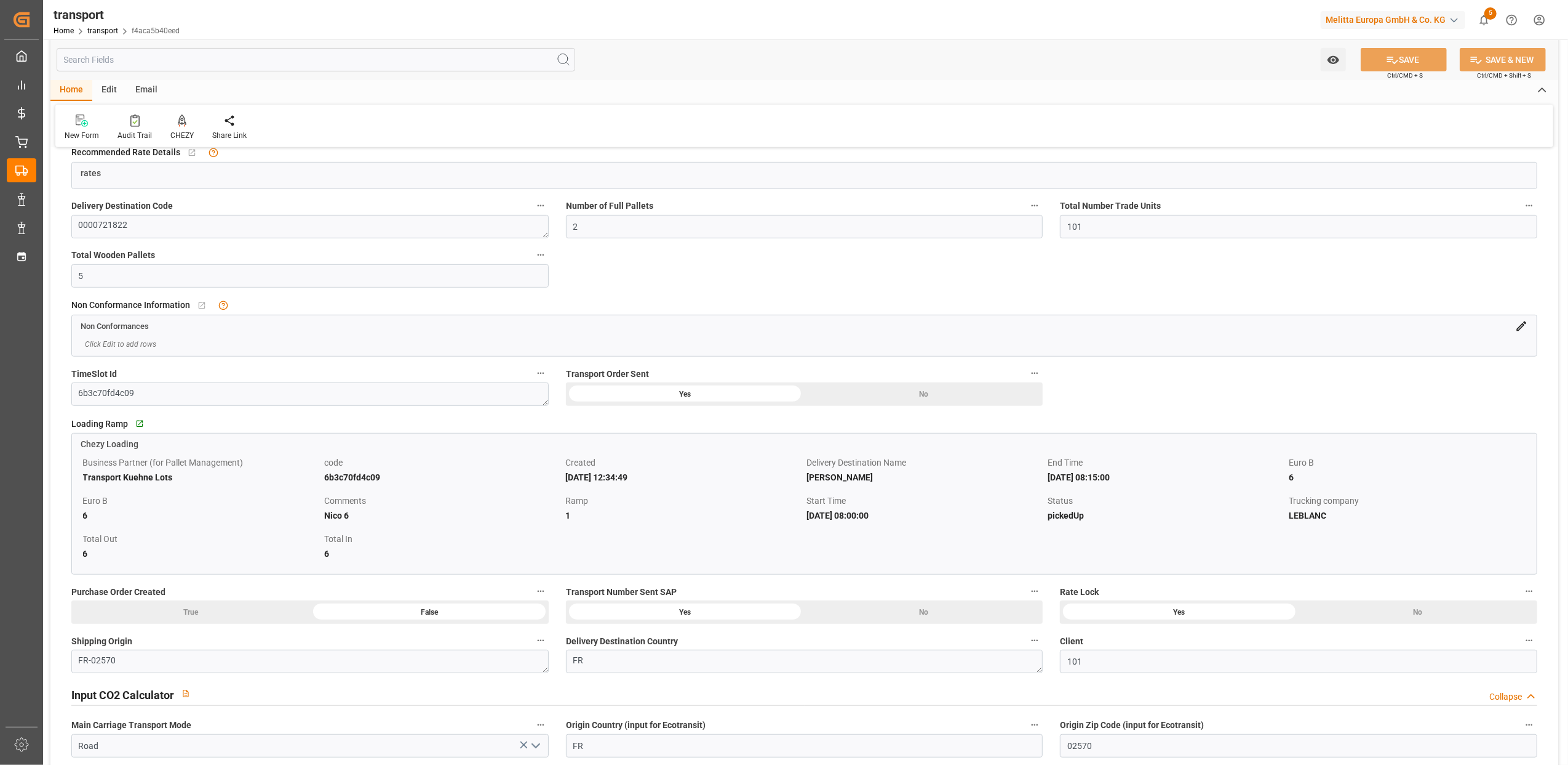
scroll to position [656, 0]
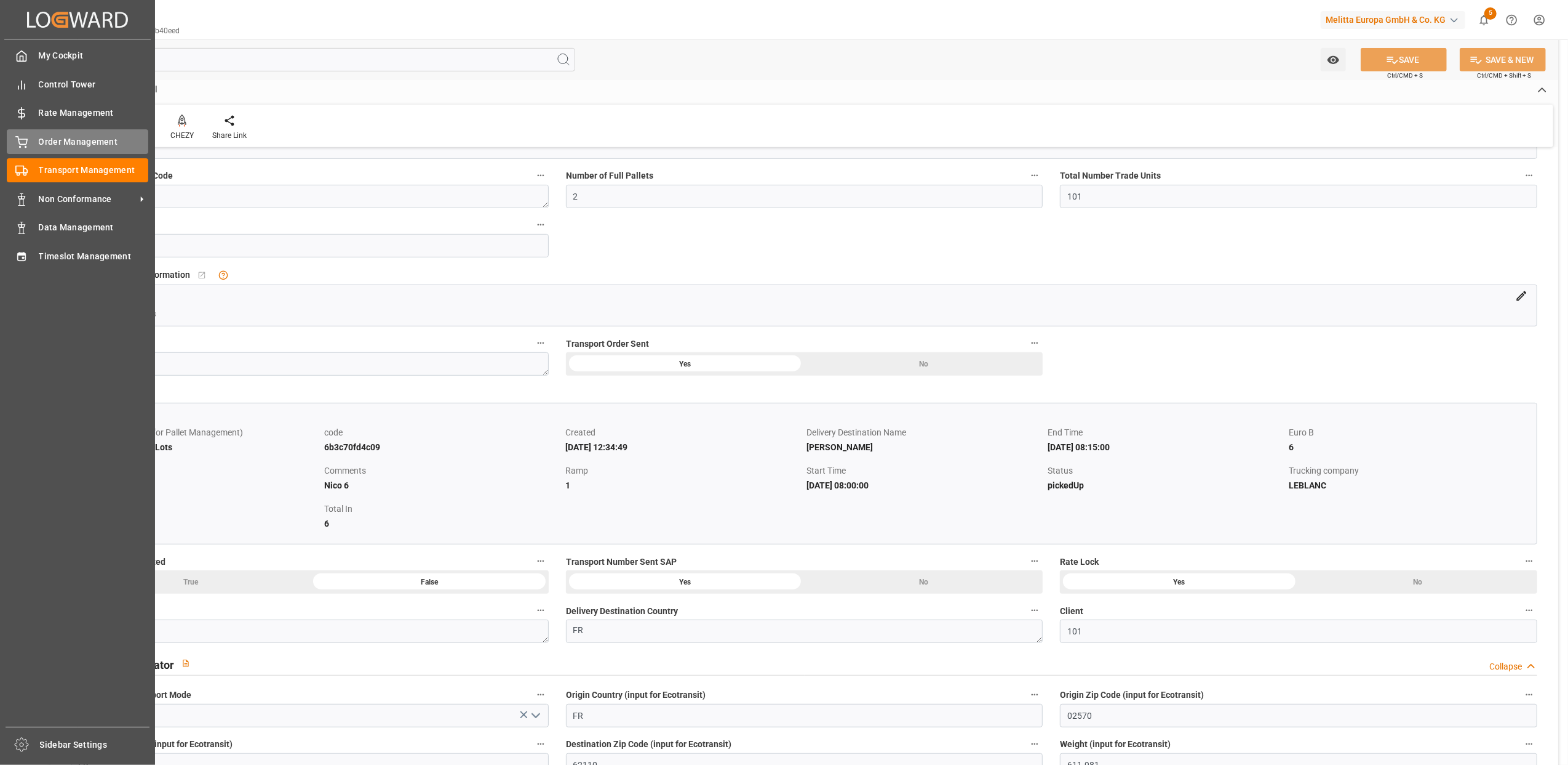
click at [28, 143] on div "Order Management Order Management" at bounding box center [77, 141] width 141 height 24
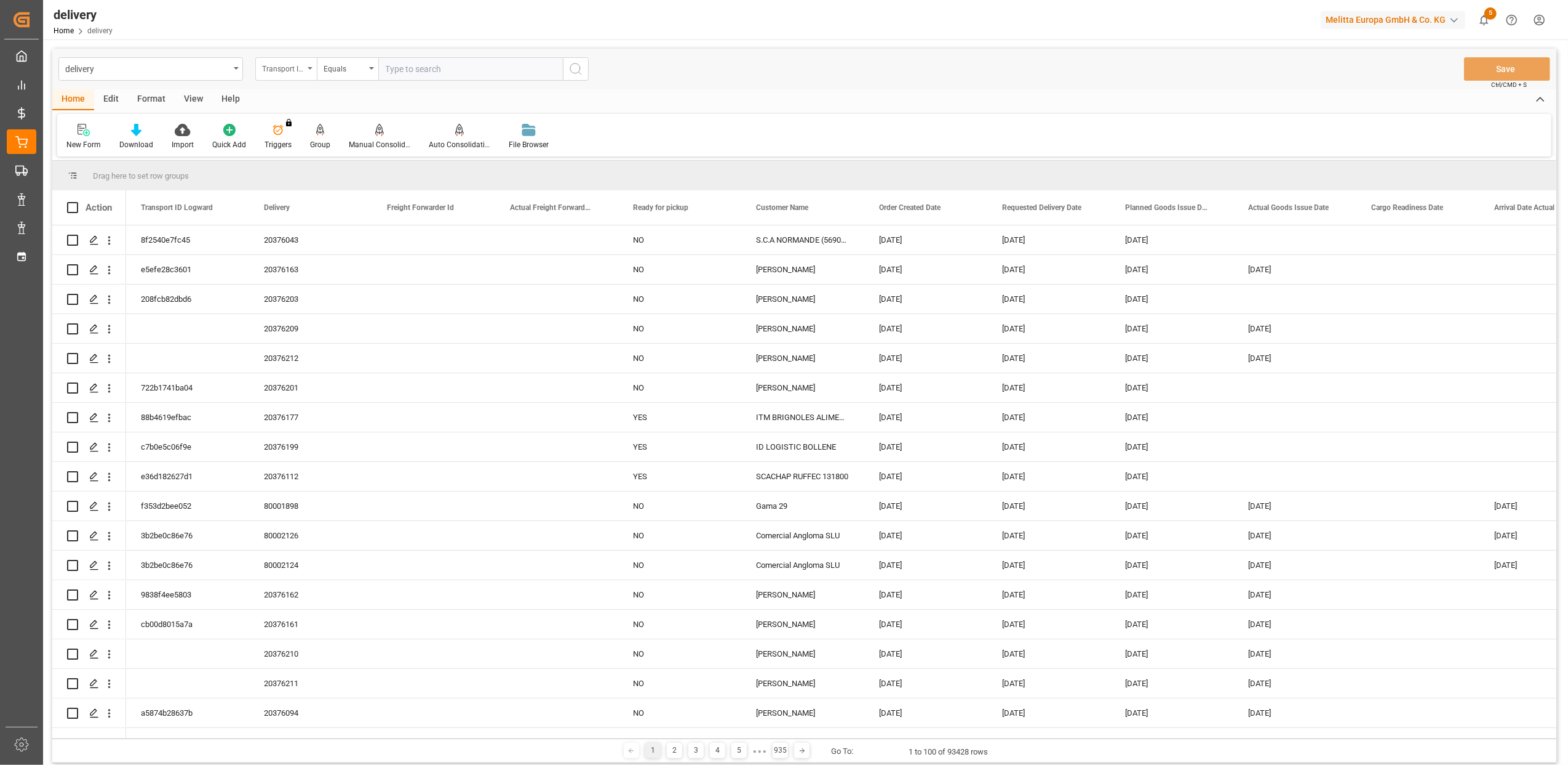
click at [310, 67] on icon "open menu" at bounding box center [310, 68] width 5 height 2
click at [308, 156] on div "Delivery" at bounding box center [347, 152] width 183 height 26
click at [454, 70] on input "text" at bounding box center [470, 68] width 184 height 24
paste input "20375867"
type input "20375867"
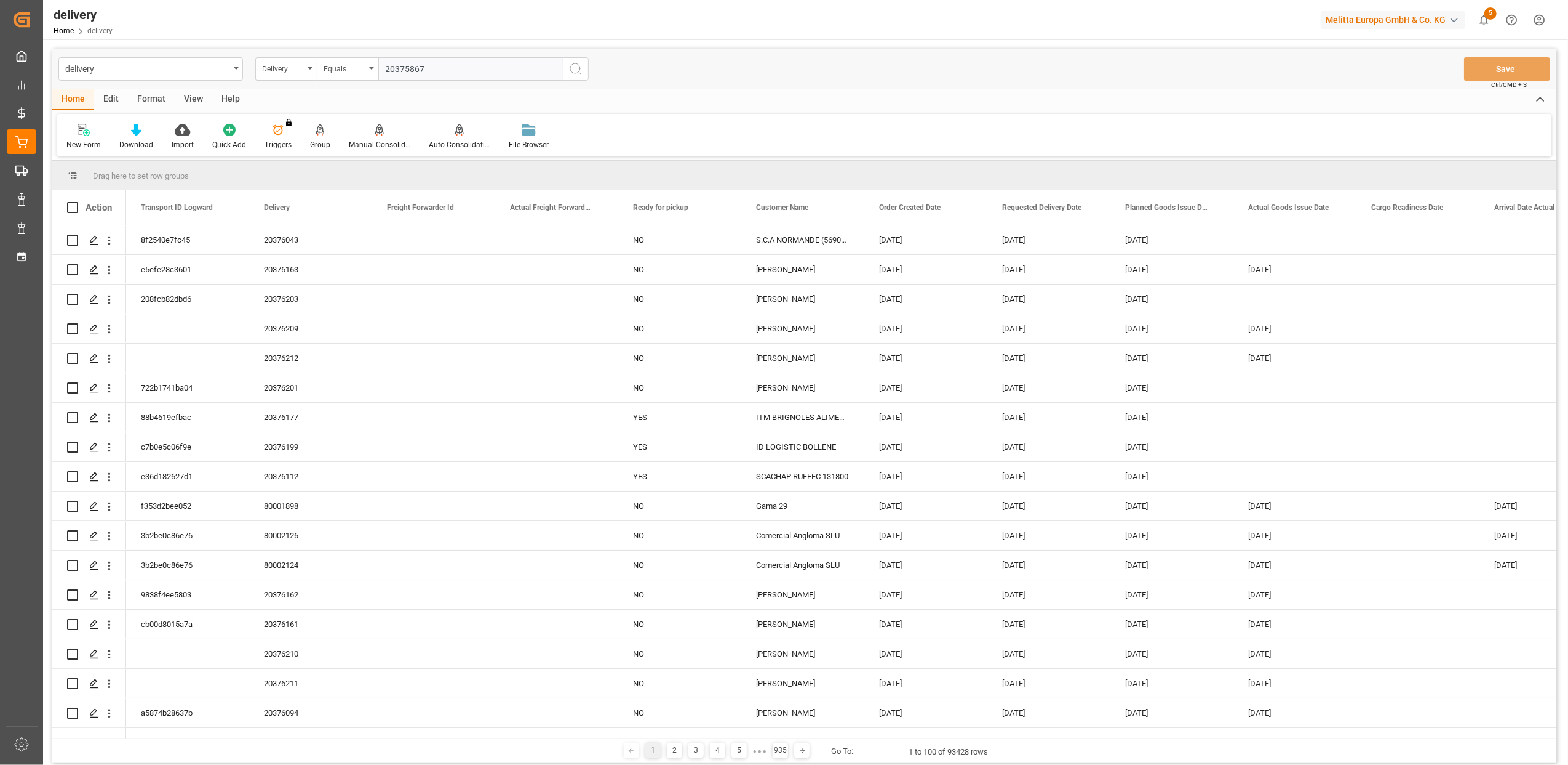
click at [579, 67] on icon "search button" at bounding box center [575, 69] width 15 height 15
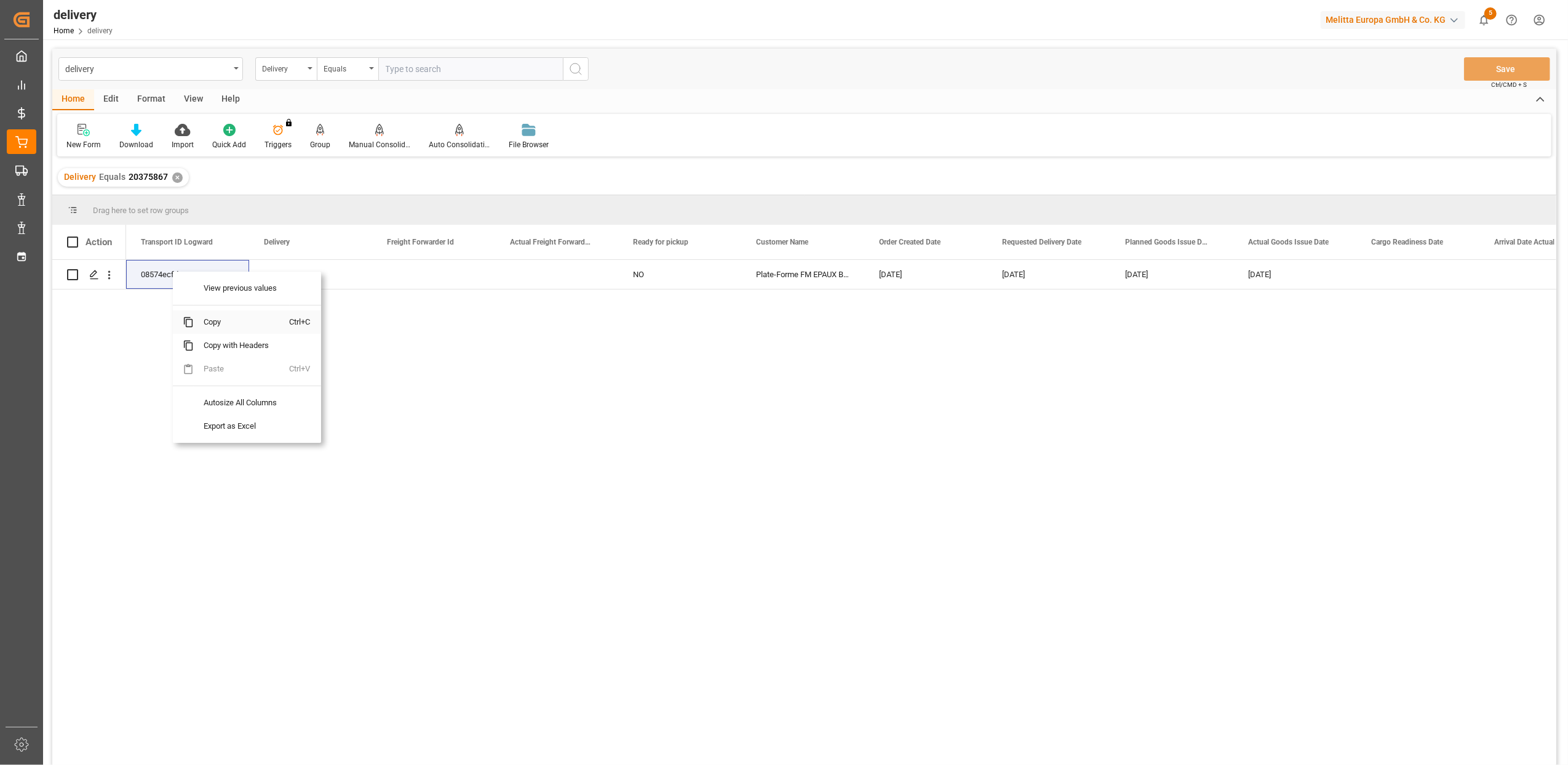
click at [205, 320] on span "Copy" at bounding box center [242, 322] width 96 height 24
click at [227, 332] on span "Copy" at bounding box center [243, 326] width 96 height 24
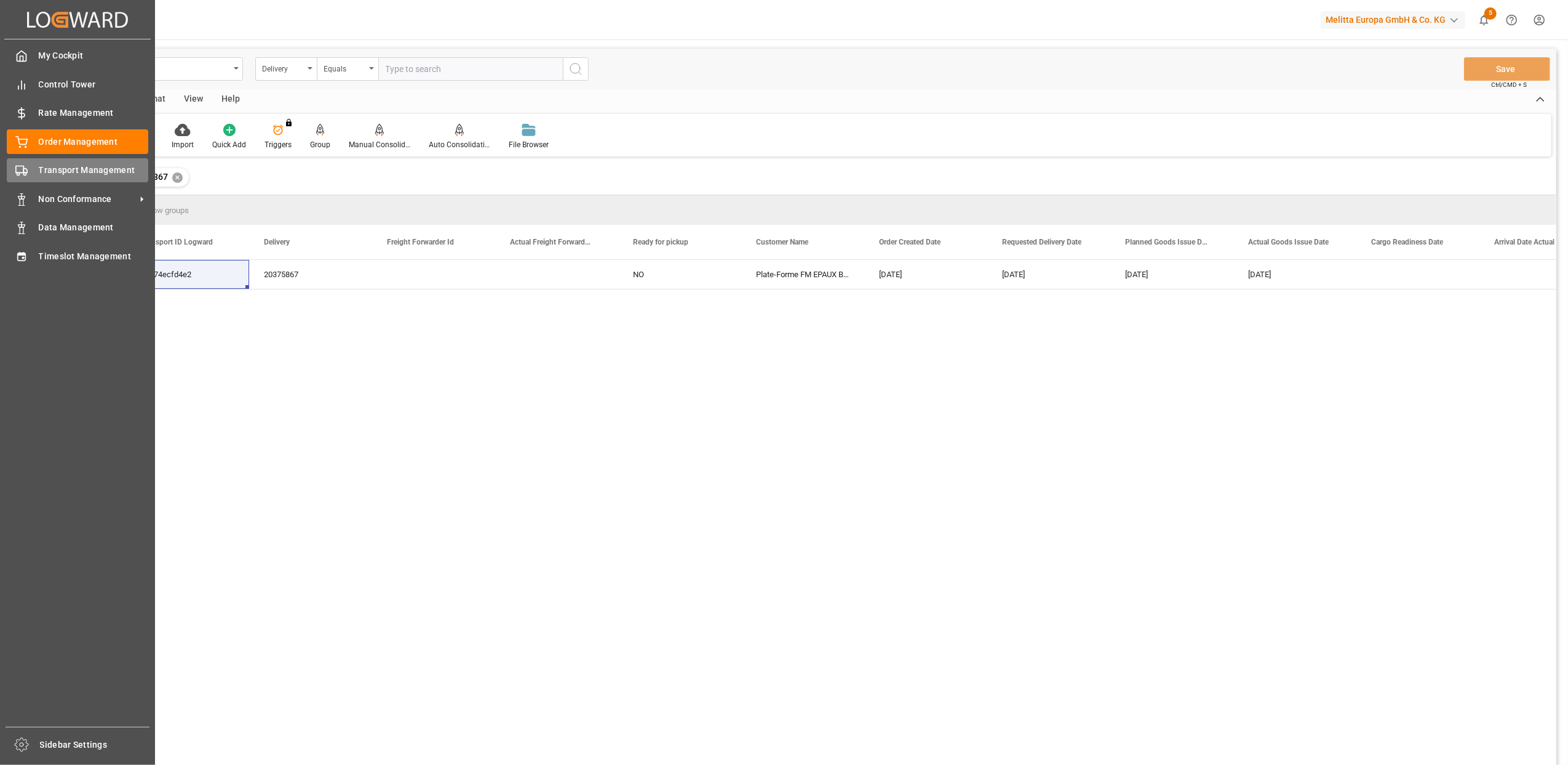
click at [16, 164] on icon at bounding box center [21, 170] width 12 height 12
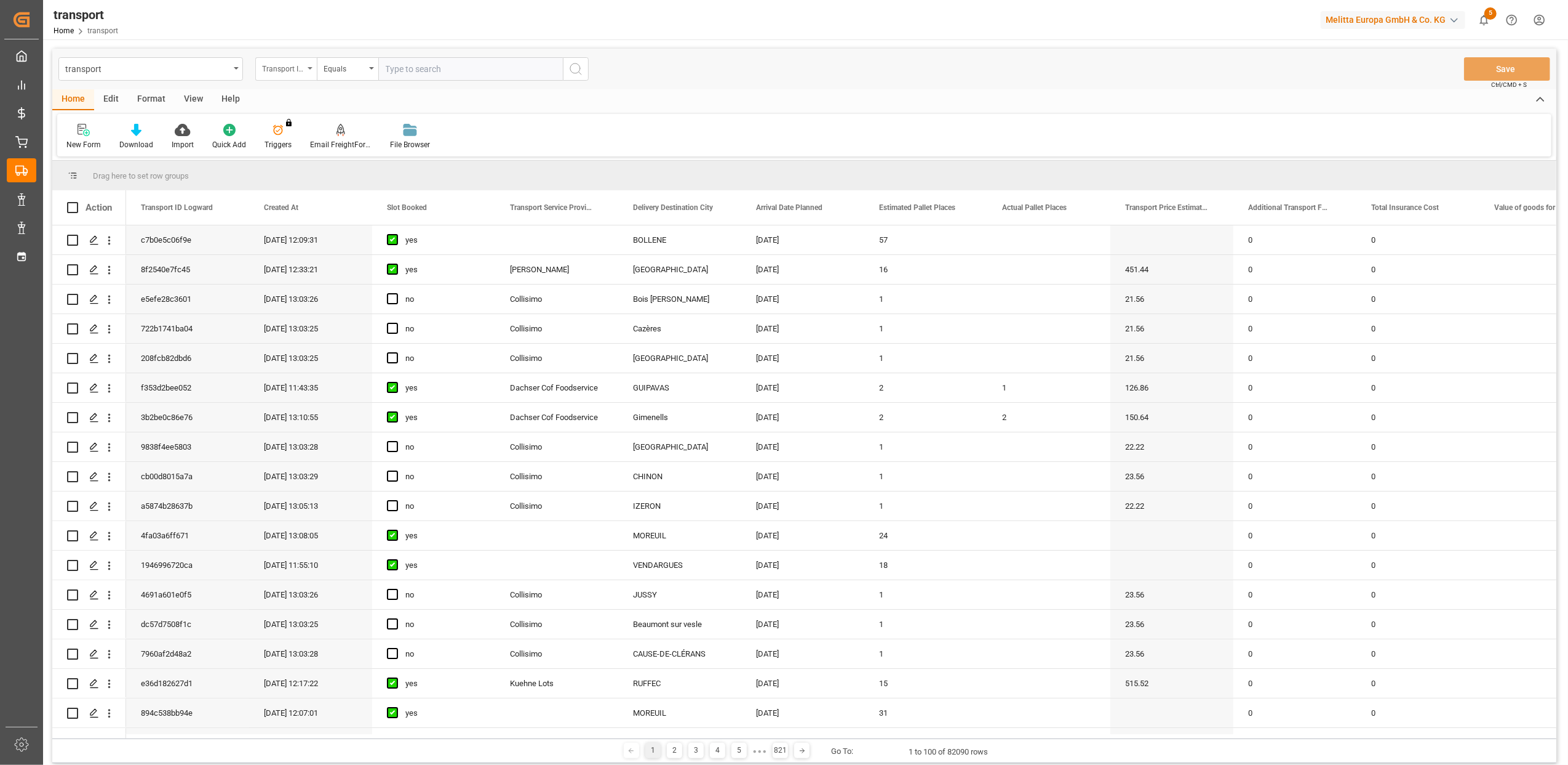
click at [306, 65] on div "Transport ID Logward" at bounding box center [286, 68] width 62 height 24
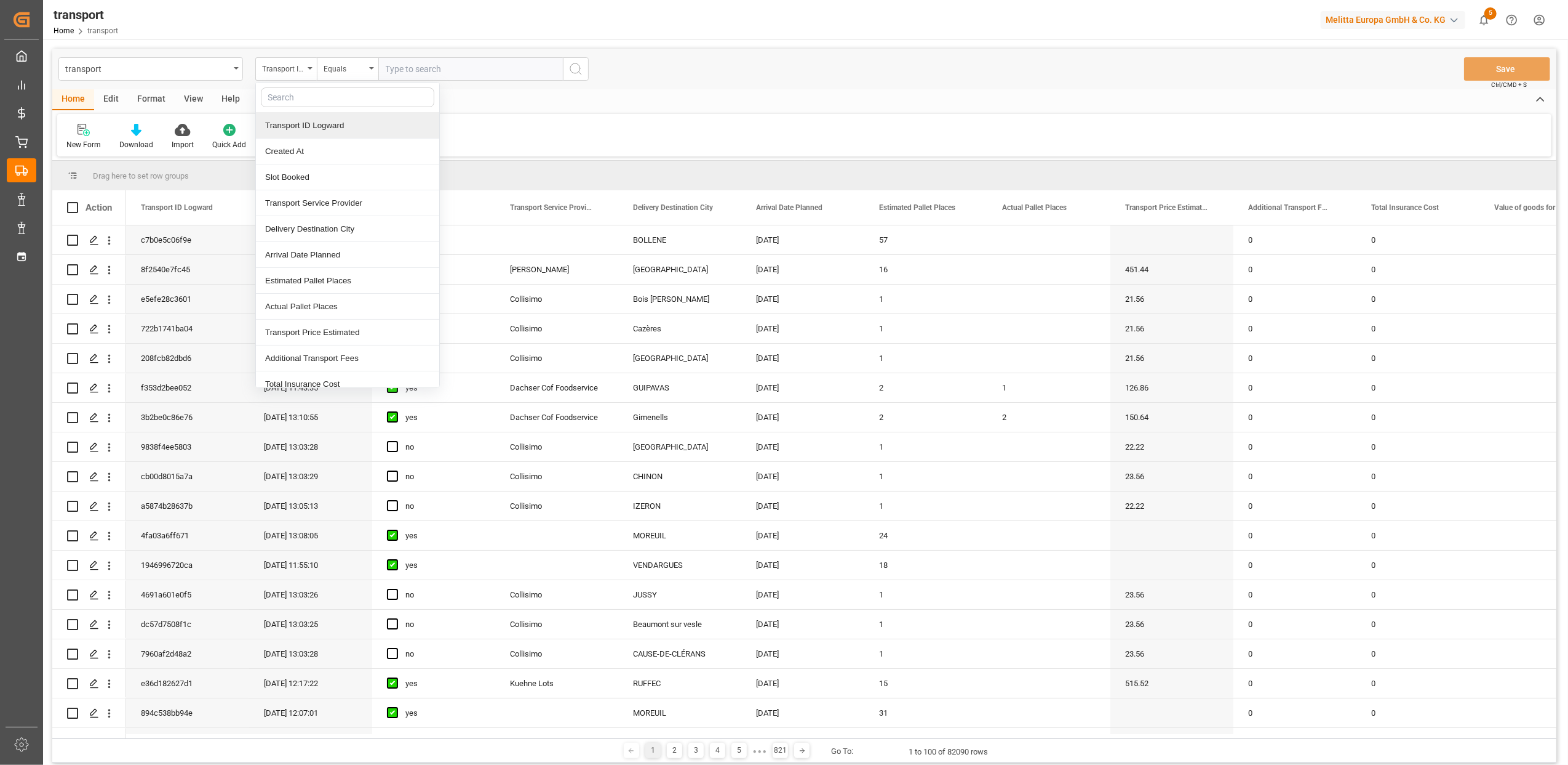
click at [429, 54] on div "transport Transport ID Logward Transport ID Logward Created At Slot Booked Tran…" at bounding box center [803, 69] width 1504 height 41
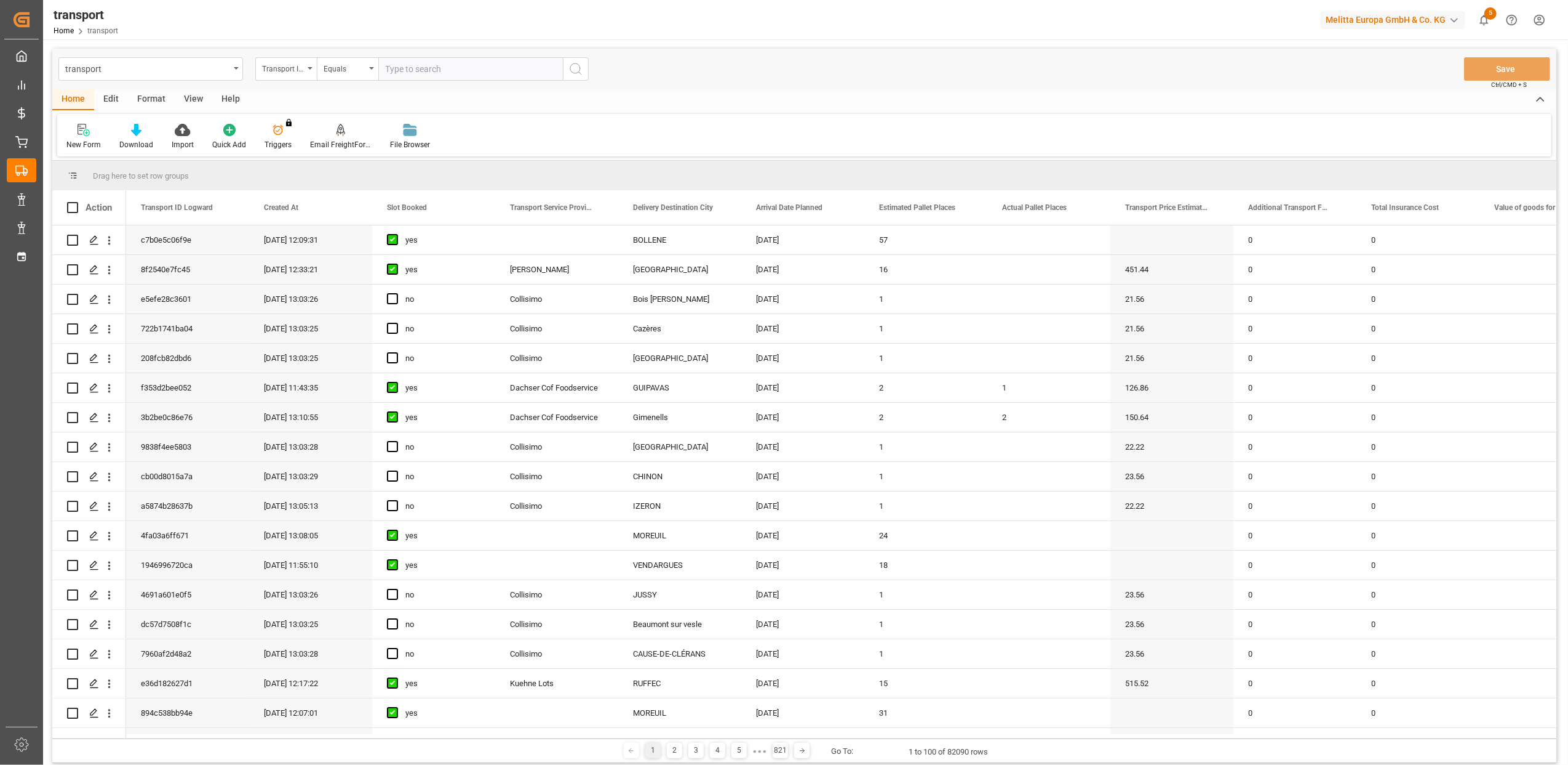
click at [427, 69] on input "text" at bounding box center [470, 68] width 184 height 24
paste input "08574ecfd4e2"
type input "08574ecfd4e2"
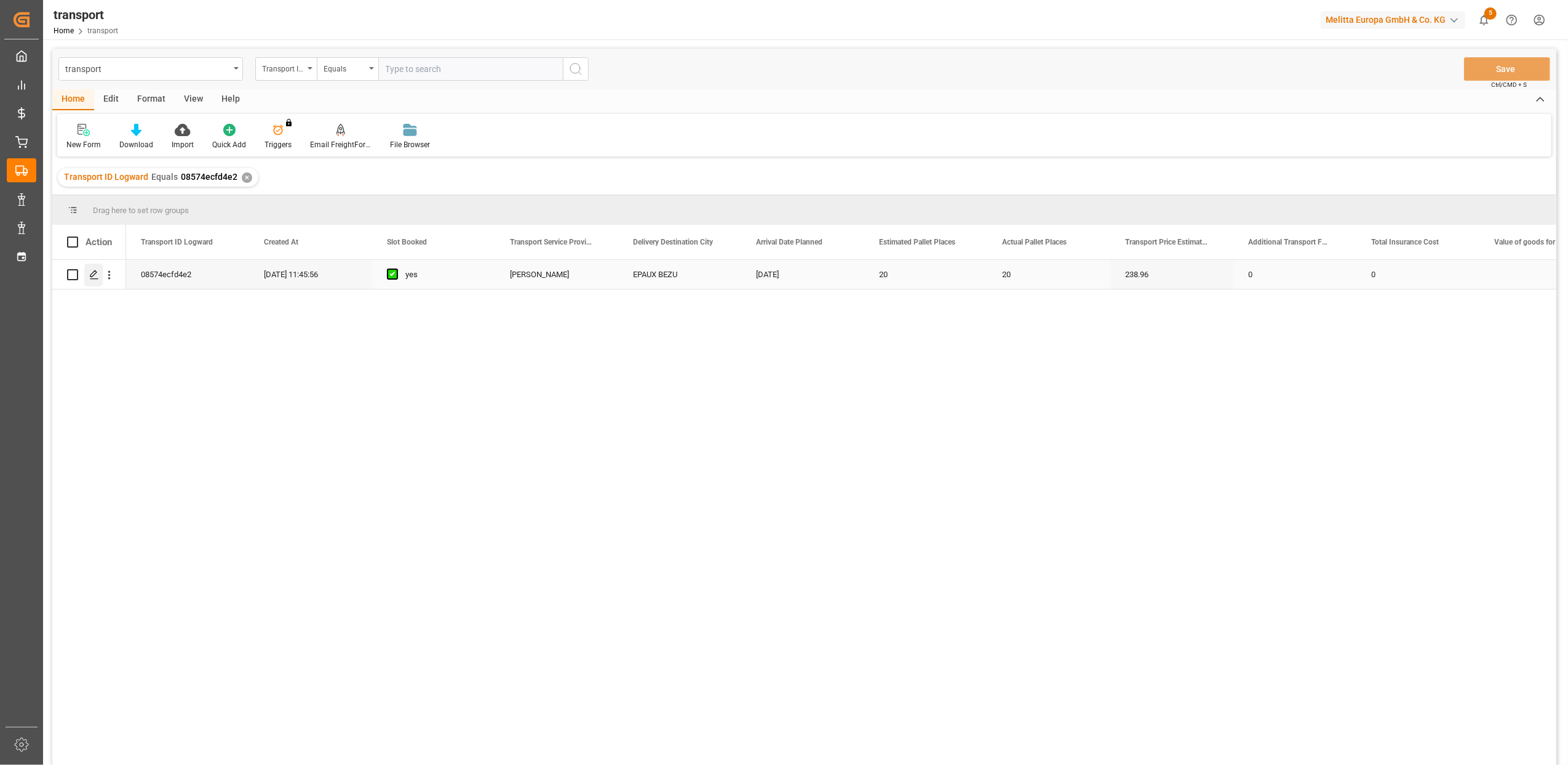
click at [96, 281] on div "Press SPACE to select this row." at bounding box center [93, 274] width 19 height 23
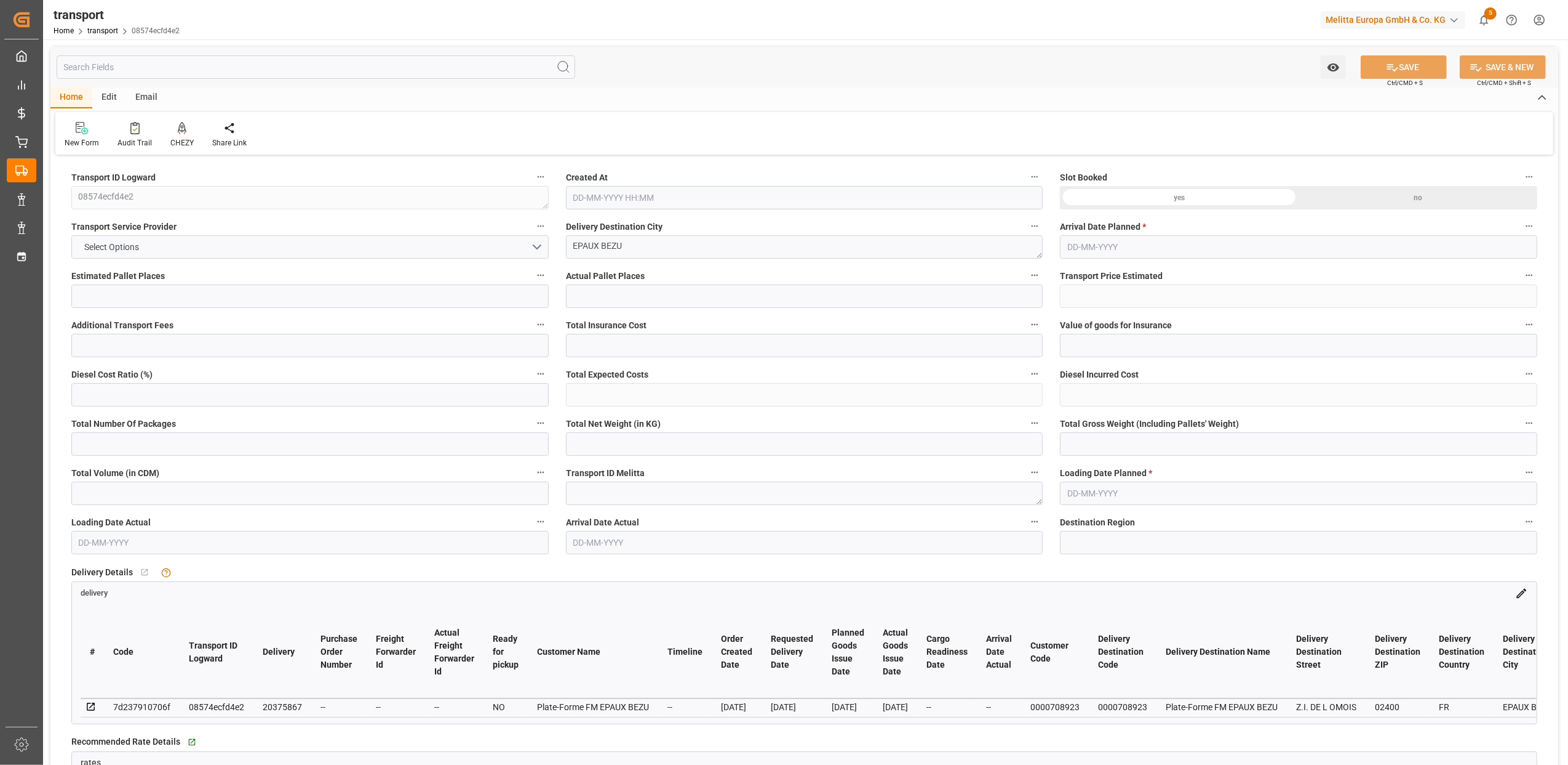
type input "20"
type input "238.96"
type input "0"
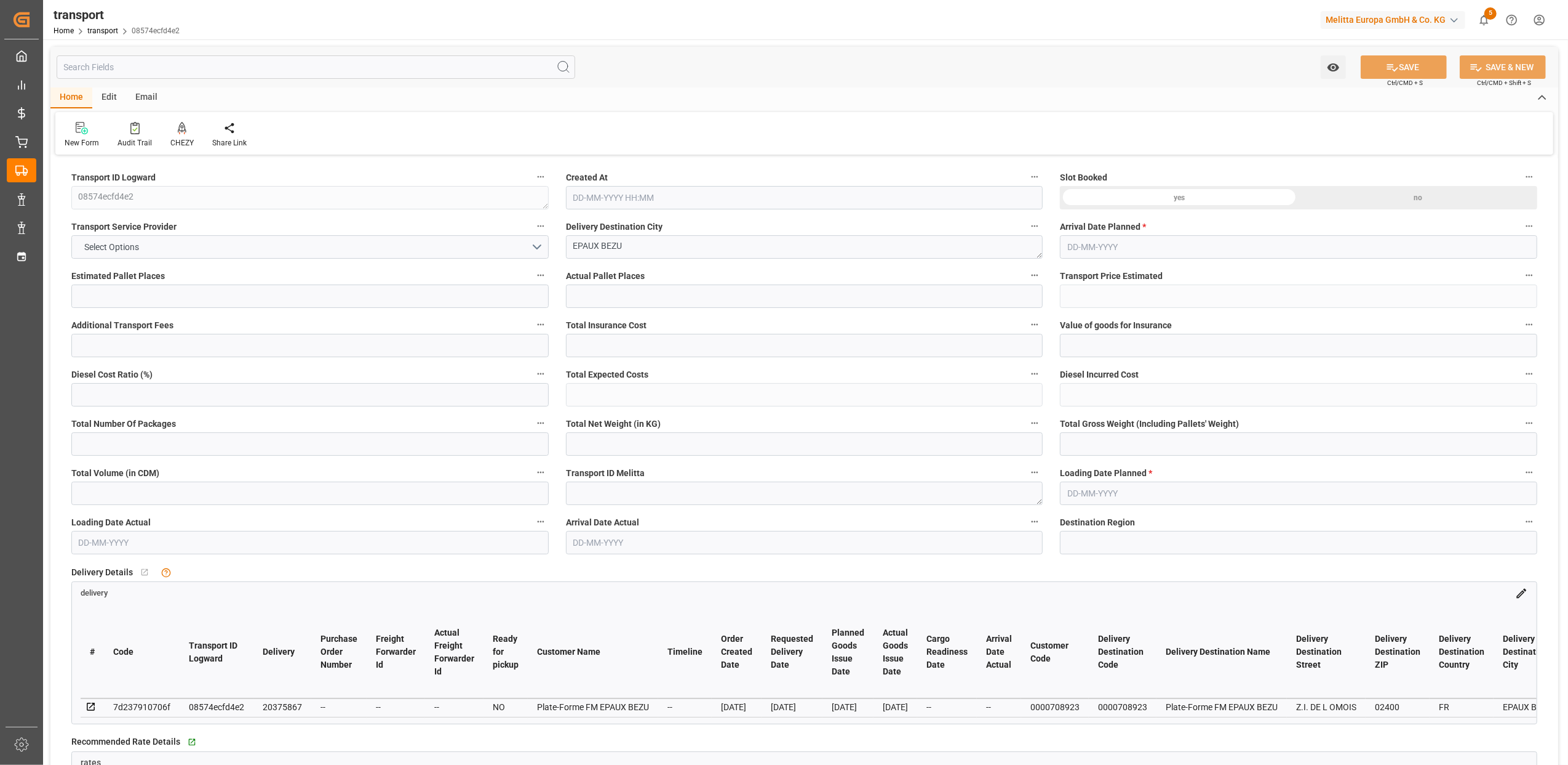
type input "0"
type input "229.2821"
type input "-9.6779"
type input "26"
type input "7312.556"
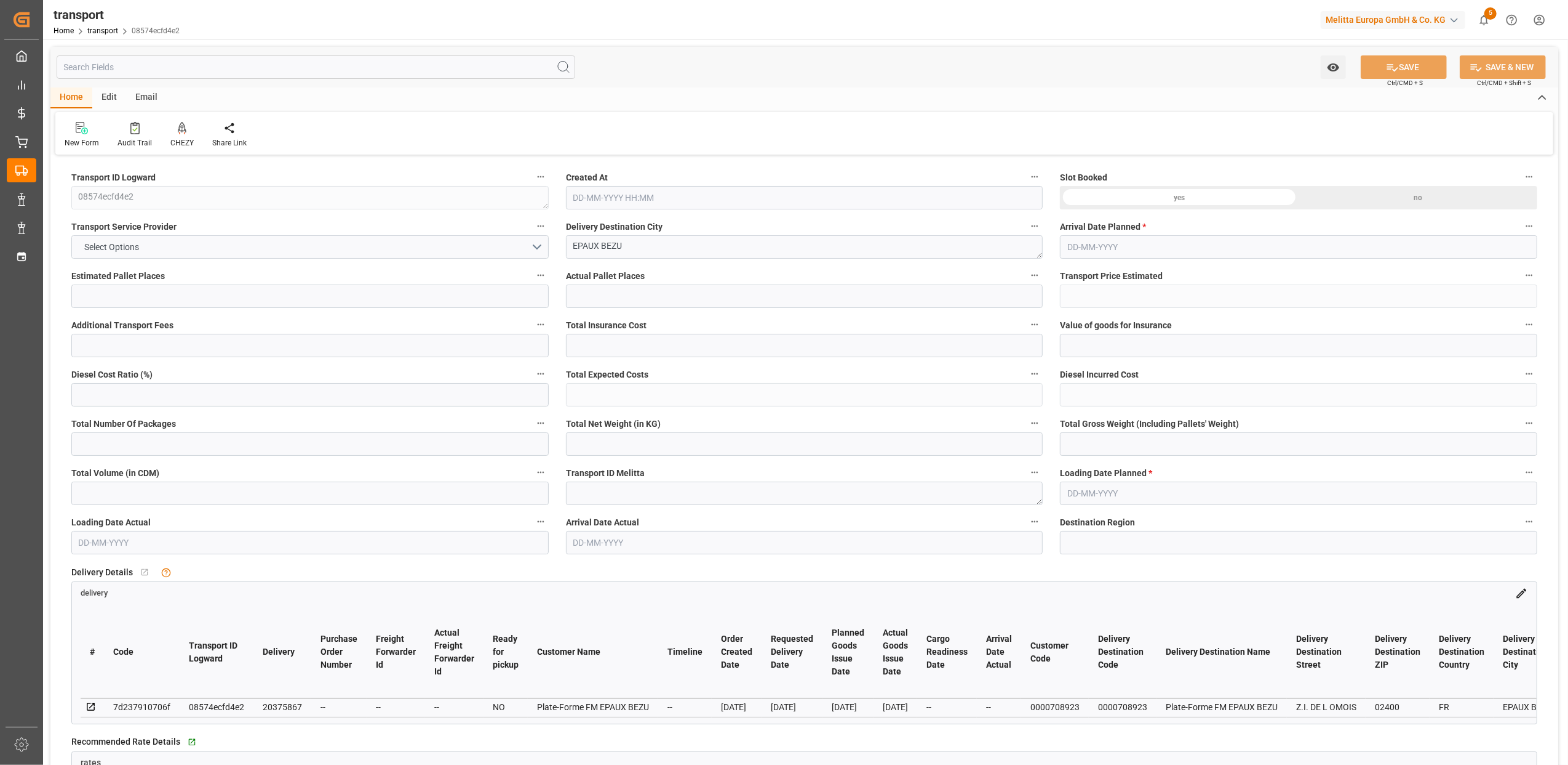
type input "8833.506"
type input "20771.8"
type input "2"
type input "18"
type input "134"
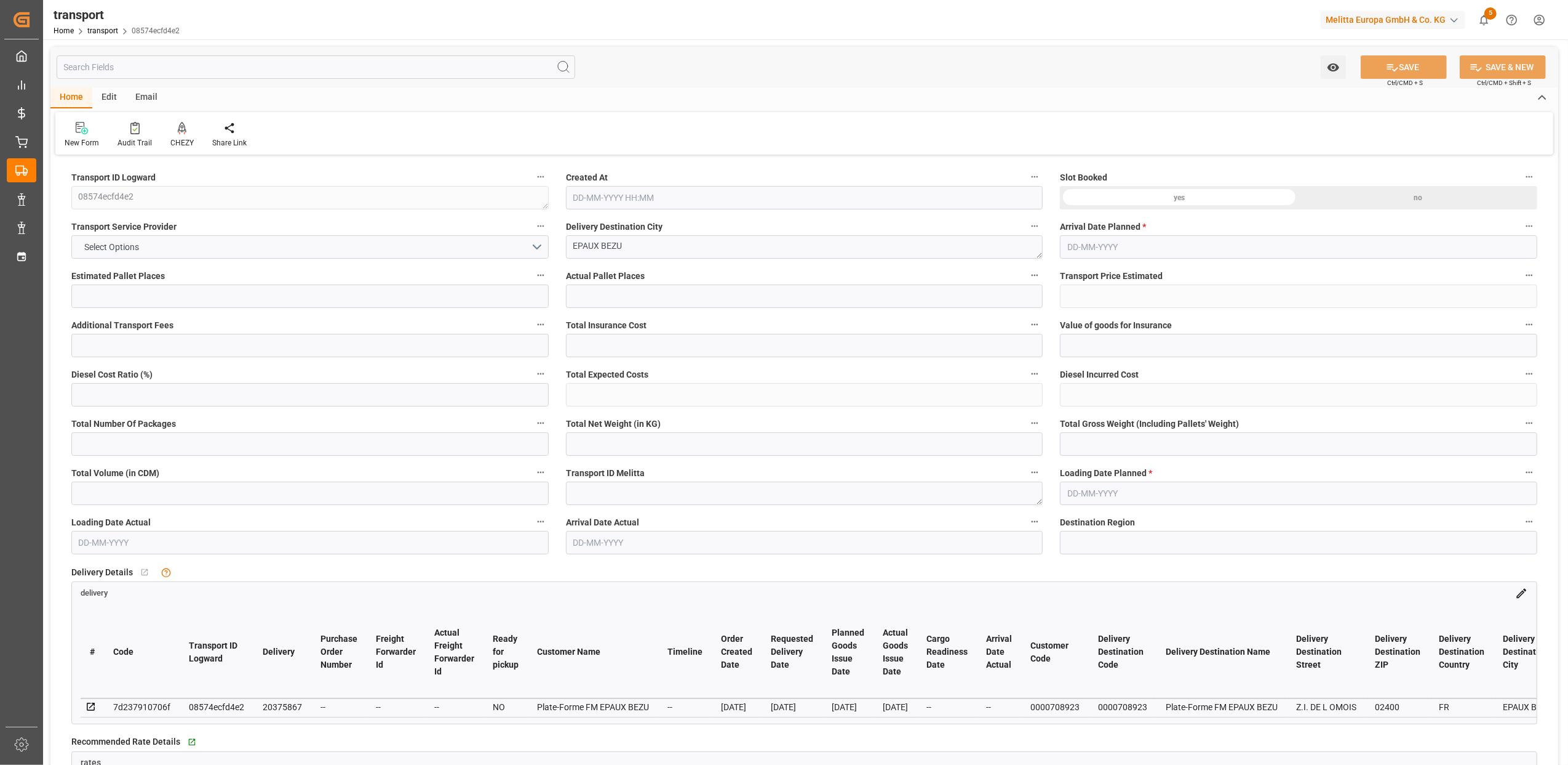
type input "26"
type input "101"
type input "7776.585"
type input "0"
type input "10767.6795"
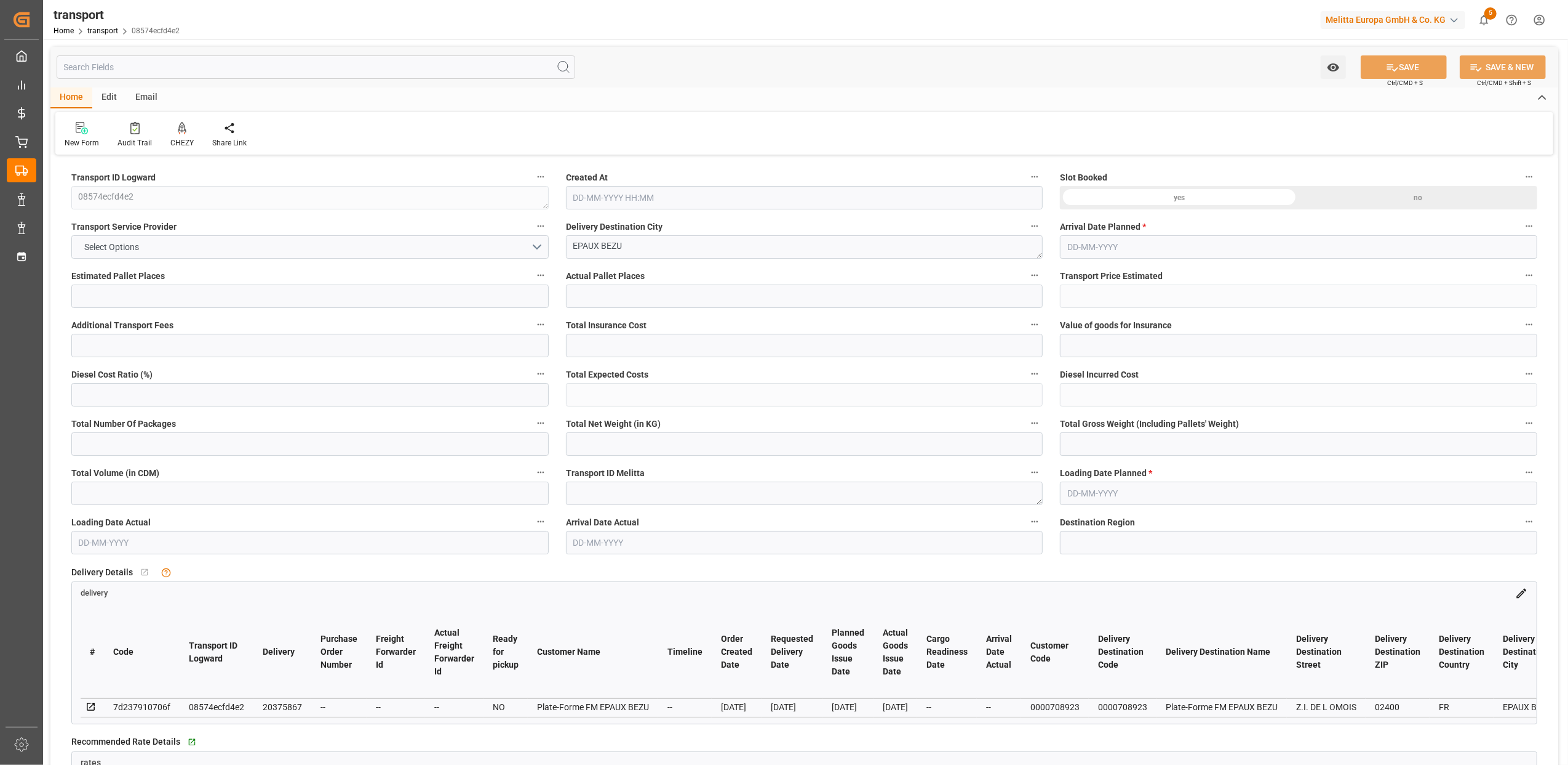
type input "0"
type input "21"
type input "80"
type input "[DATE] 11:45"
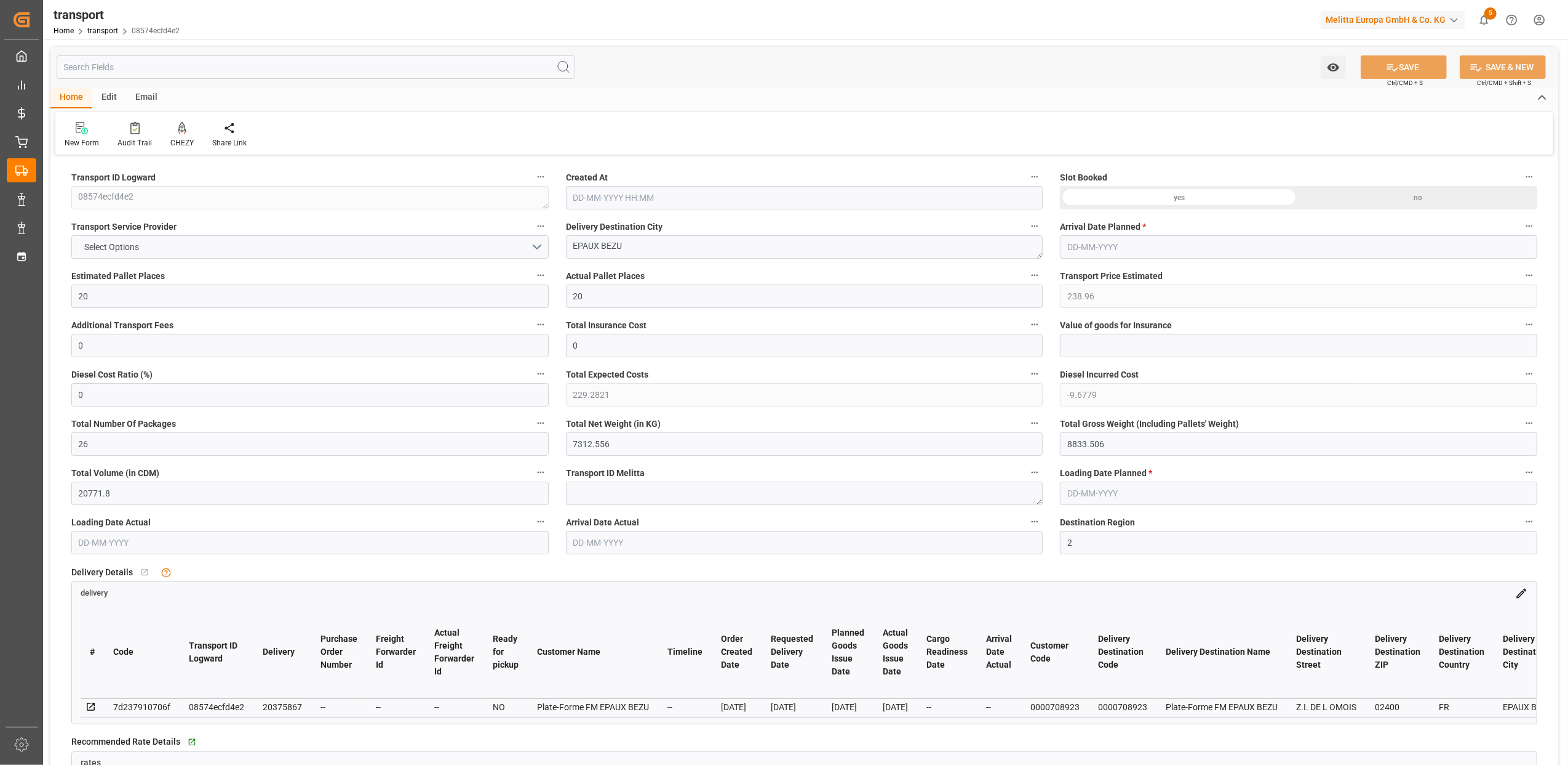
type input "[DATE]"
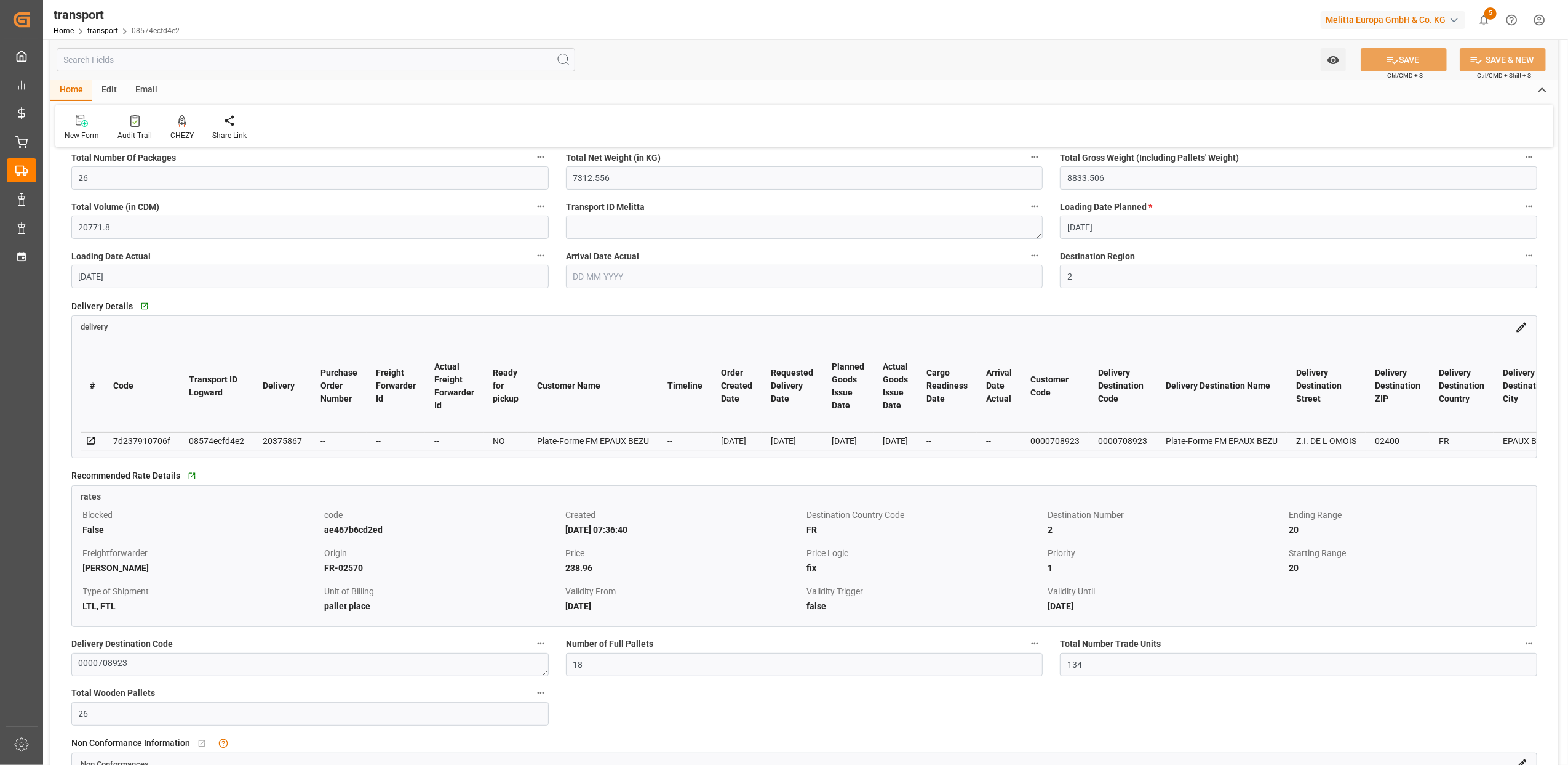
scroll to position [739, 0]
